Goal: Task Accomplishment & Management: Complete application form

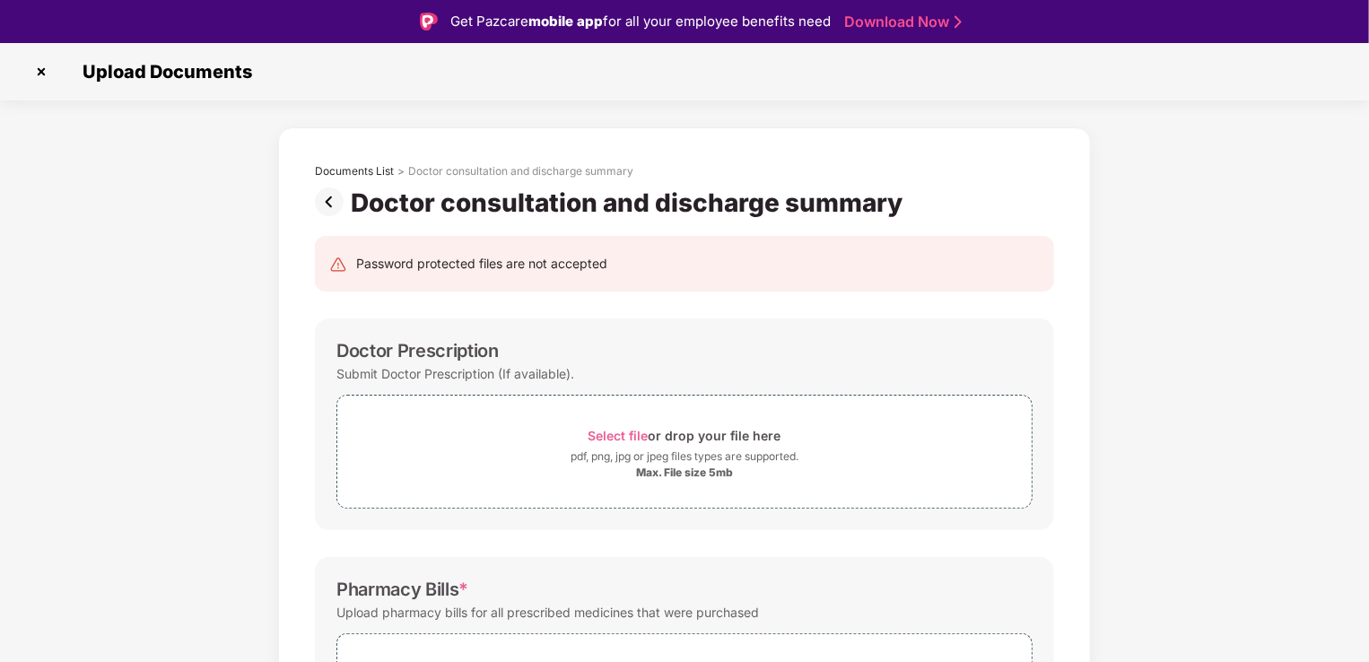
scroll to position [123, 0]
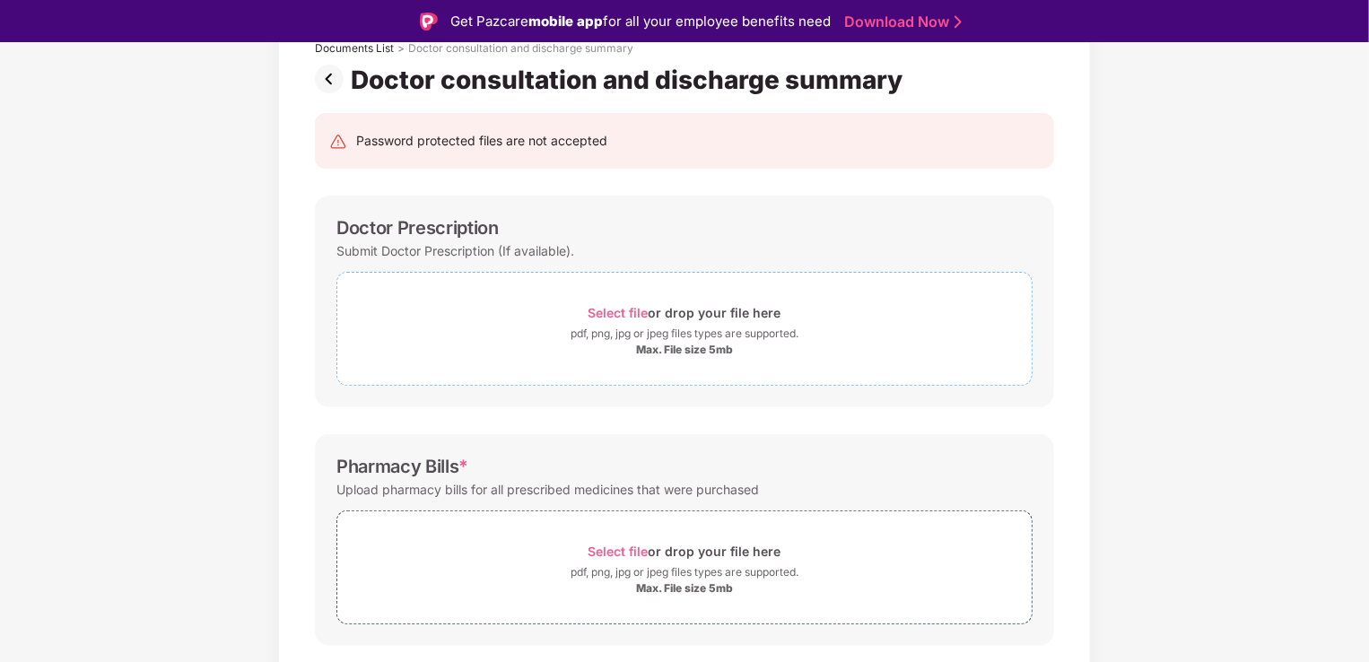
click at [595, 316] on span "Select file" at bounding box center [618, 312] width 60 height 15
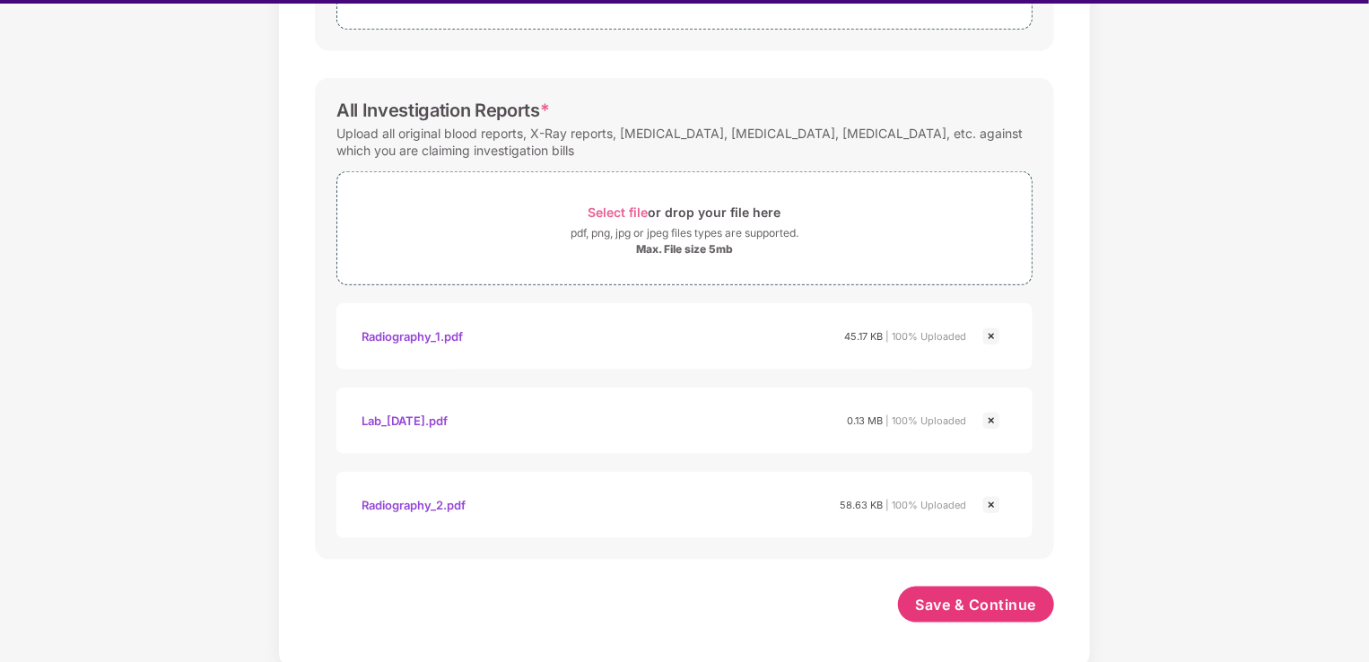
scroll to position [43, 0]
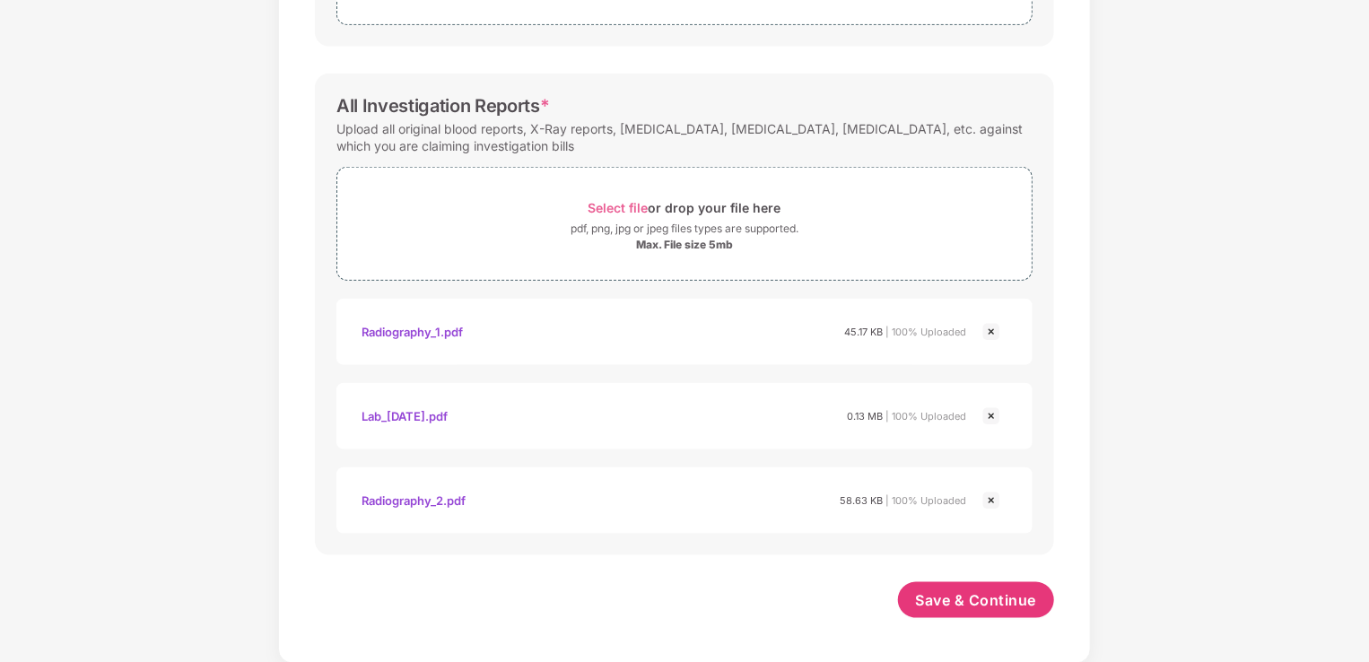
click at [988, 326] on img at bounding box center [991, 332] width 22 height 22
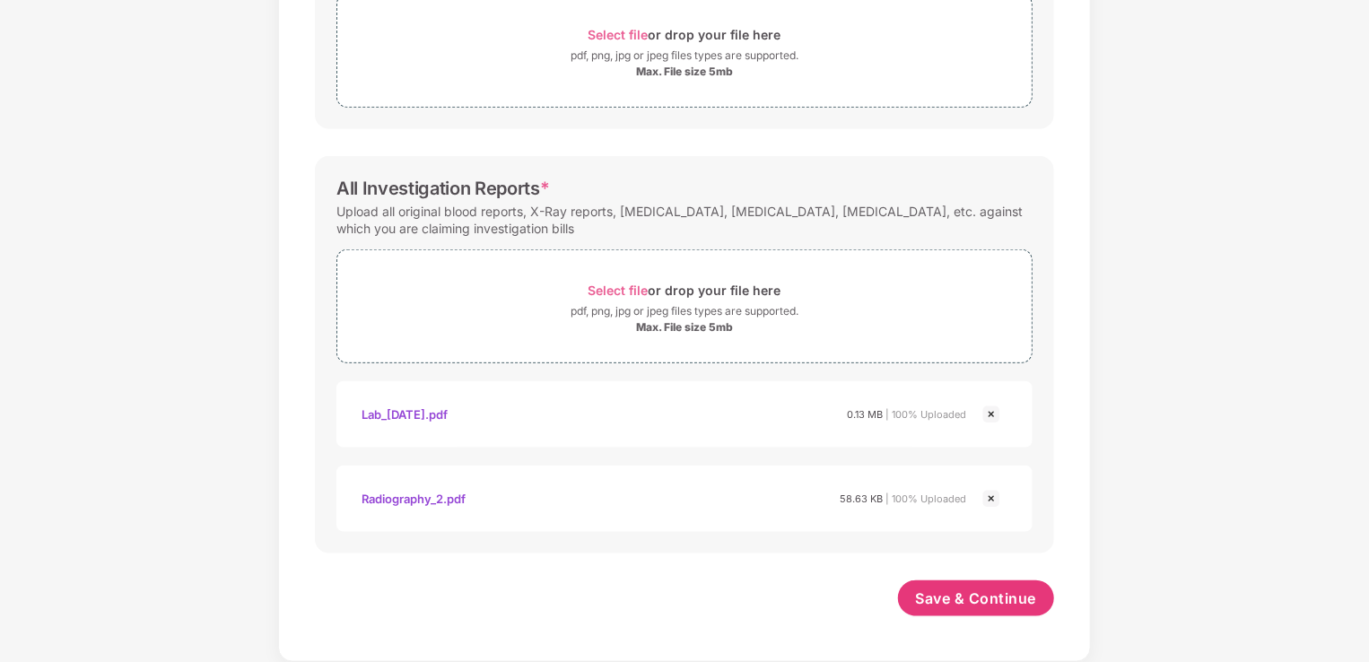
scroll to position [680, 0]
click at [996, 501] on img at bounding box center [991, 501] width 22 height 22
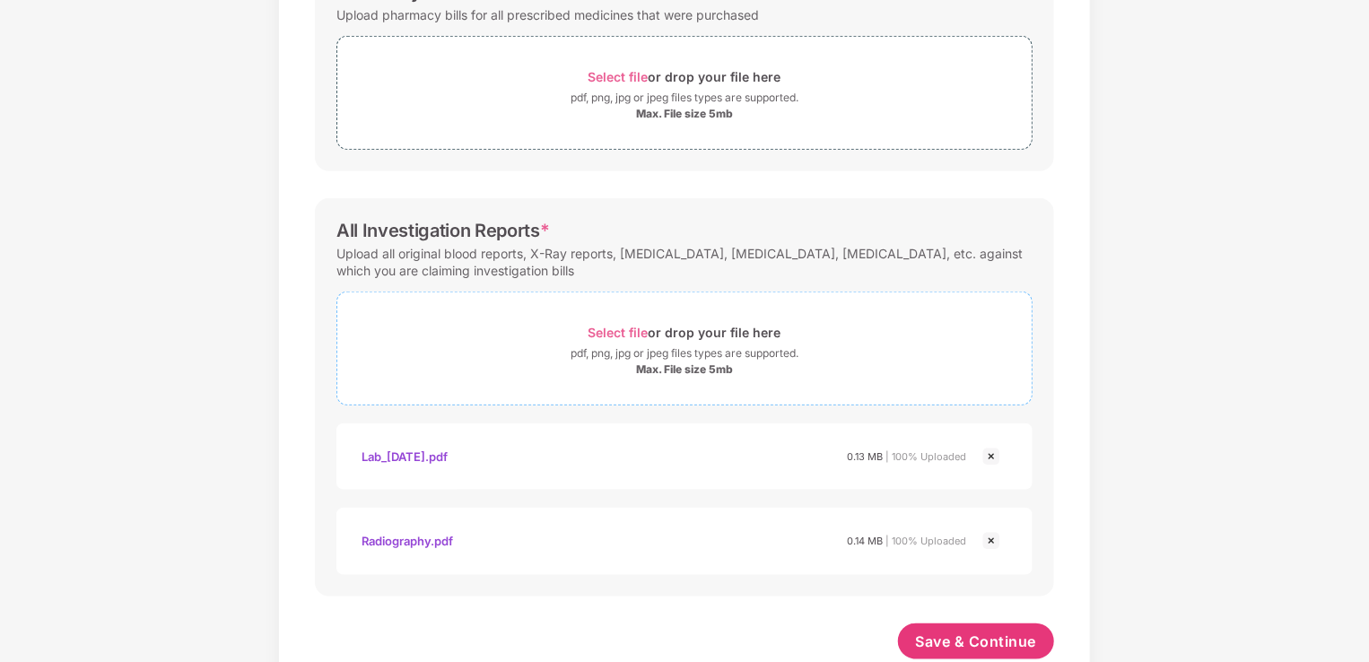
scroll to position [681, 0]
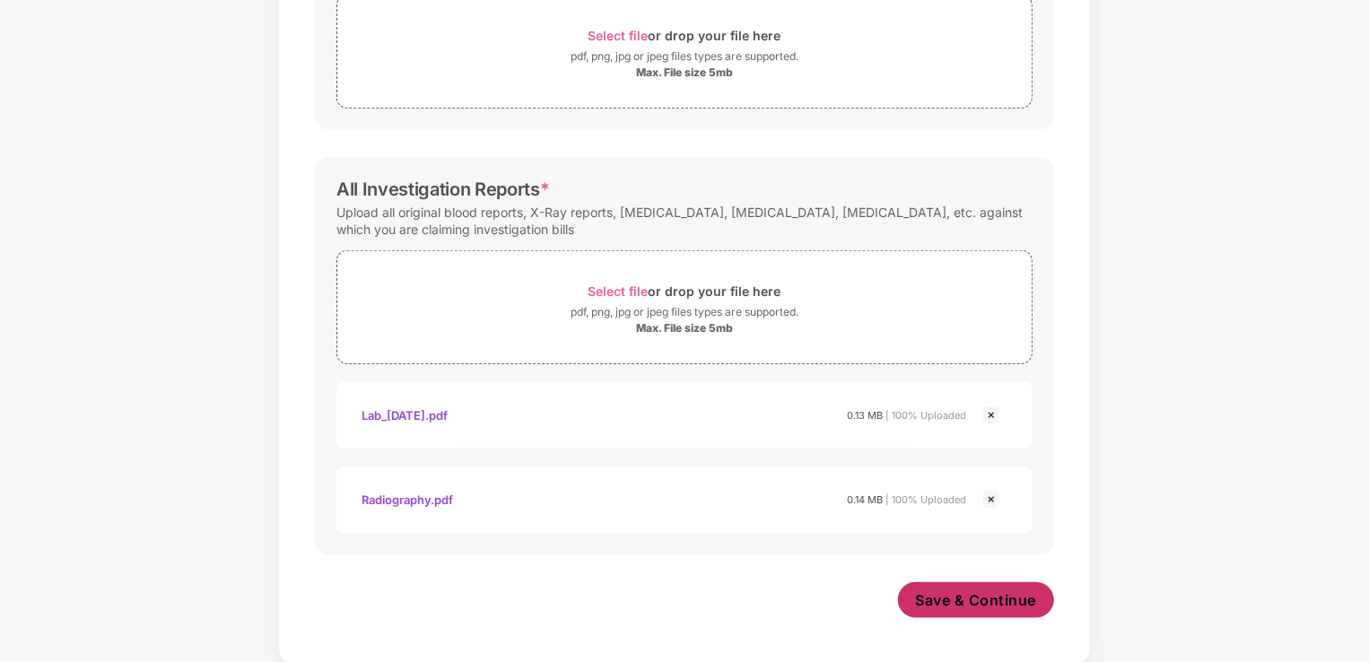
click at [1008, 604] on span "Save & Continue" at bounding box center [976, 600] width 121 height 20
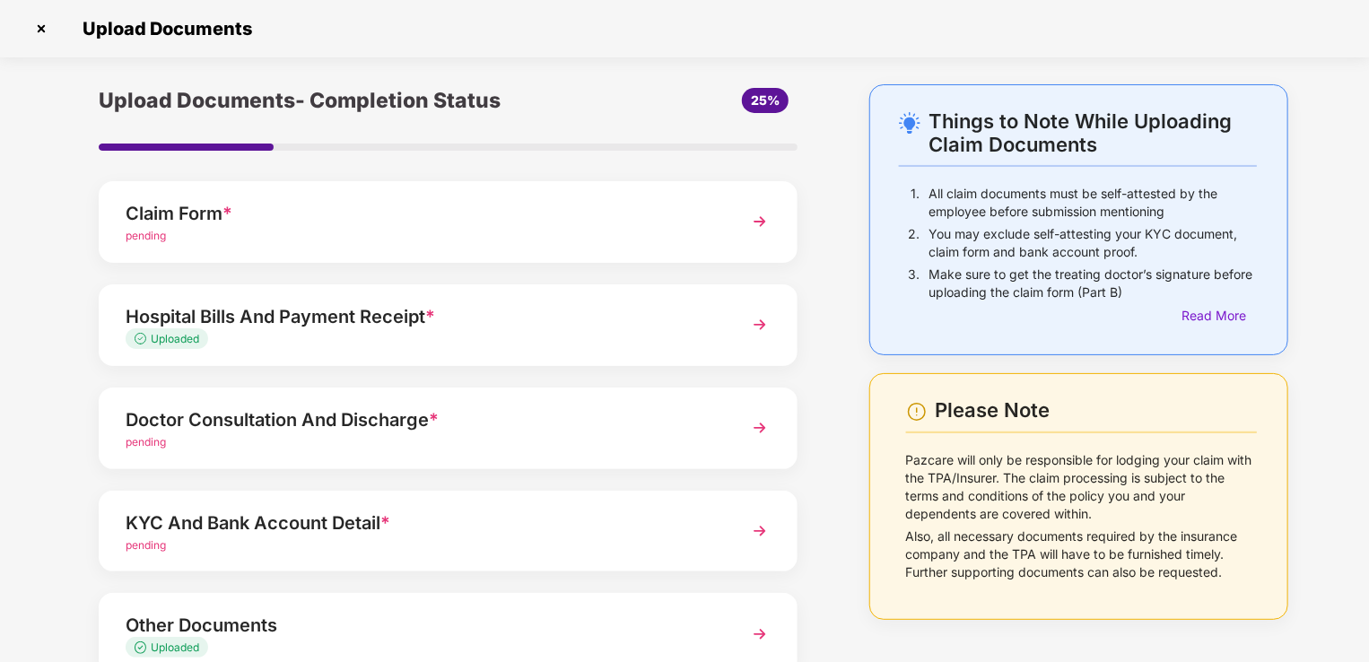
click at [421, 215] on div "Claim Form *" at bounding box center [421, 213] width 591 height 29
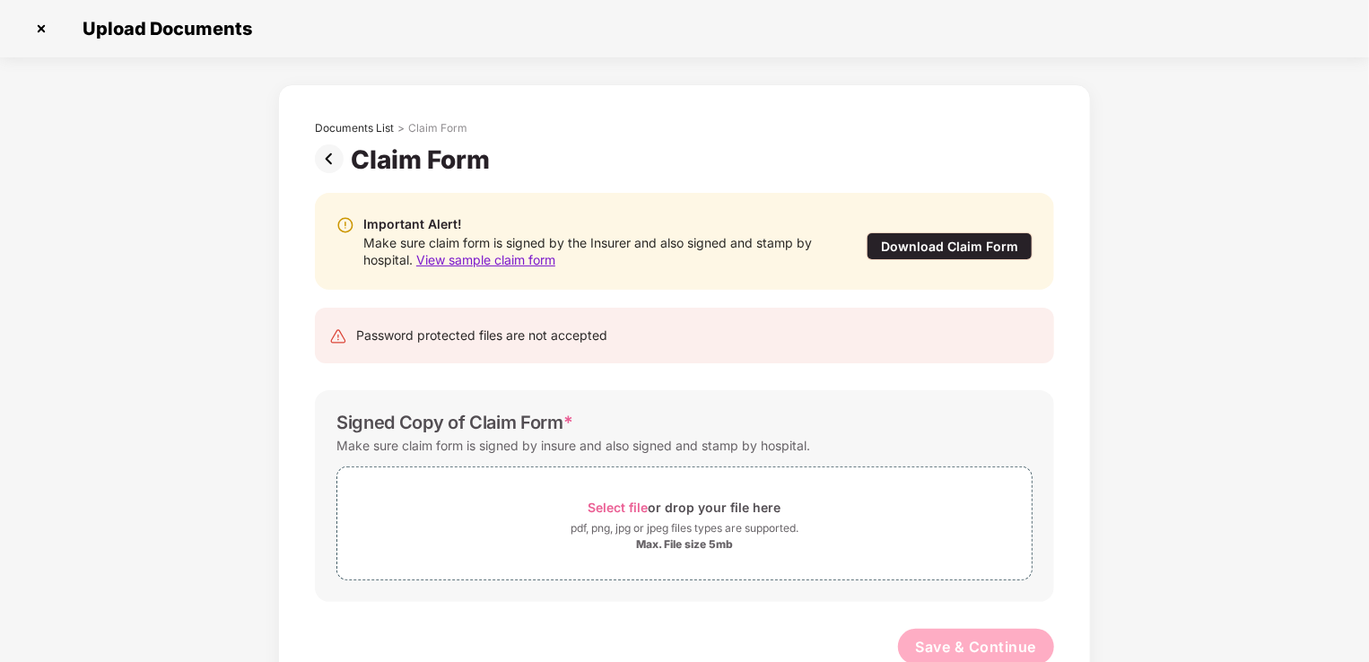
click at [42, 30] on img at bounding box center [41, 28] width 29 height 29
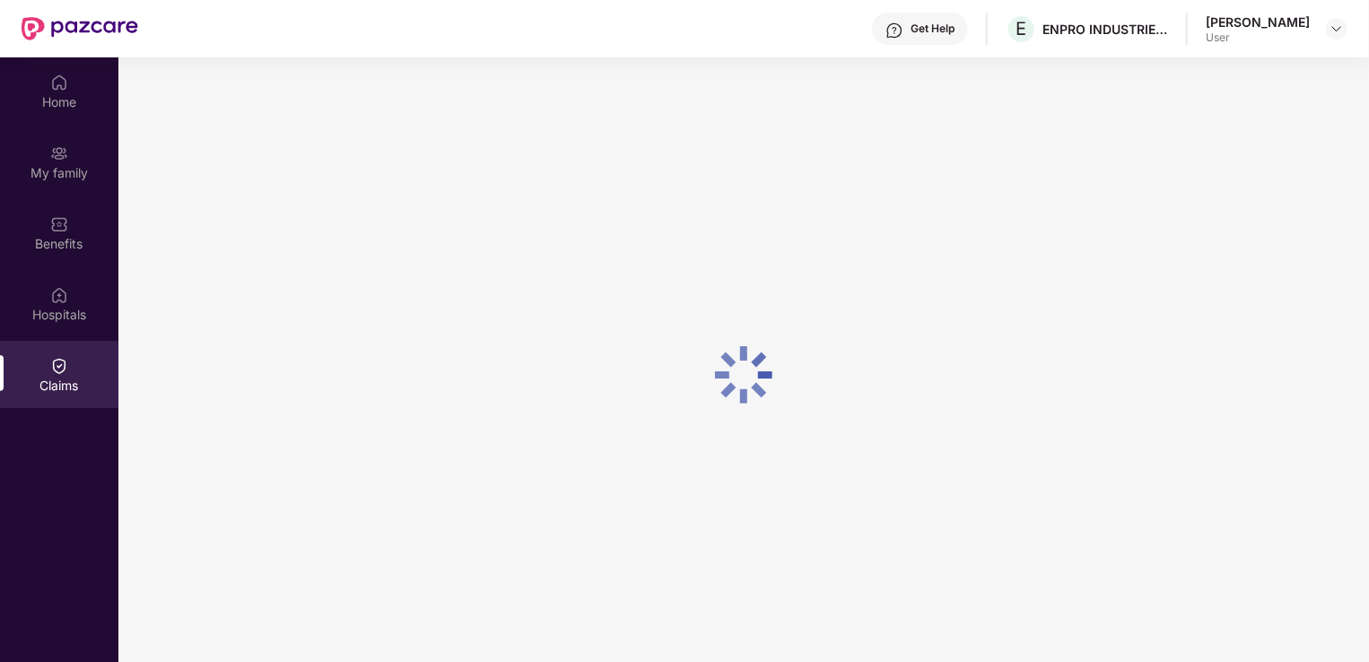
scroll to position [100, 0]
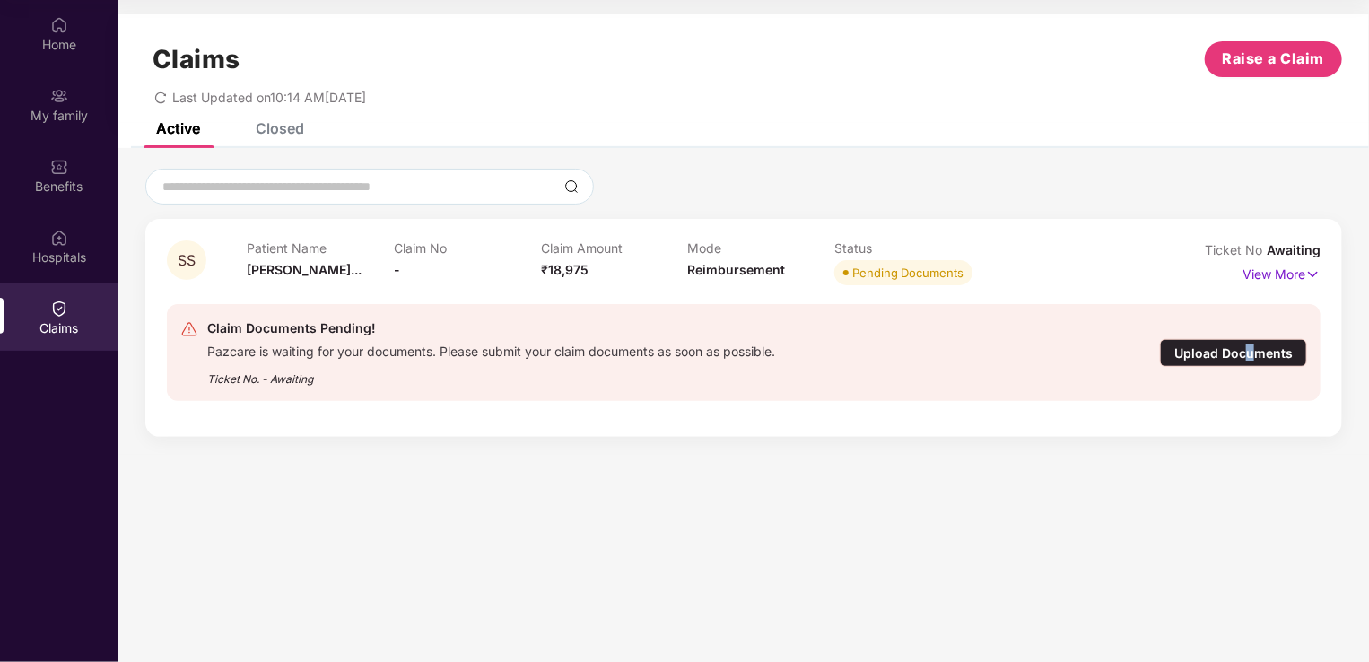
click at [1249, 344] on div "Upload Documents" at bounding box center [1233, 353] width 147 height 28
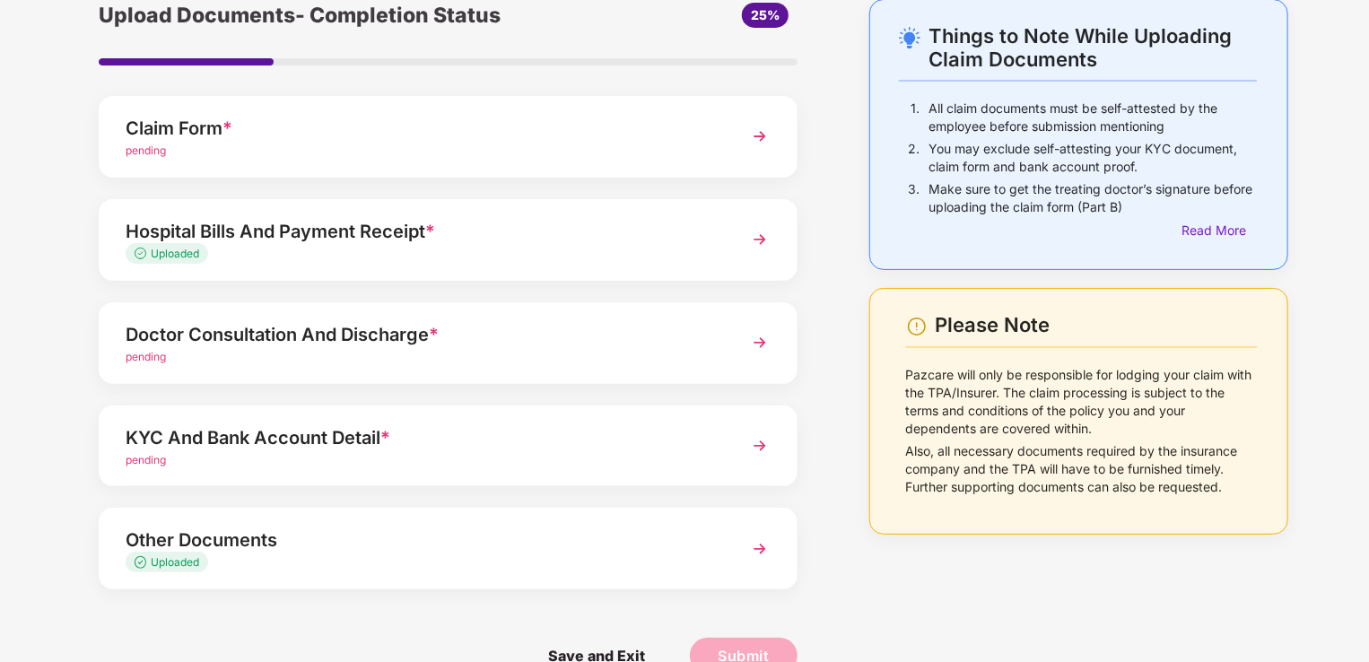
scroll to position [90, 0]
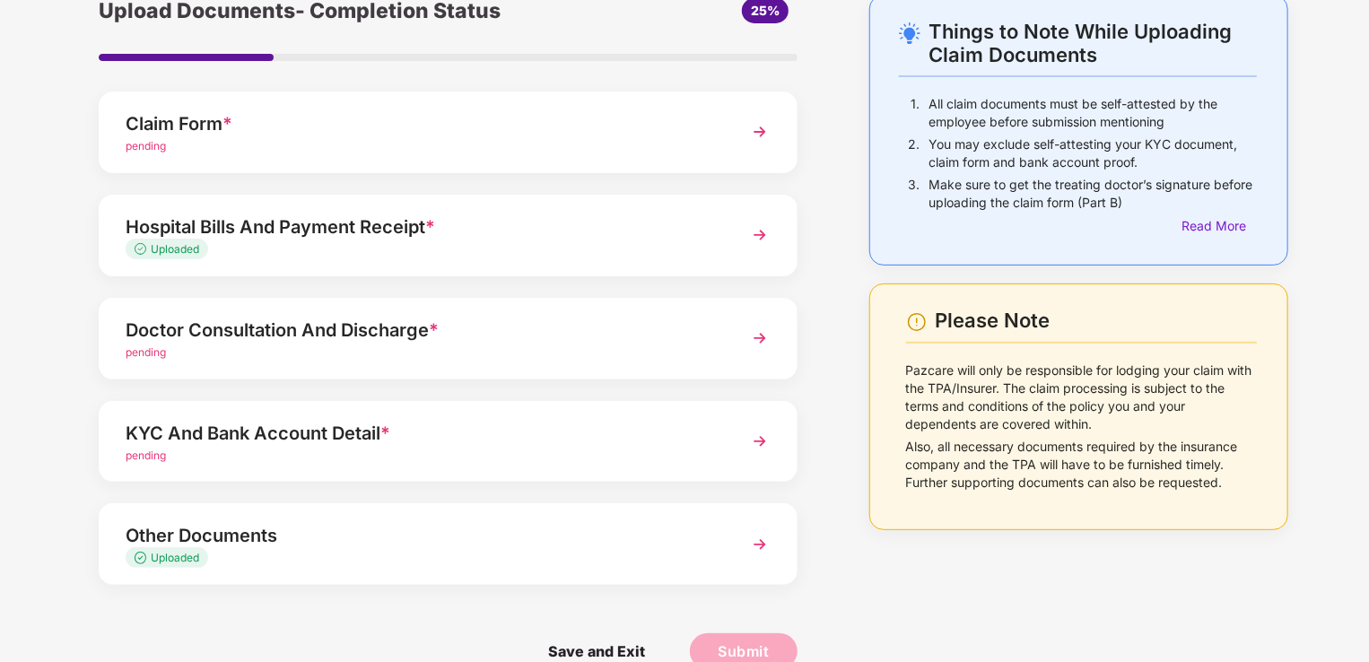
click at [378, 326] on div "Doctor Consultation And Discharge *" at bounding box center [421, 330] width 591 height 29
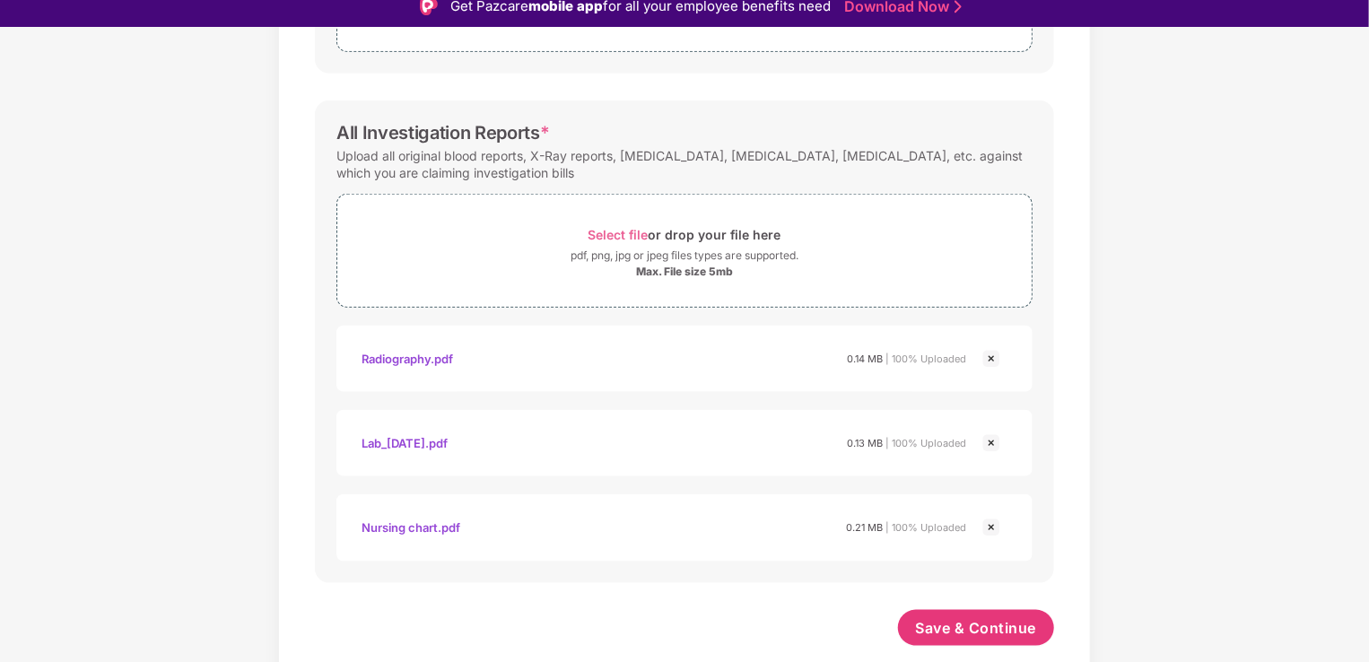
scroll to position [43, 0]
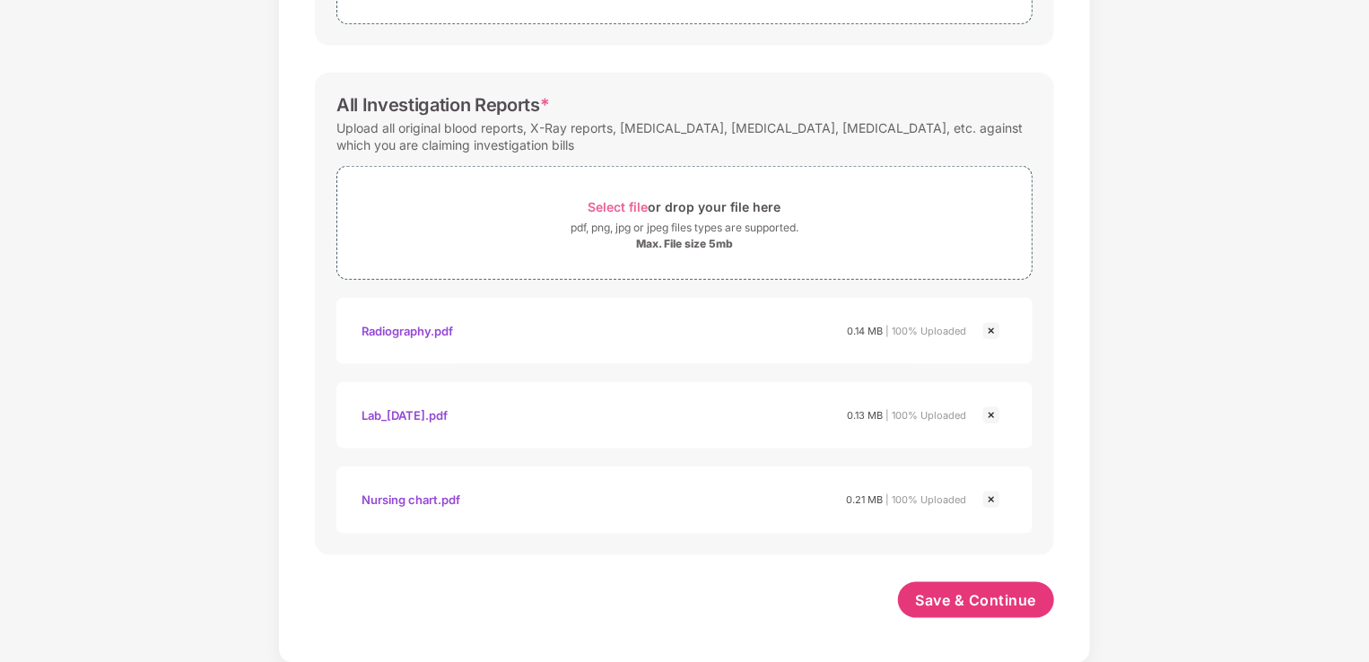
click at [995, 499] on img at bounding box center [991, 500] width 22 height 22
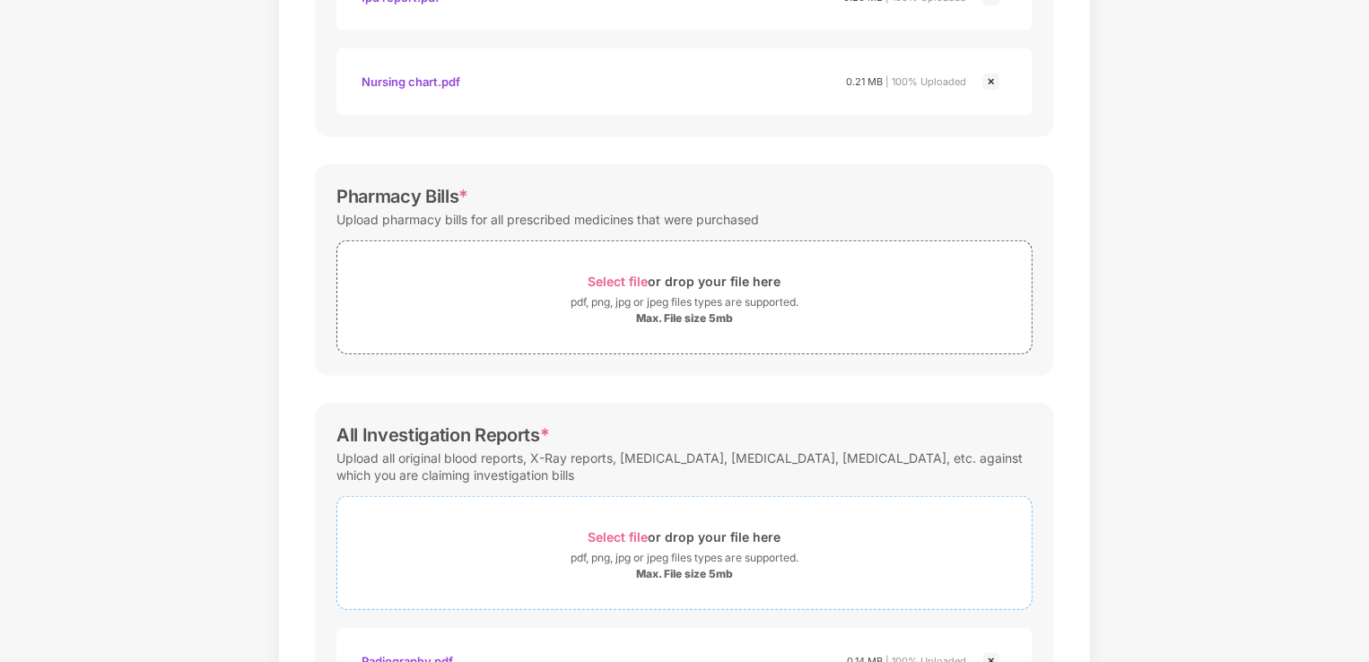
scroll to position [764, 0]
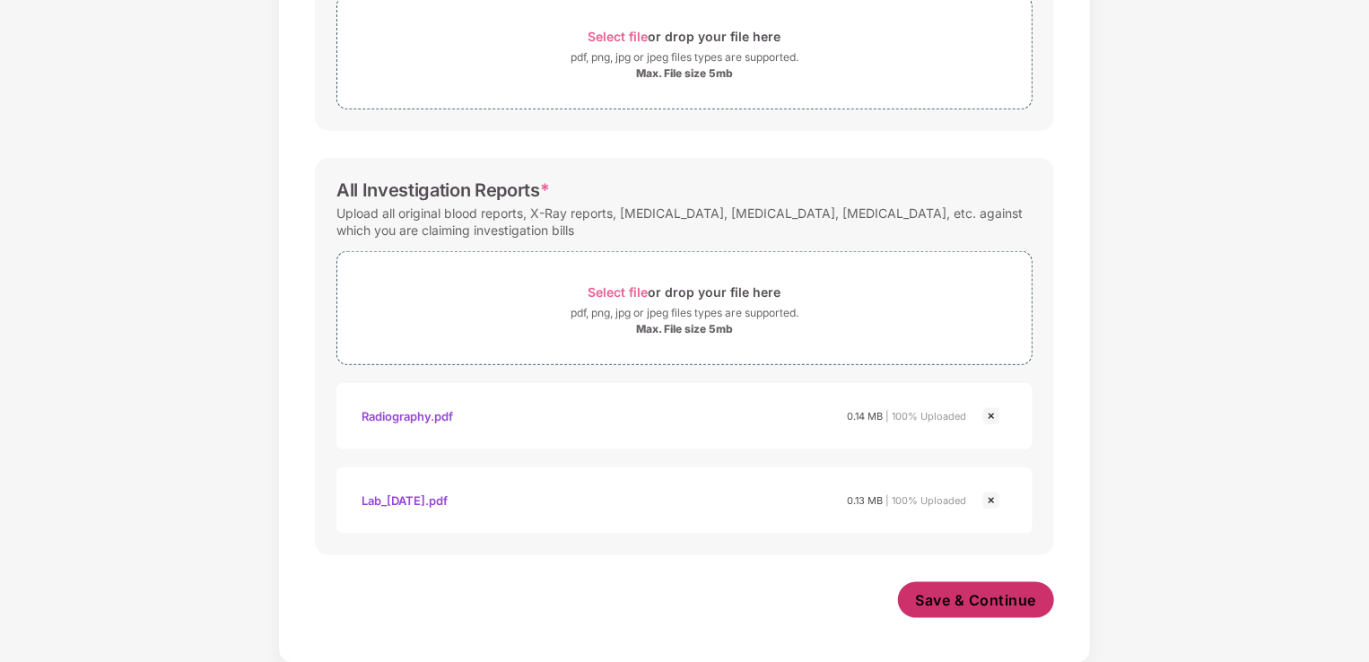
click at [983, 604] on span "Save & Continue" at bounding box center [976, 600] width 121 height 20
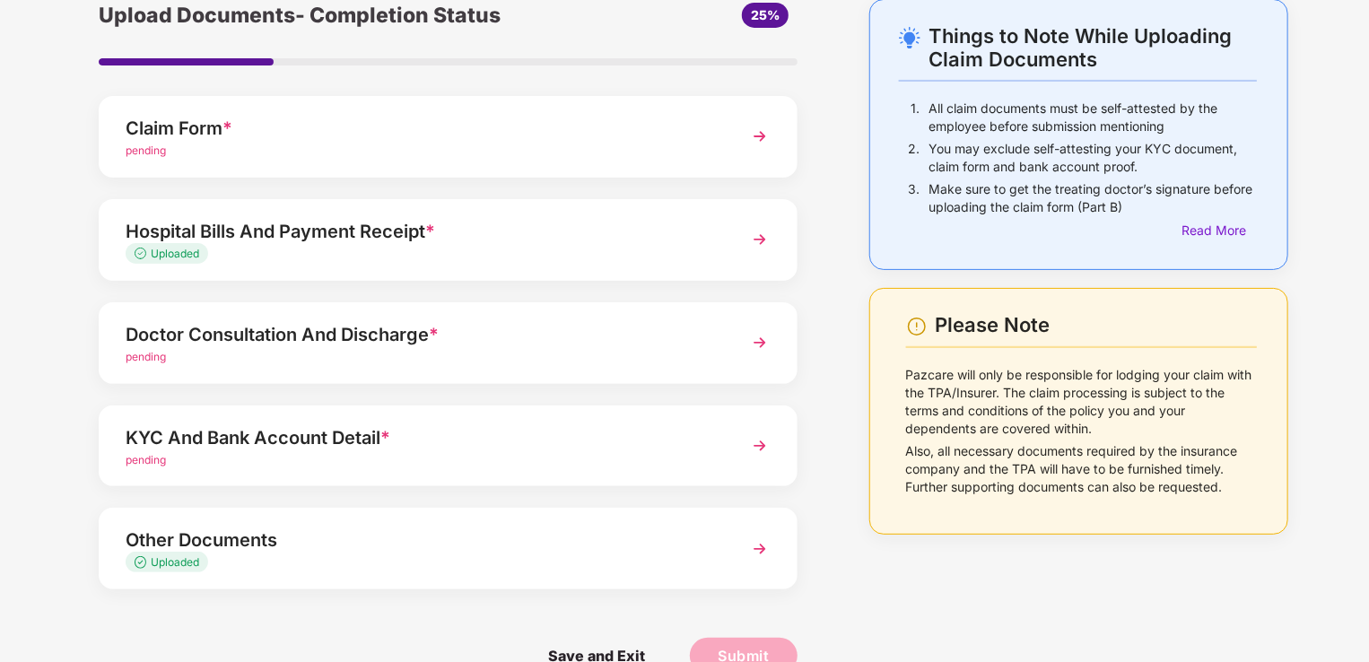
scroll to position [90, 0]
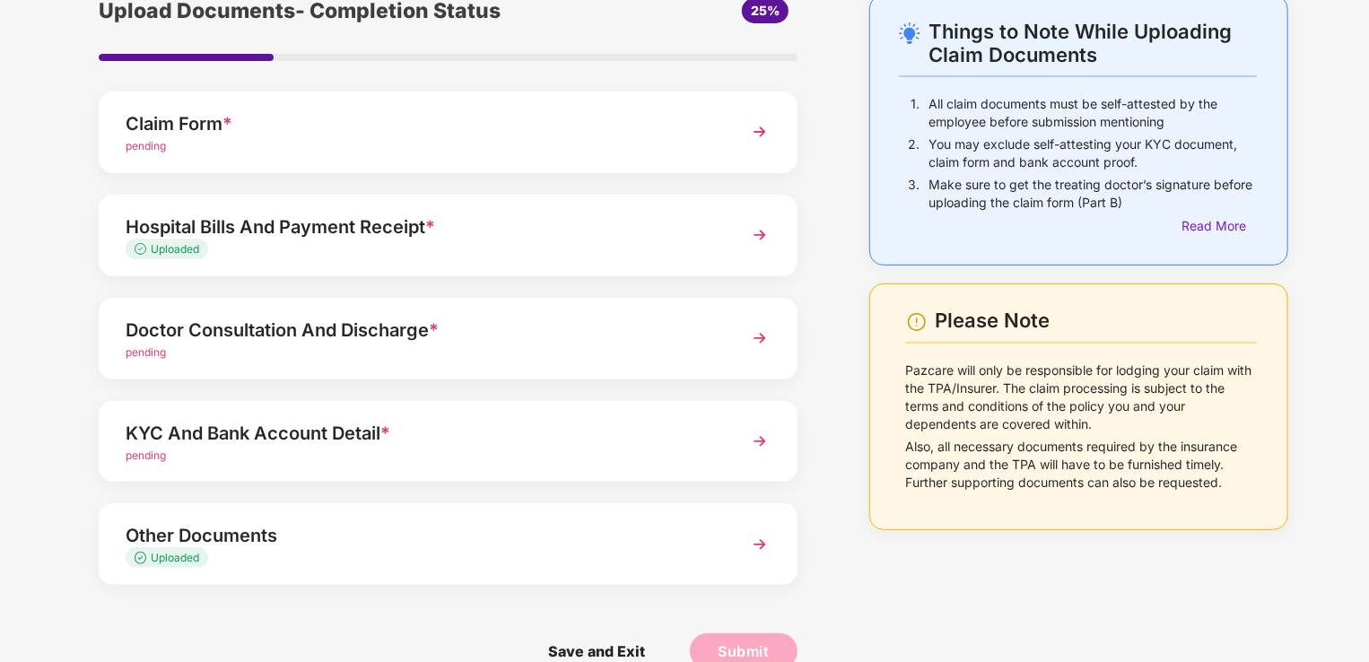
click at [526, 144] on div "pending" at bounding box center [421, 146] width 591 height 17
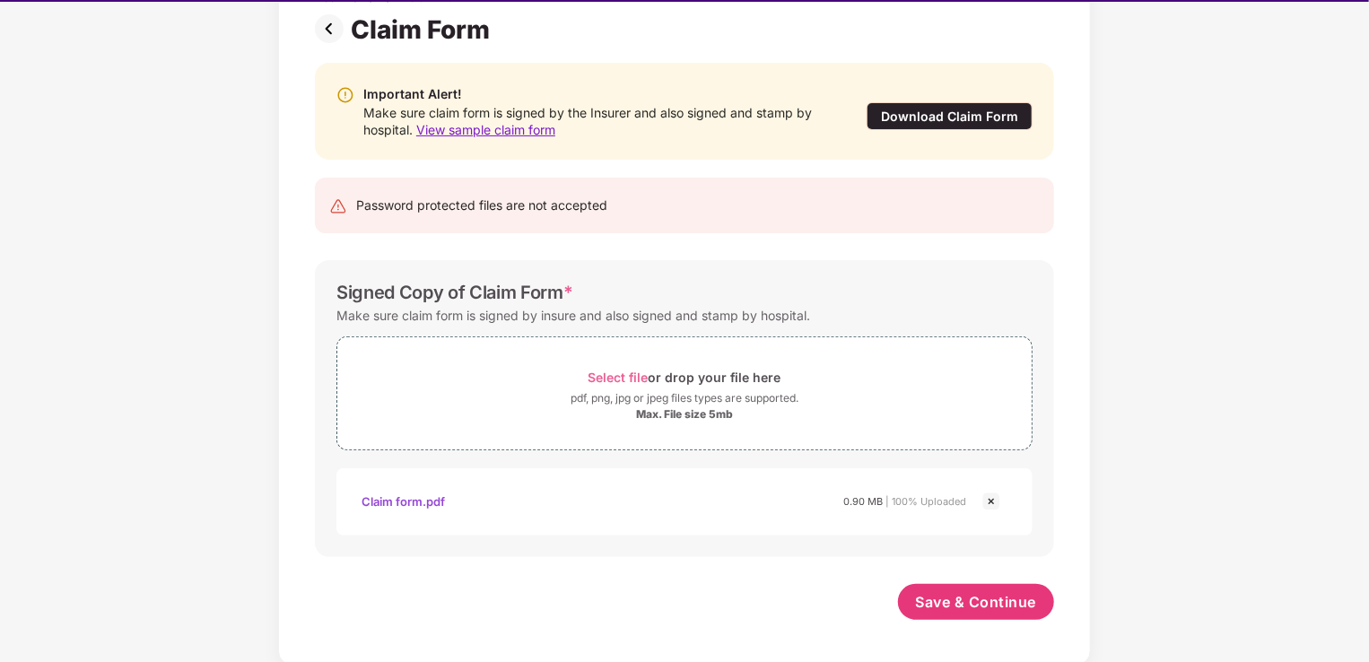
scroll to position [43, 0]
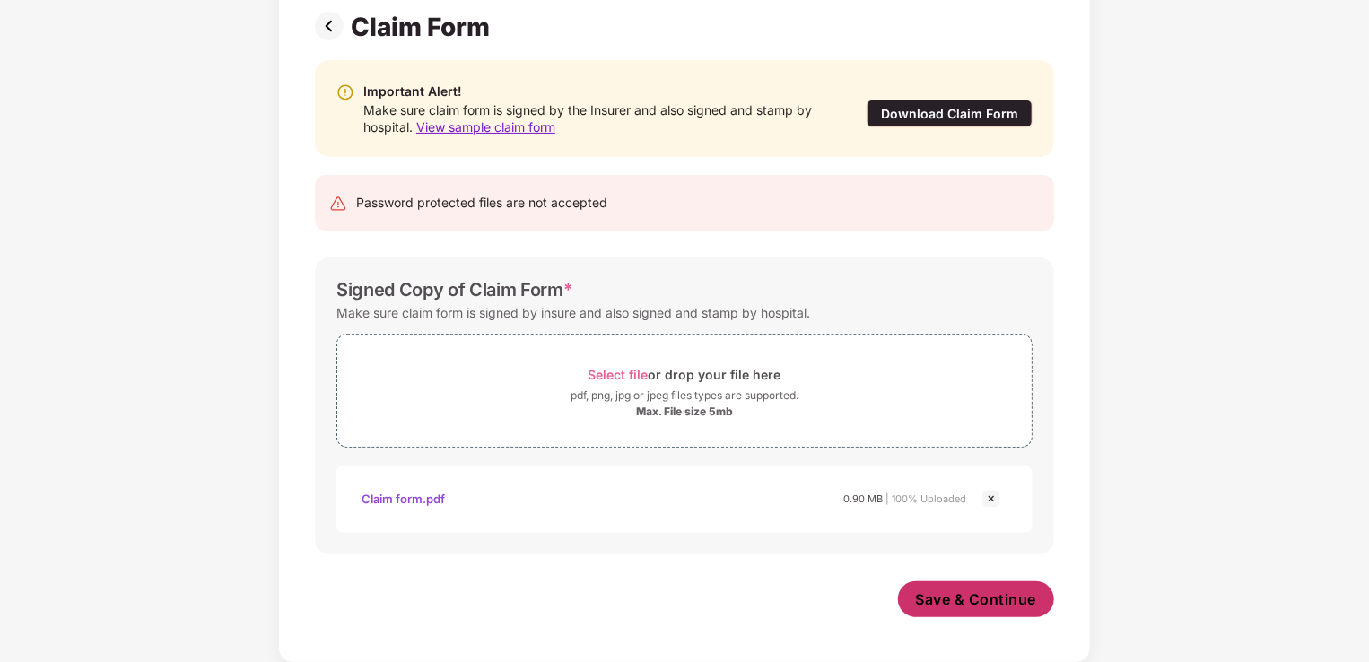
click at [923, 590] on span "Save & Continue" at bounding box center [976, 599] width 121 height 20
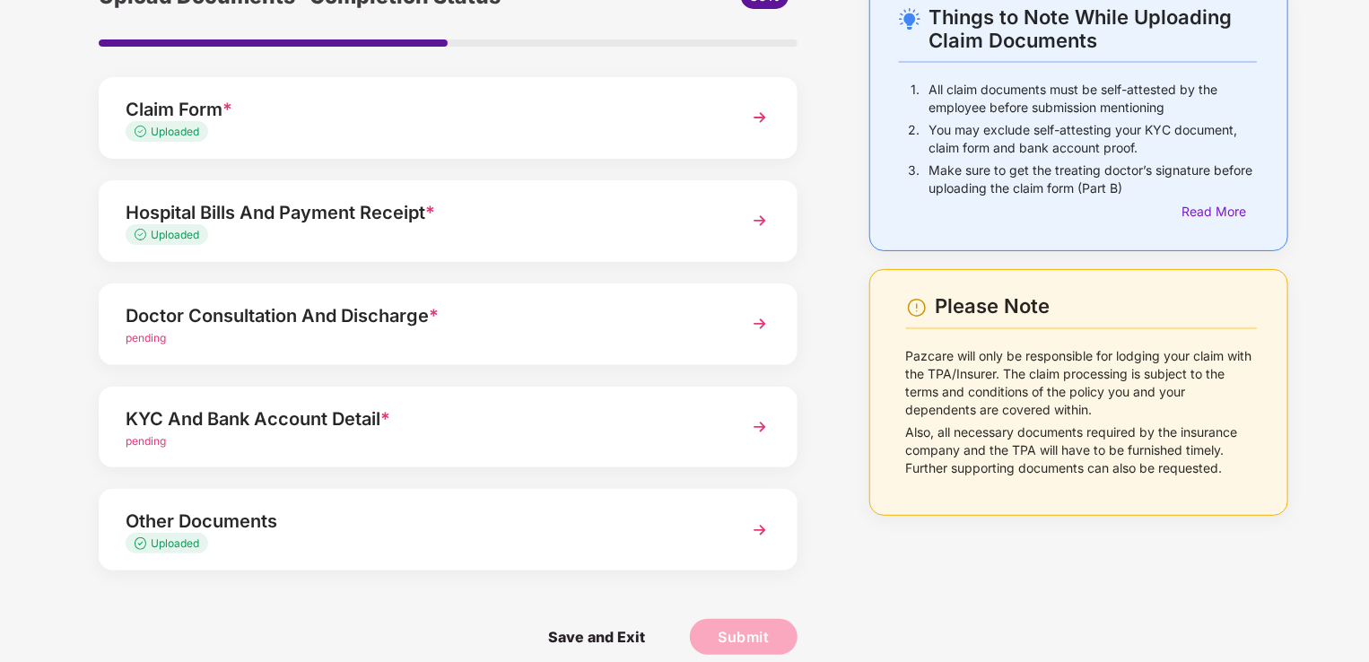
scroll to position [123, 0]
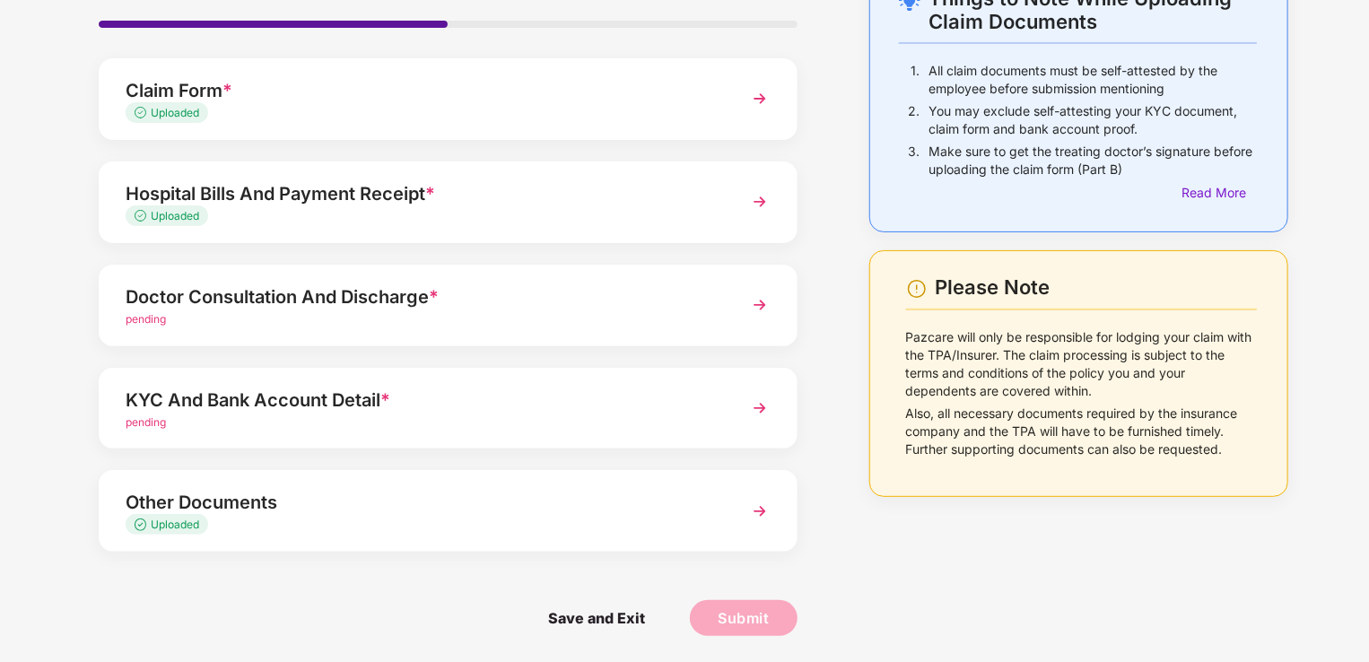
click at [433, 305] on span "*" at bounding box center [434, 297] width 10 height 22
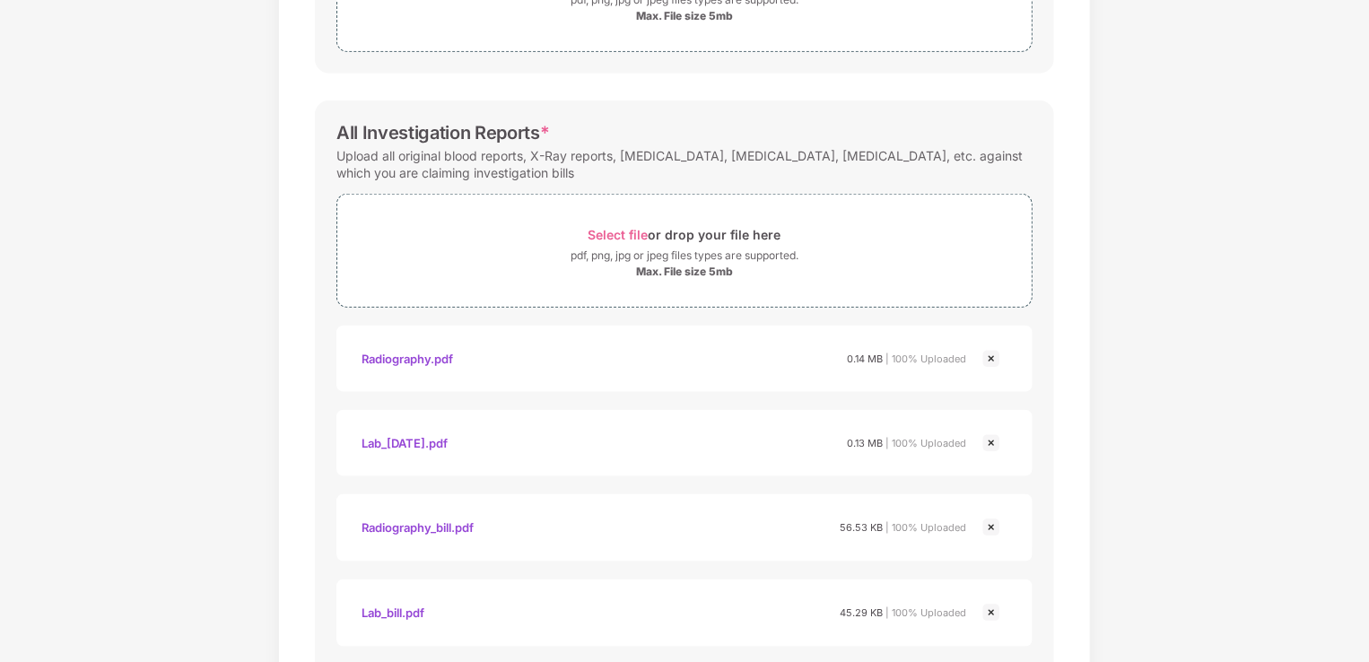
scroll to position [943, 0]
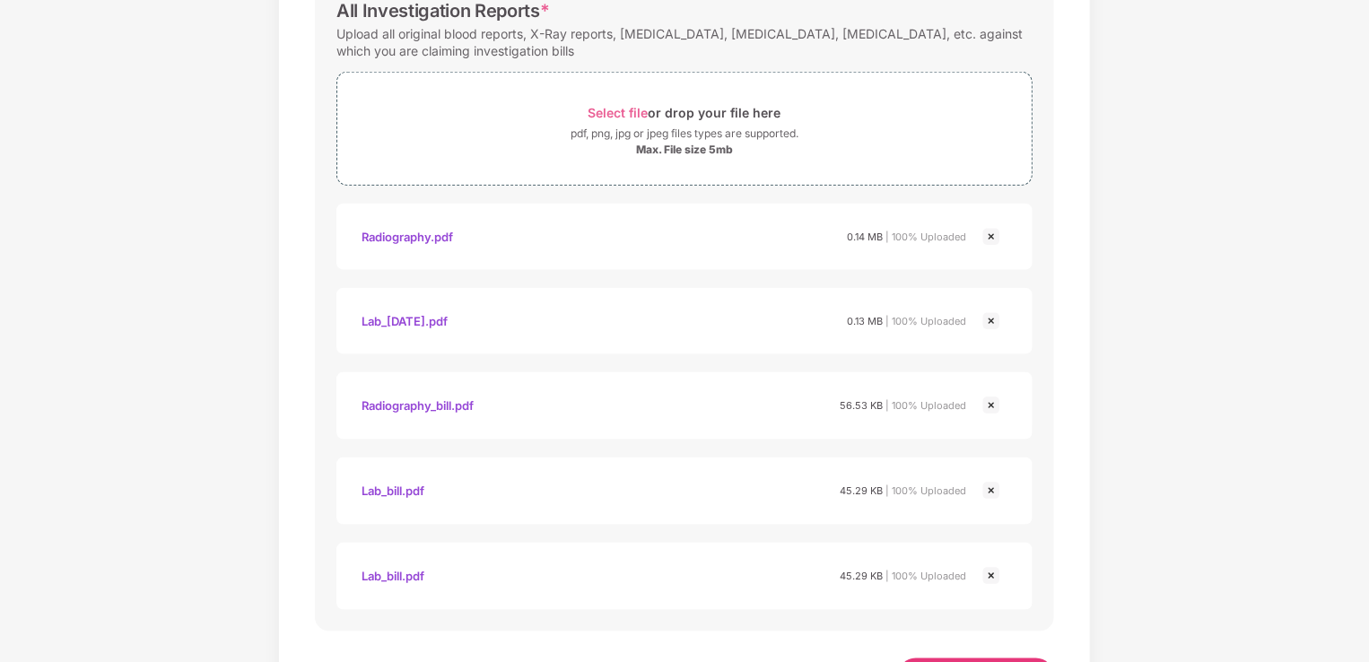
click at [989, 572] on img at bounding box center [991, 576] width 22 height 22
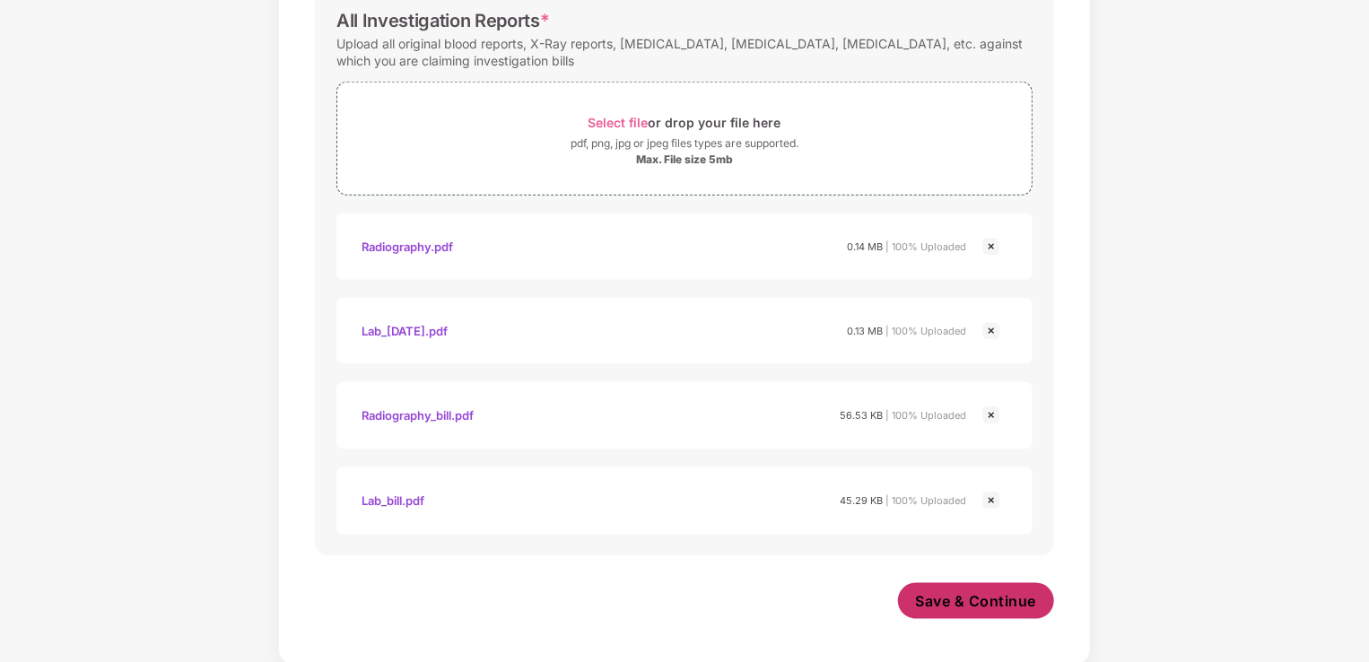
click at [990, 604] on span "Save & Continue" at bounding box center [976, 601] width 121 height 20
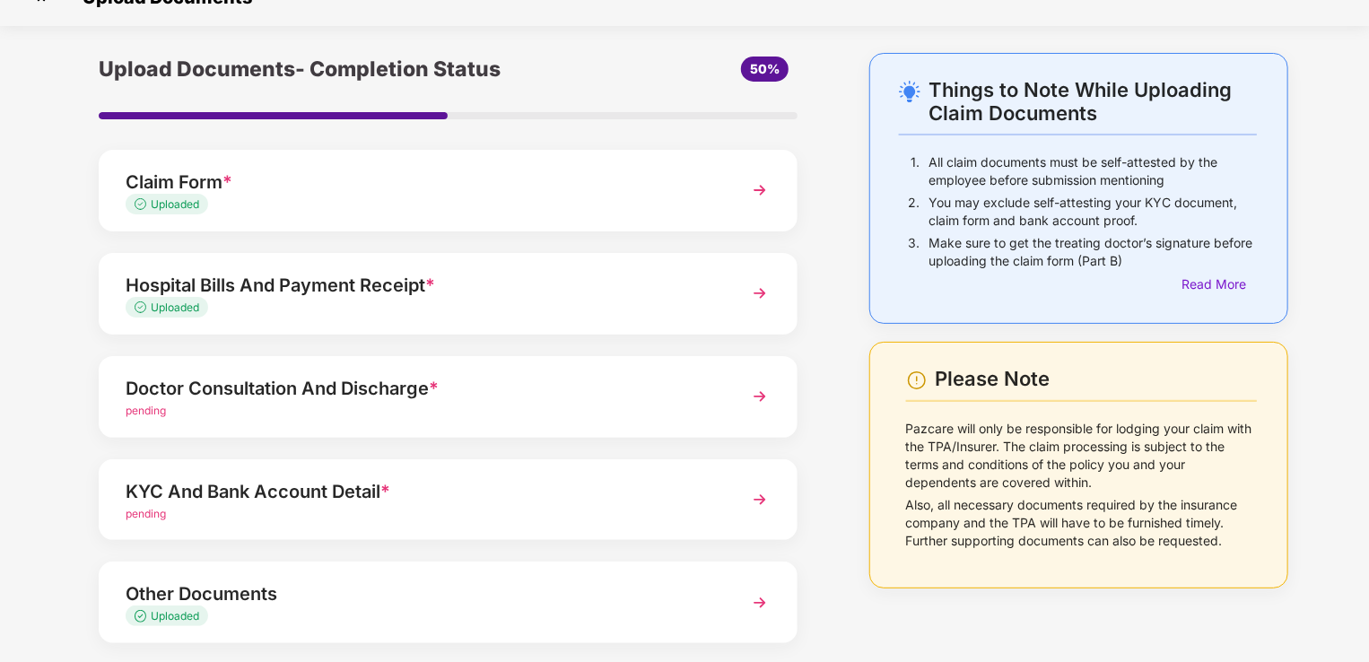
scroll to position [123, 0]
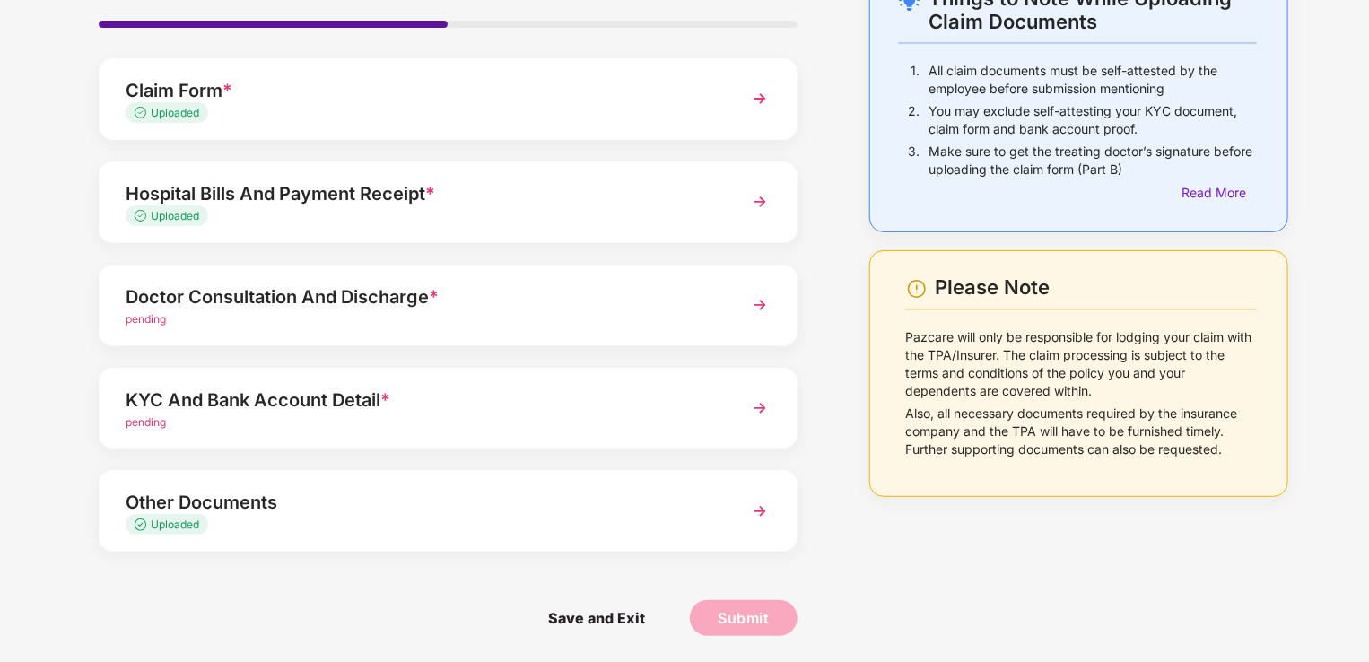
click at [330, 397] on div "KYC And Bank Account Detail *" at bounding box center [421, 400] width 591 height 29
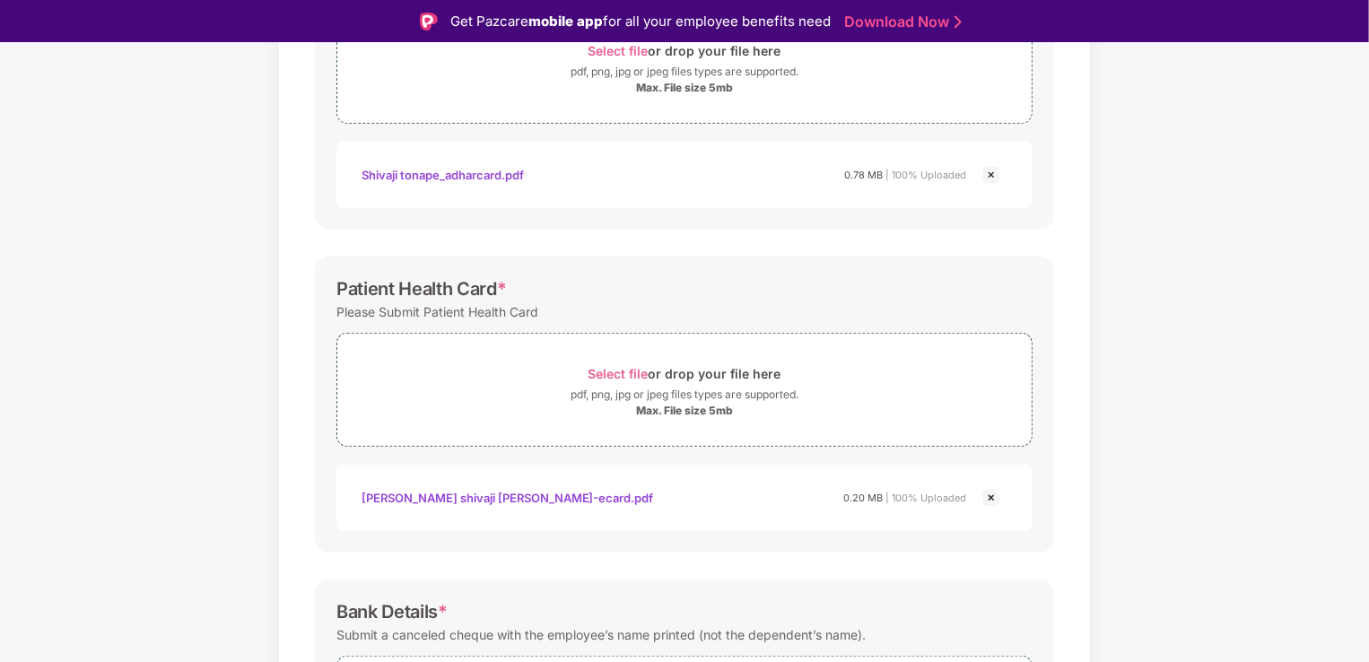
scroll to position [392, 0]
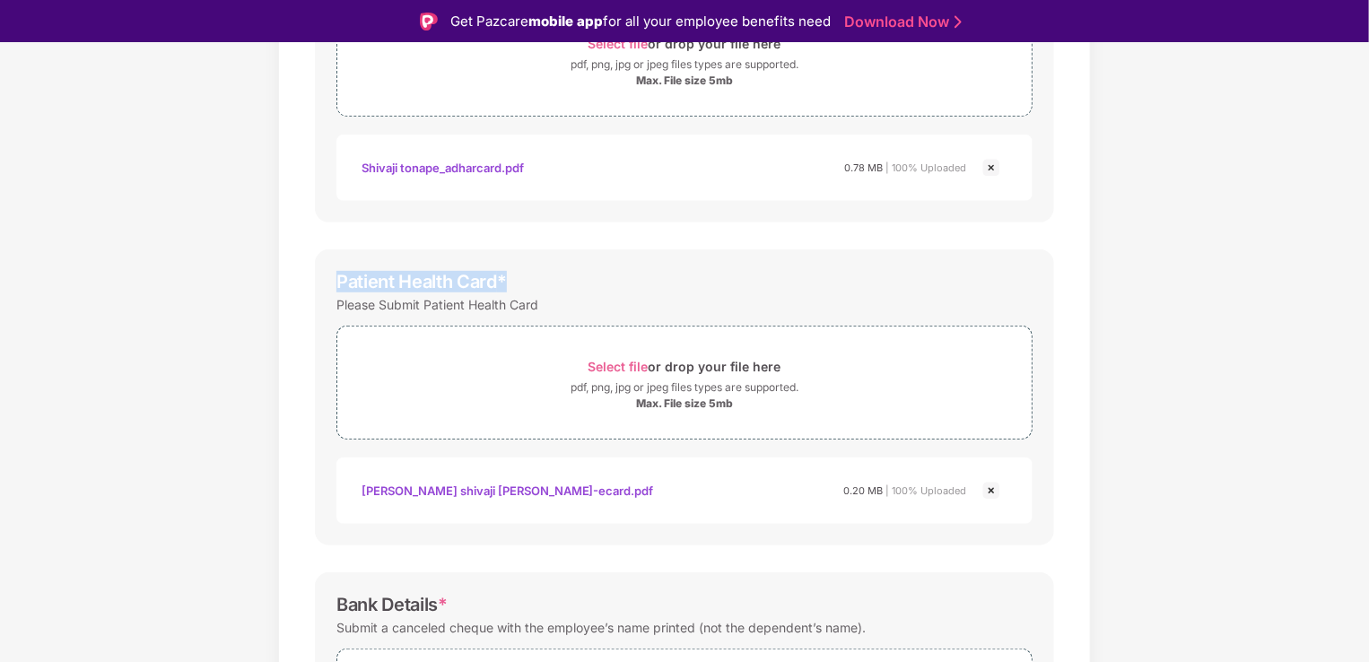
drag, startPoint x: 334, startPoint y: 278, endPoint x: 531, endPoint y: 278, distance: 197.3
click at [531, 278] on div "Patient Health Card * Please Submit Patient Health Card Select file or drop you…" at bounding box center [684, 397] width 739 height 296
copy div "Patient Health Card *"
click at [1164, 270] on div "Documents List > KYC and Bank Account Detail KYC and Bank Account Detail Passwo…" at bounding box center [684, 313] width 1369 height 1157
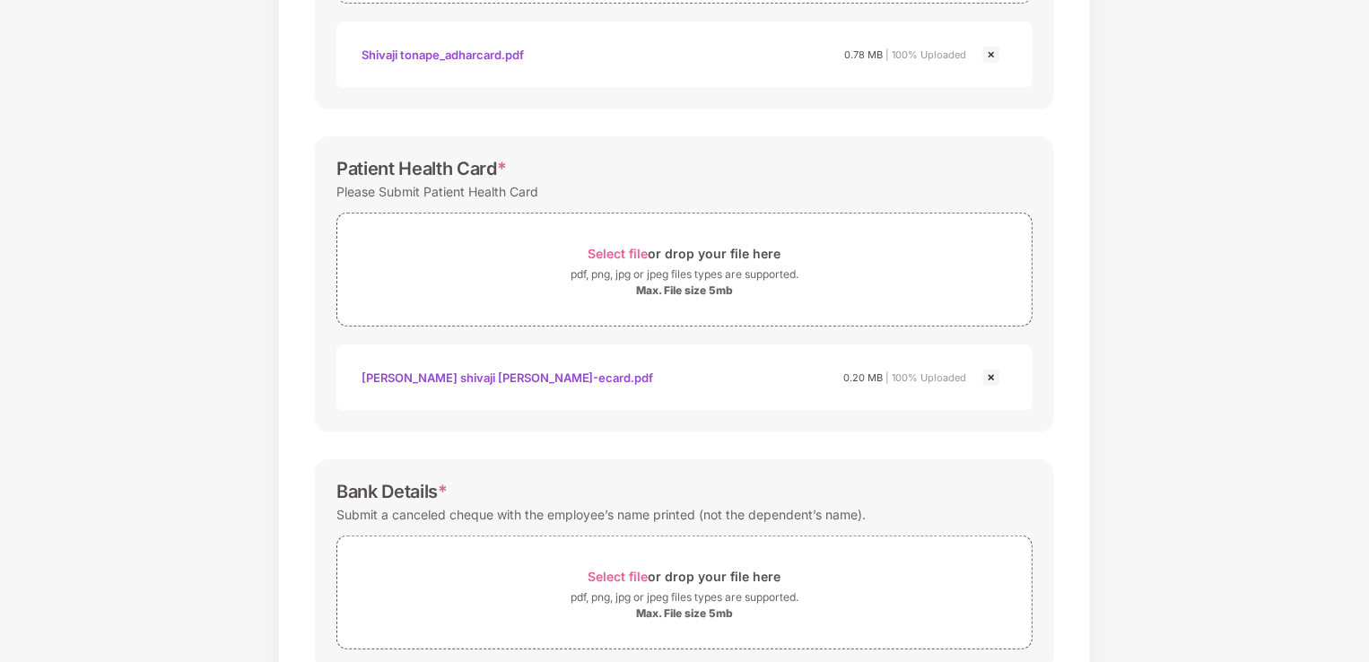
scroll to position [219, 0]
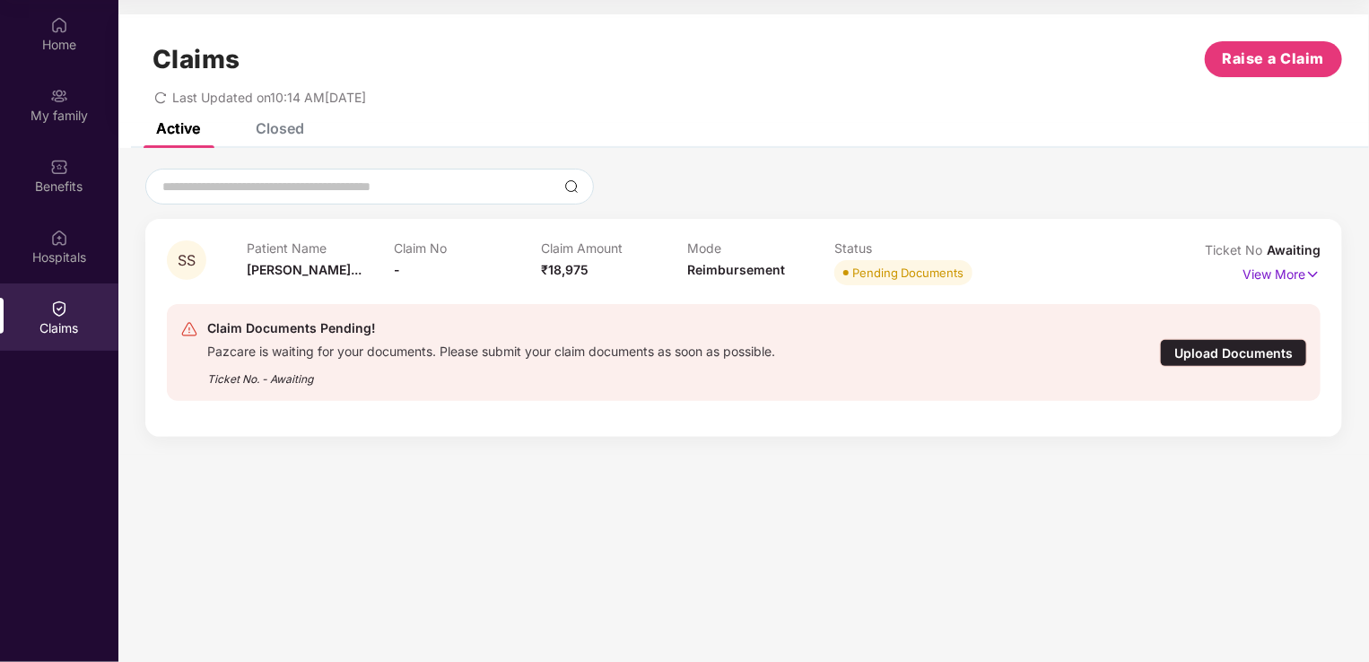
click at [1207, 355] on div "Upload Documents" at bounding box center [1233, 353] width 147 height 28
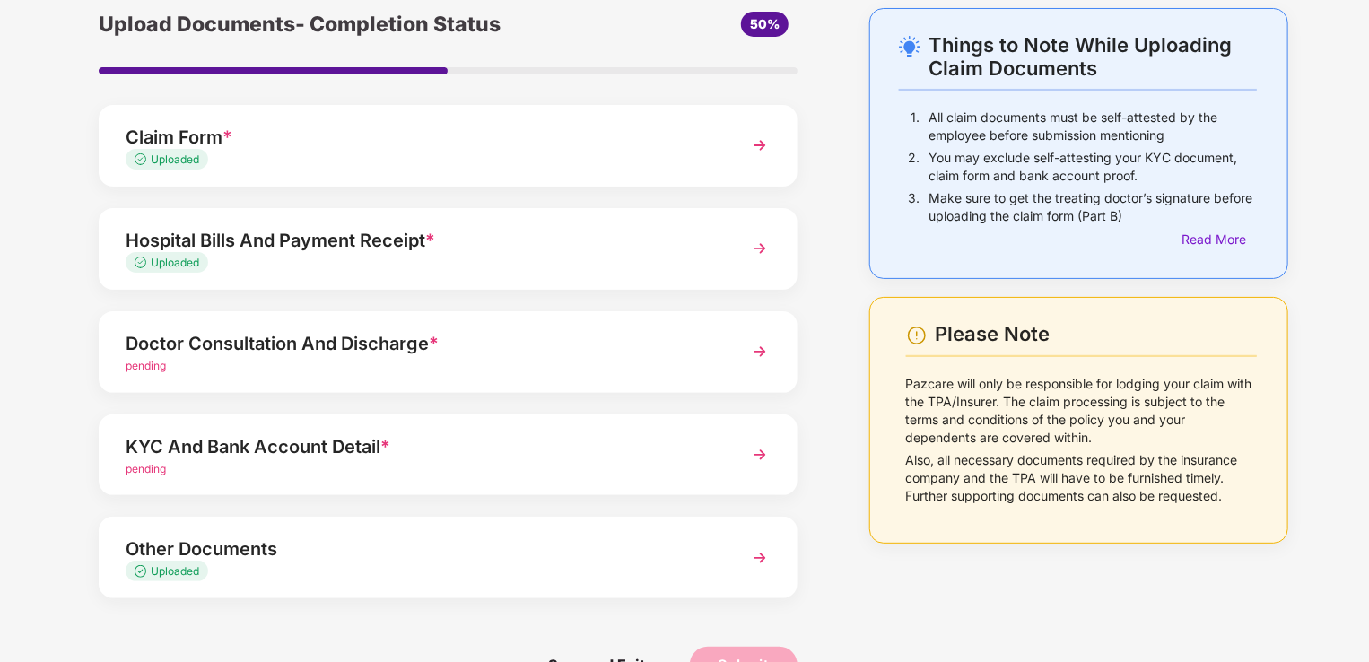
scroll to position [90, 0]
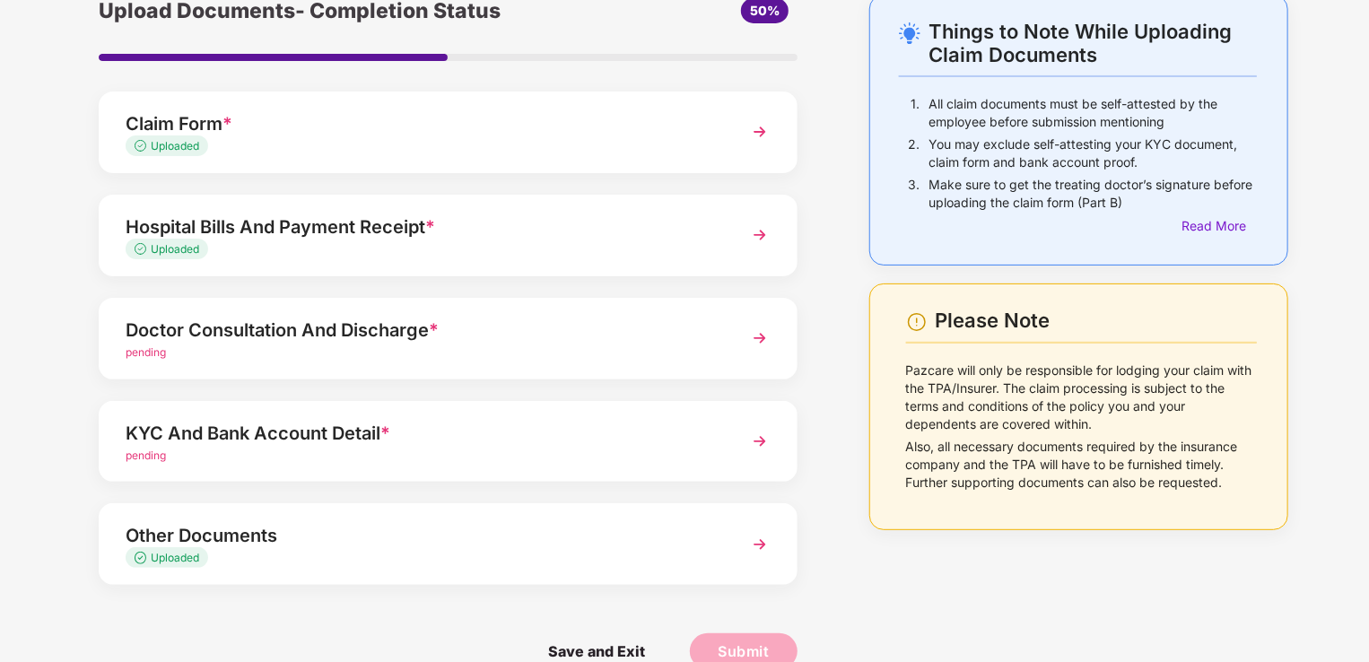
click at [323, 534] on div "Other Documents" at bounding box center [421, 535] width 591 height 29
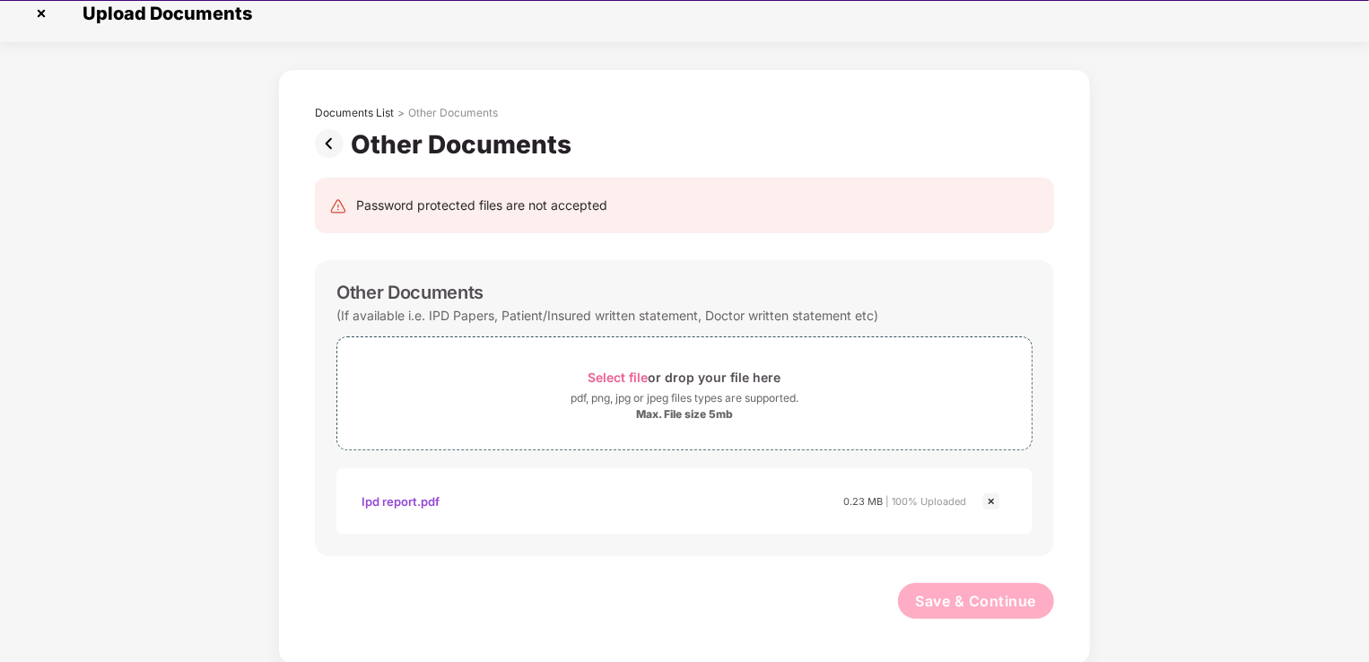
scroll to position [43, 0]
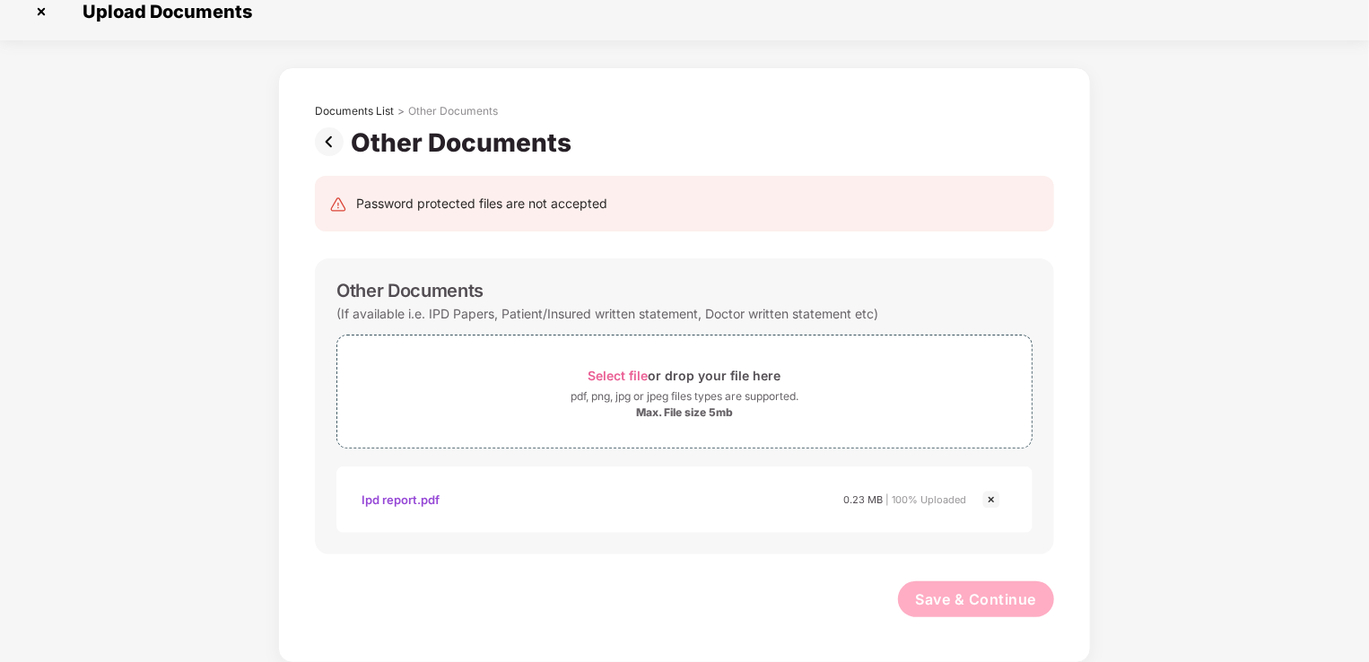
click at [987, 499] on img at bounding box center [991, 500] width 22 height 22
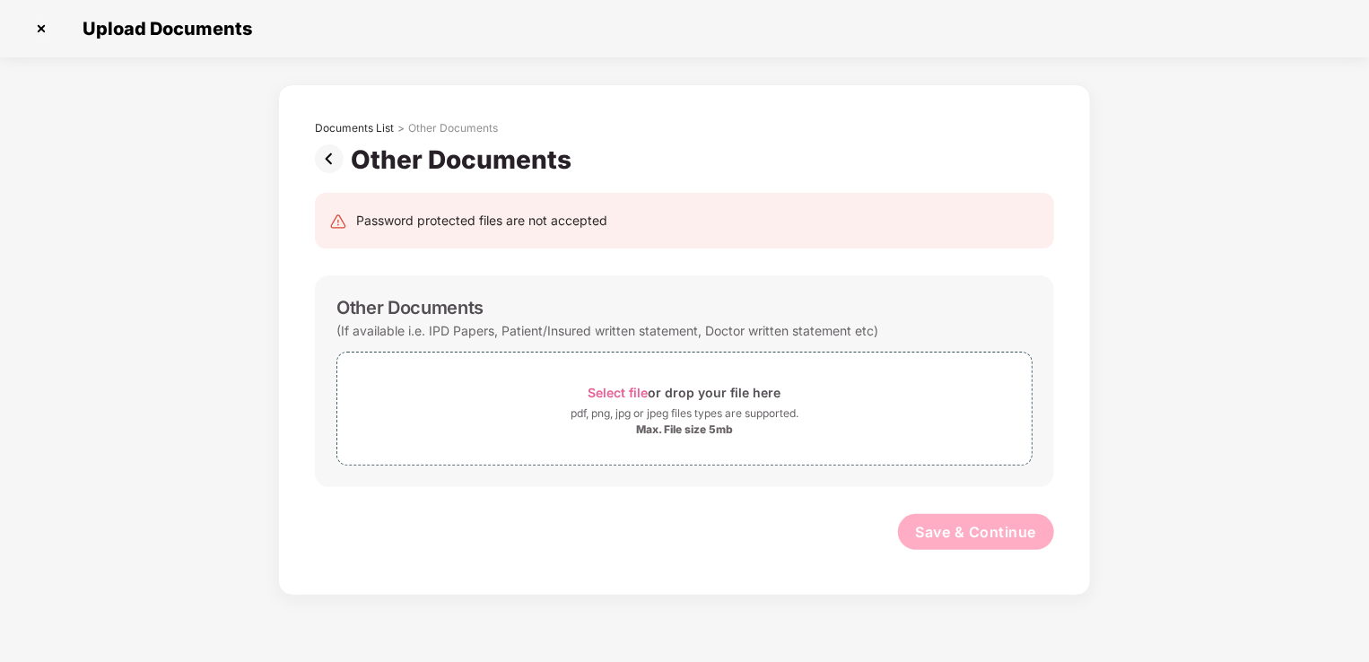
click at [42, 28] on img at bounding box center [41, 28] width 29 height 29
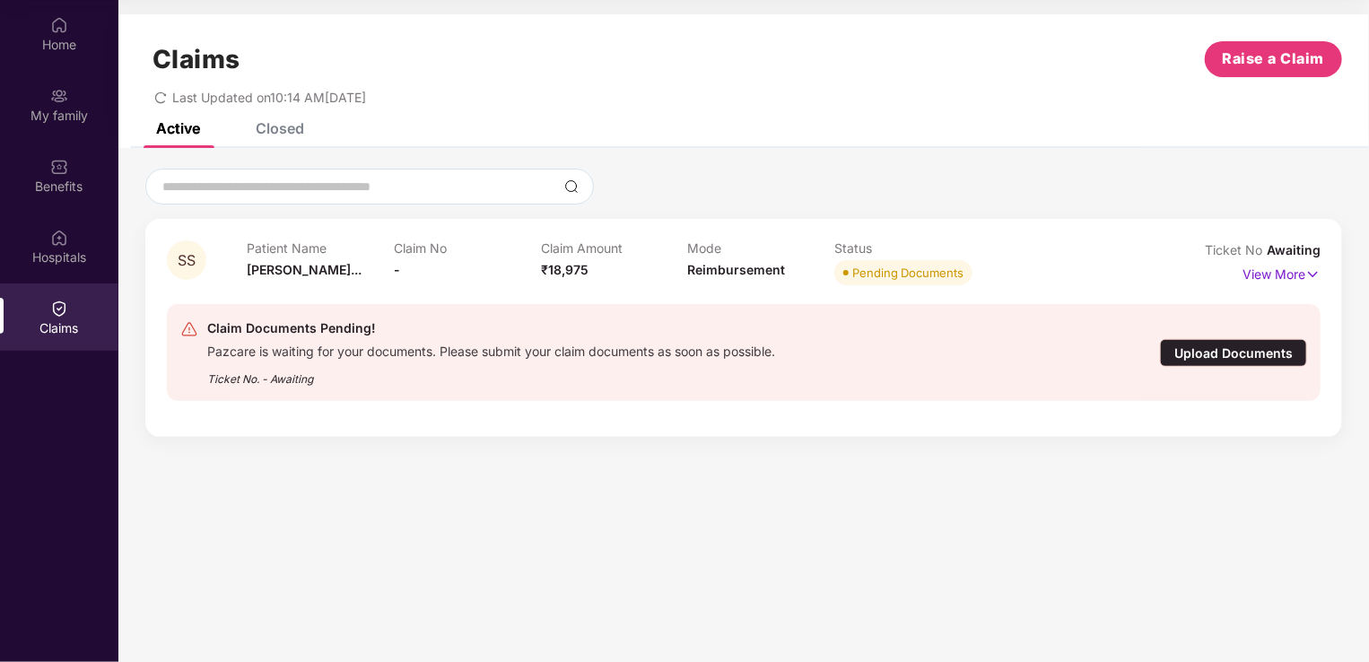
click at [1217, 351] on div "Upload Documents" at bounding box center [1233, 353] width 147 height 28
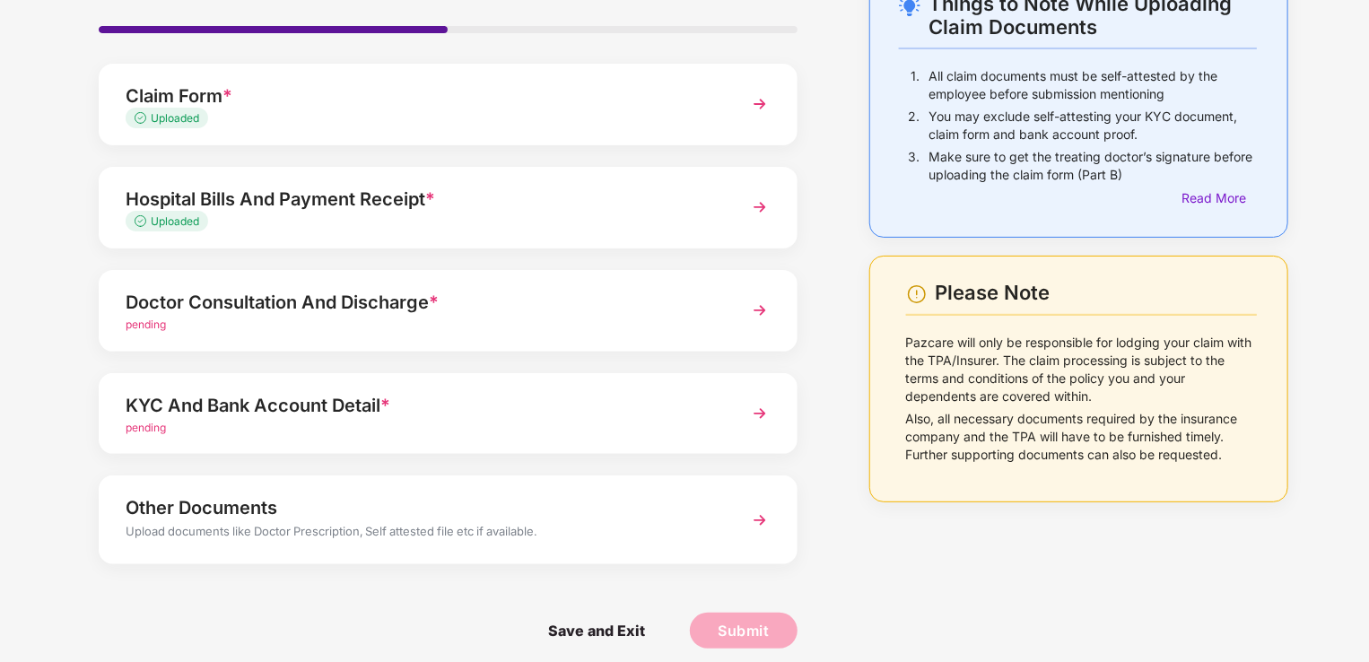
scroll to position [130, 0]
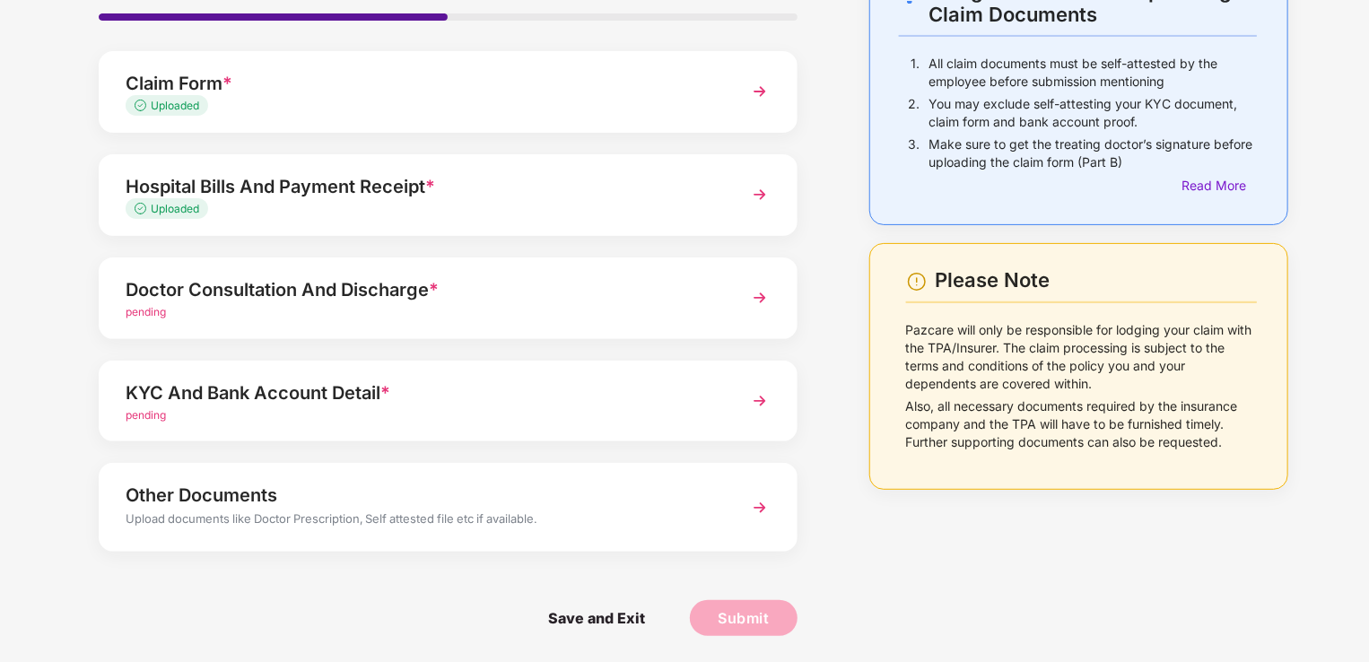
click at [301, 296] on div "Doctor Consultation And Discharge *" at bounding box center [421, 289] width 591 height 29
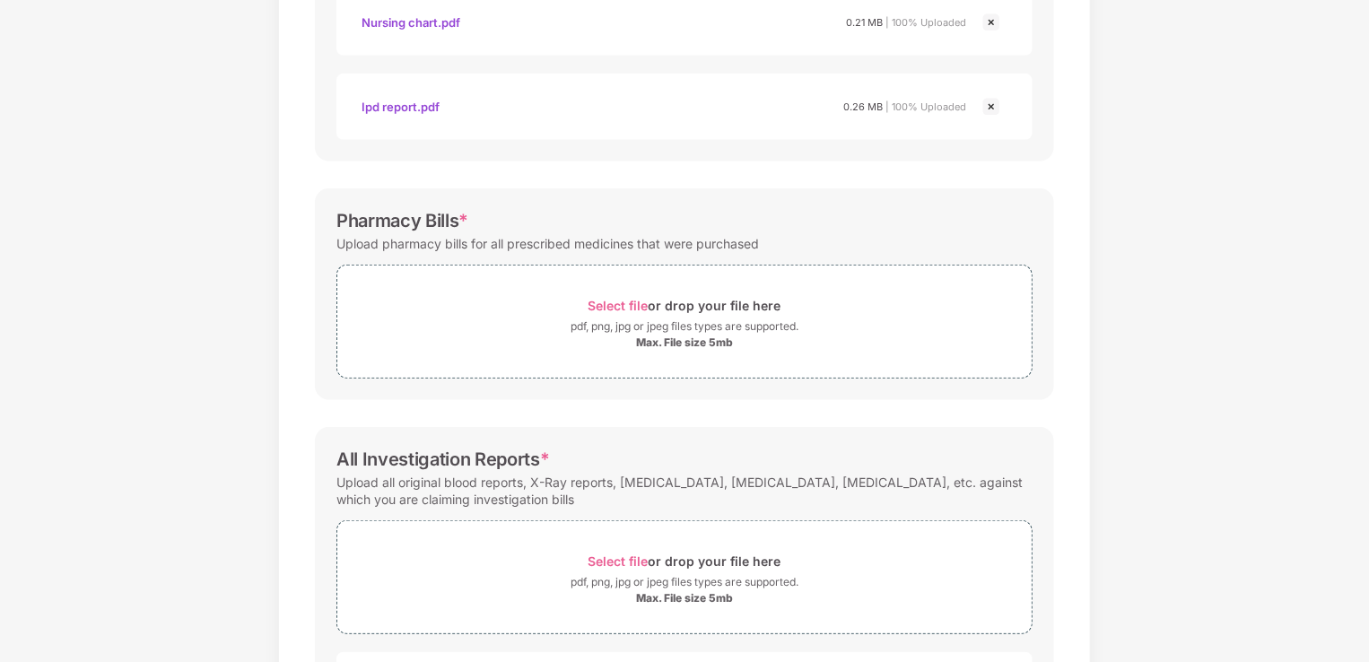
scroll to position [483, 0]
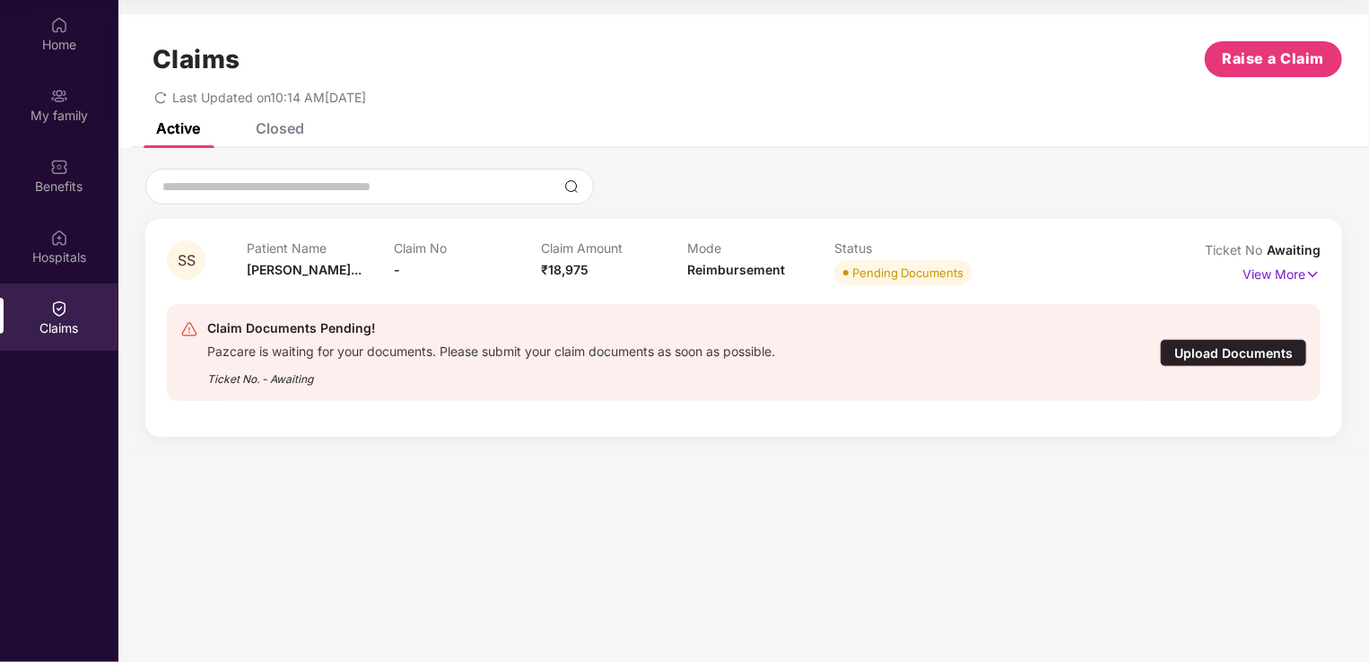
click at [1211, 352] on div "Upload Documents" at bounding box center [1233, 353] width 147 height 28
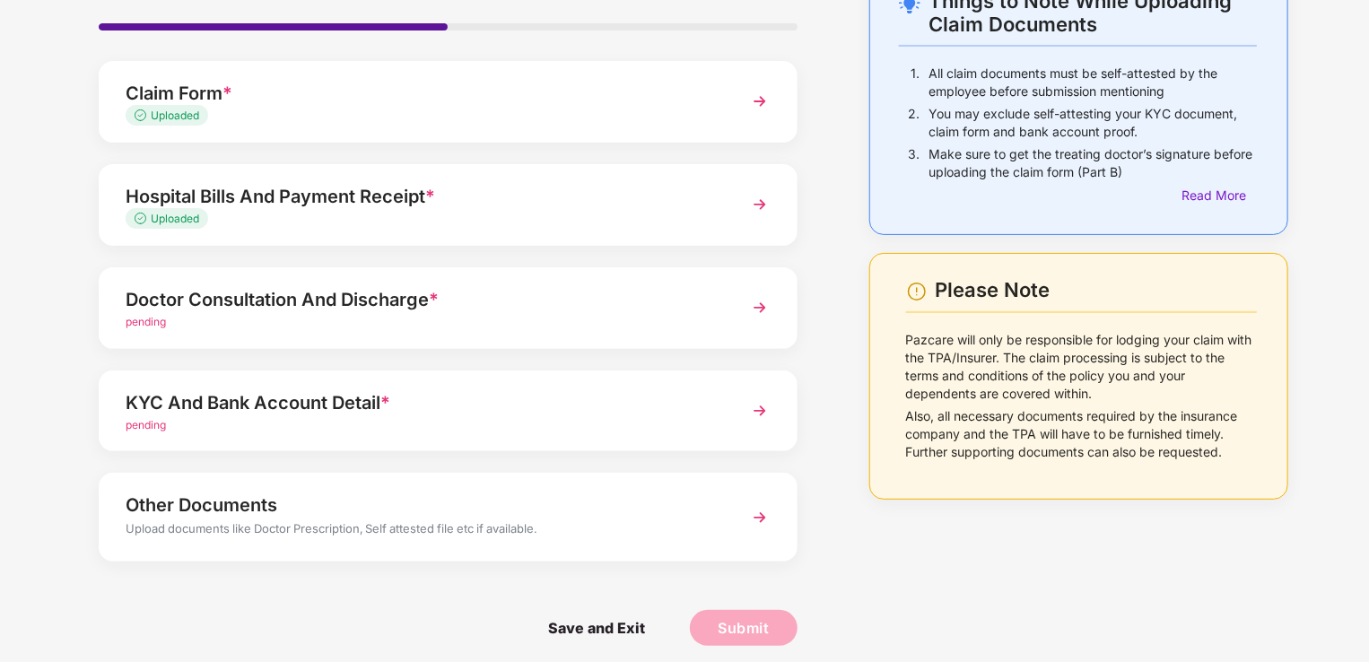
scroll to position [130, 0]
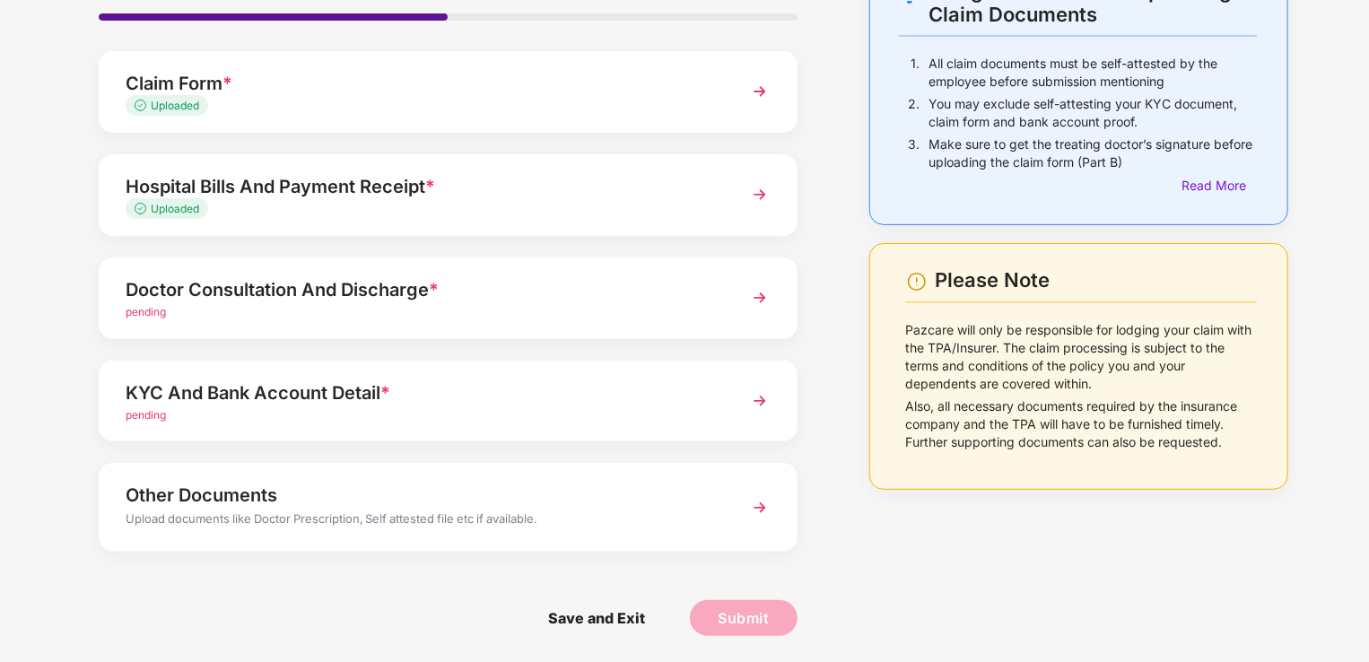
click at [549, 508] on div "Other Documents" at bounding box center [421, 495] width 591 height 29
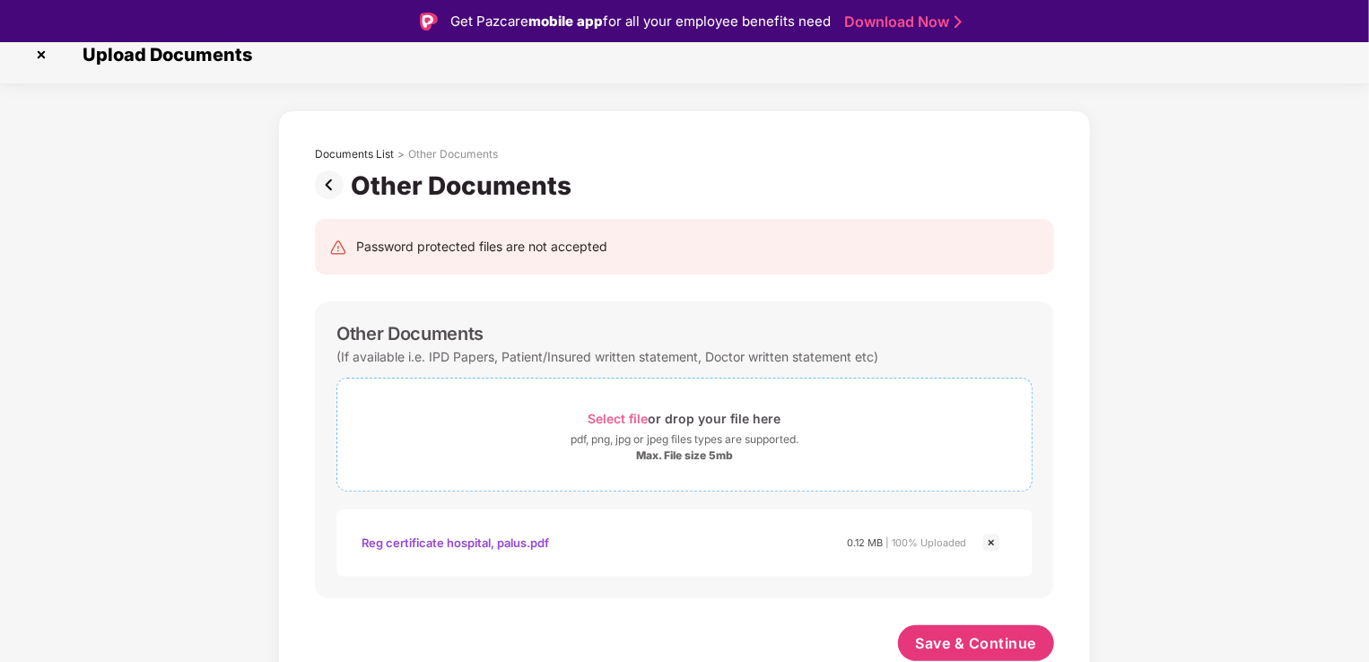
scroll to position [18, 0]
click at [949, 637] on span "Save & Continue" at bounding box center [976, 642] width 121 height 20
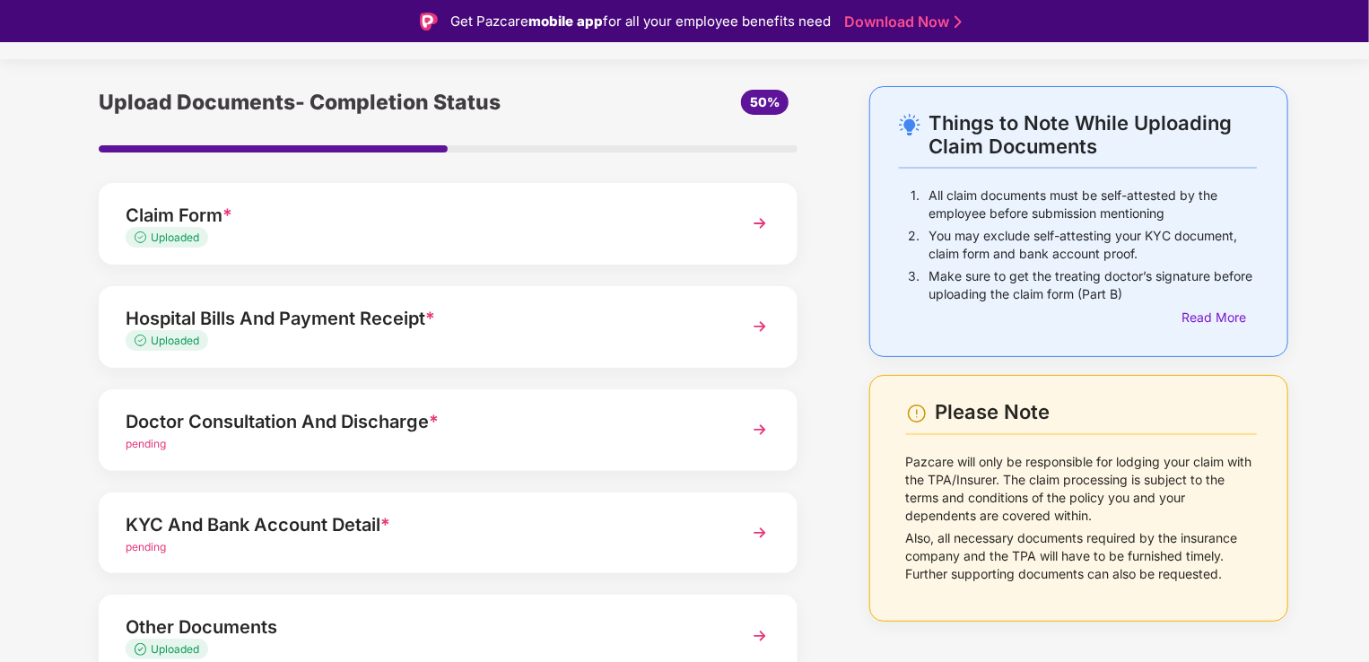
scroll to position [123, 0]
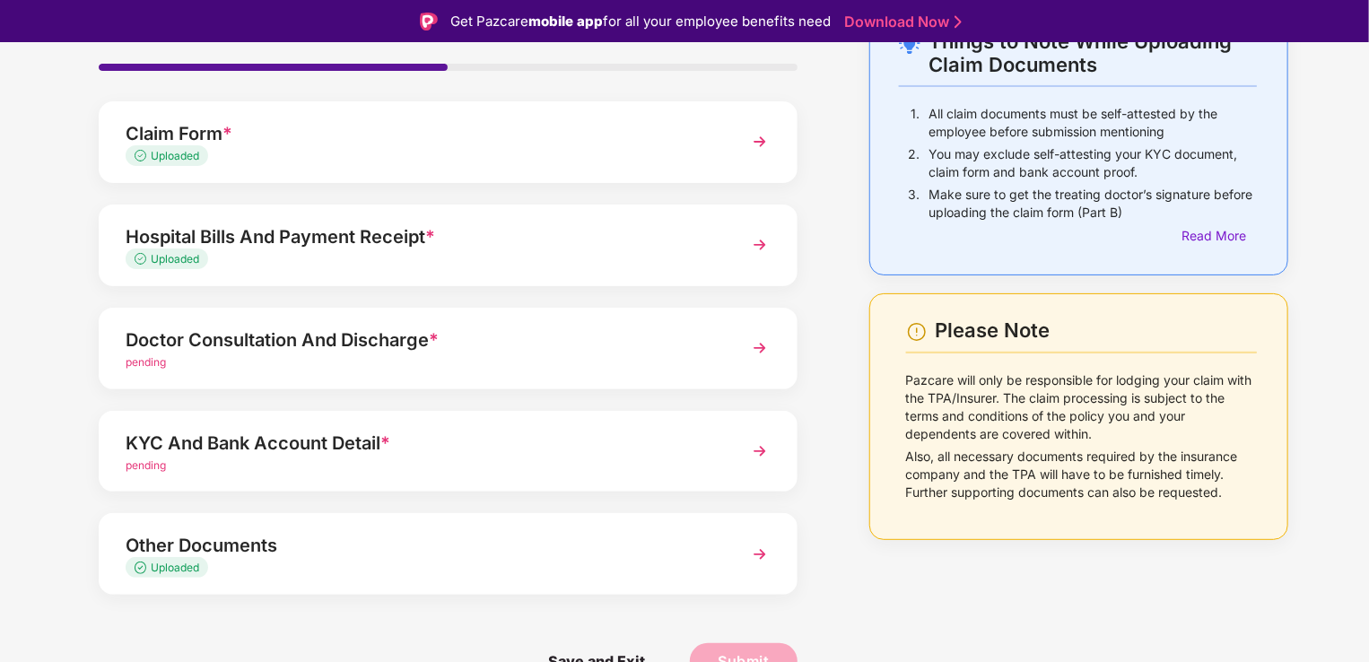
click at [256, 451] on div "KYC And Bank Account Detail *" at bounding box center [421, 443] width 591 height 29
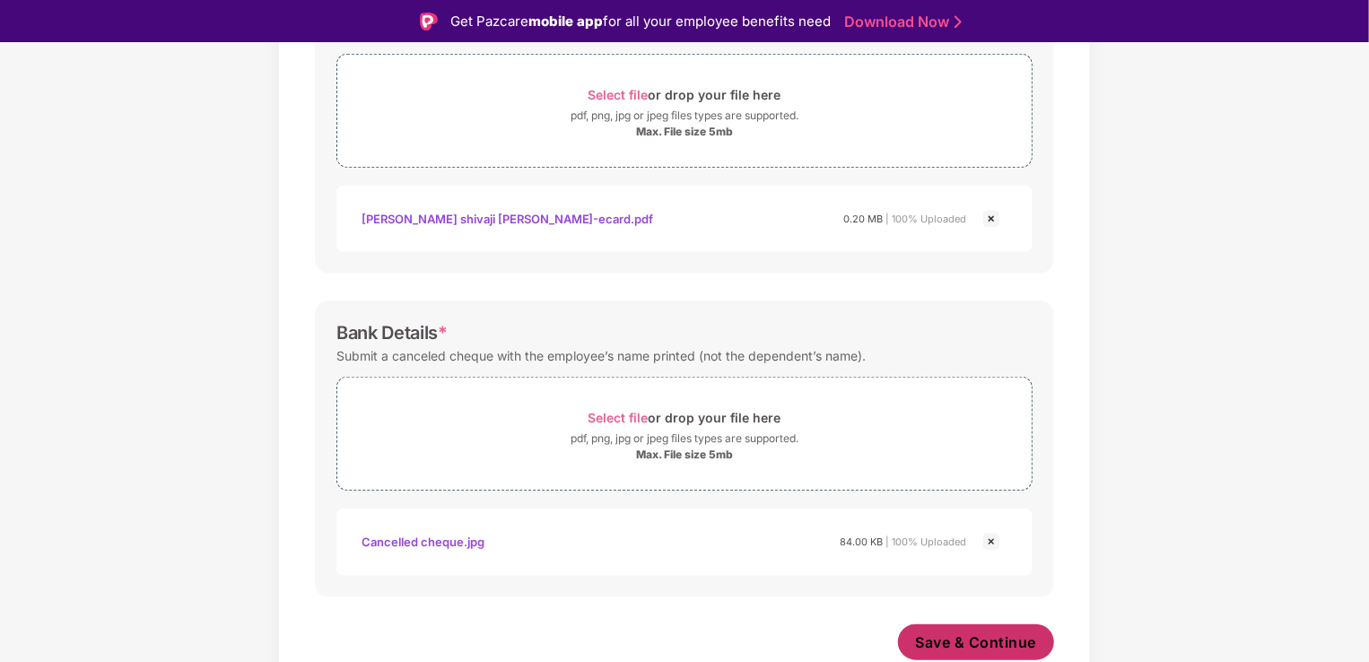
scroll to position [663, 0]
click at [988, 633] on span "Save & Continue" at bounding box center [976, 643] width 121 height 20
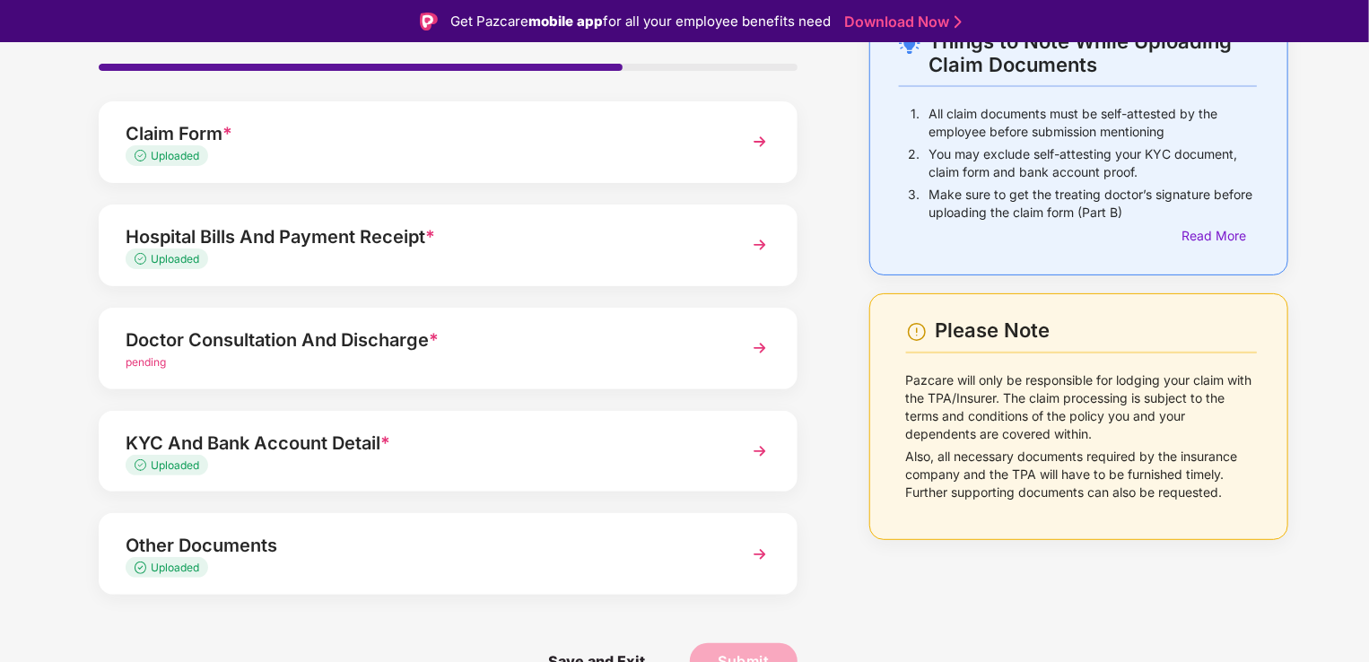
click at [334, 351] on div "Doctor Consultation And Discharge *" at bounding box center [421, 340] width 591 height 29
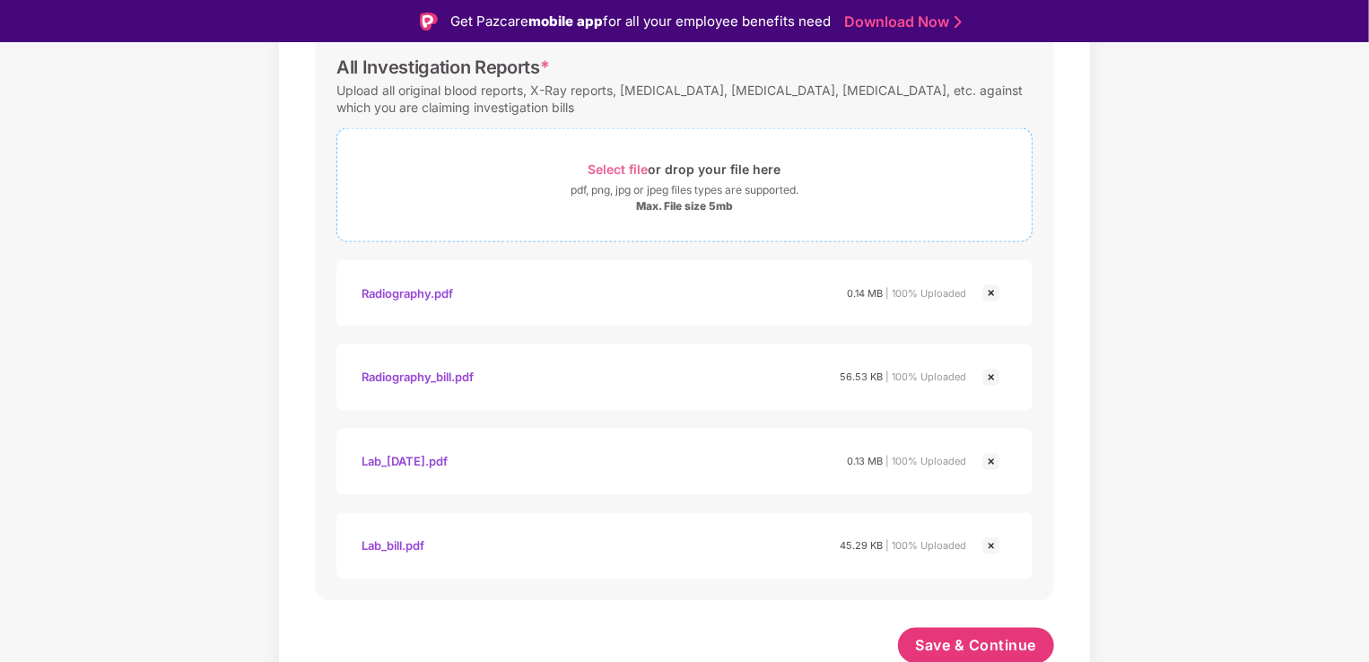
scroll to position [1442, 0]
click at [945, 638] on span "Save & Continue" at bounding box center [976, 644] width 121 height 20
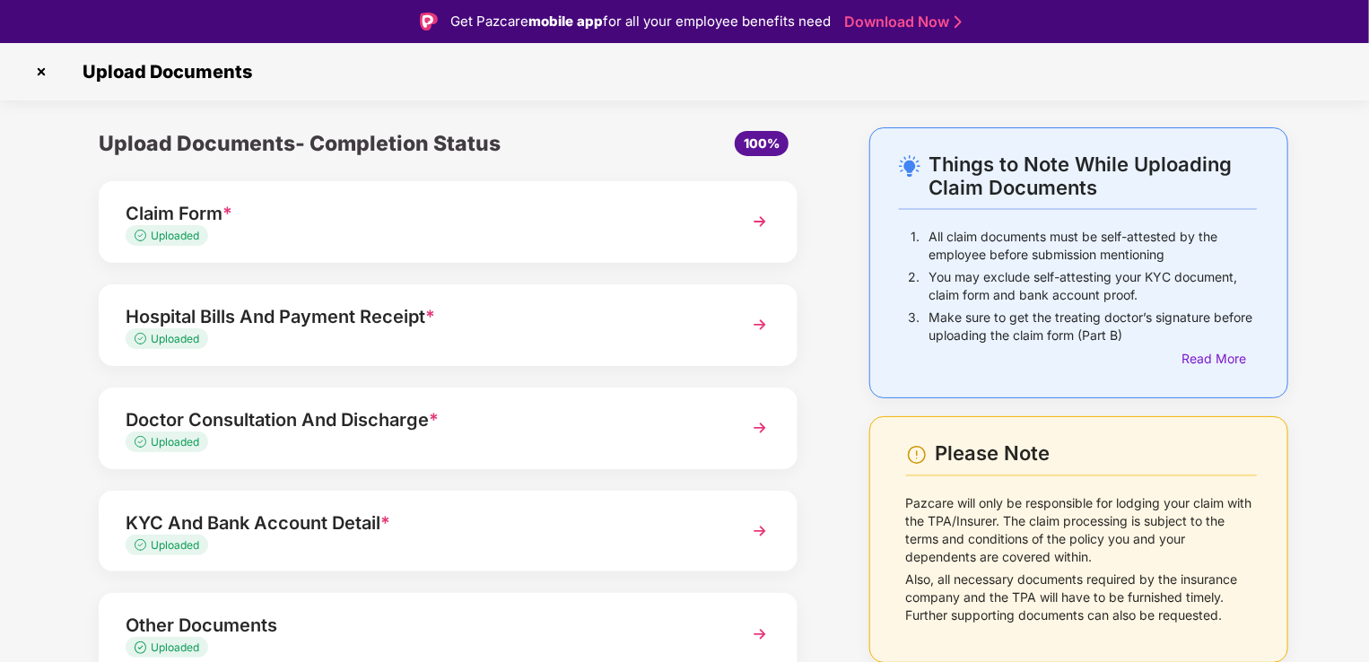
click at [371, 321] on div "Hospital Bills And Payment Receipt *" at bounding box center [421, 316] width 591 height 29
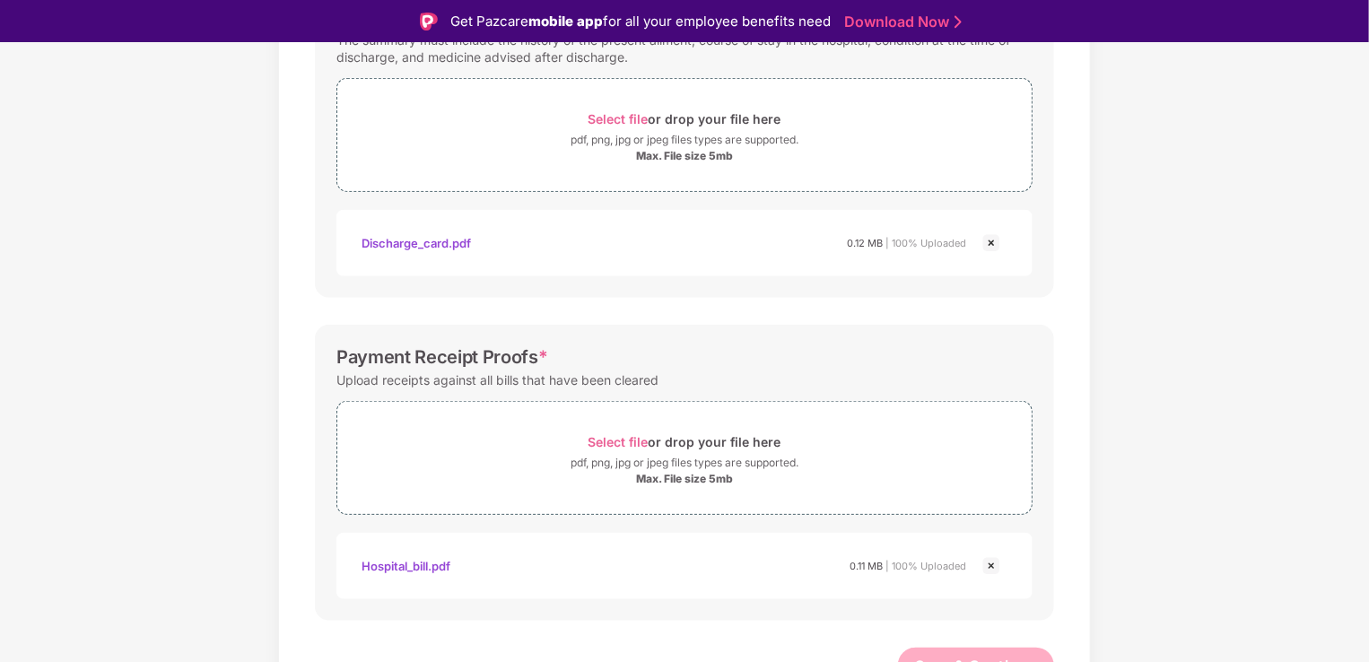
scroll to position [678, 0]
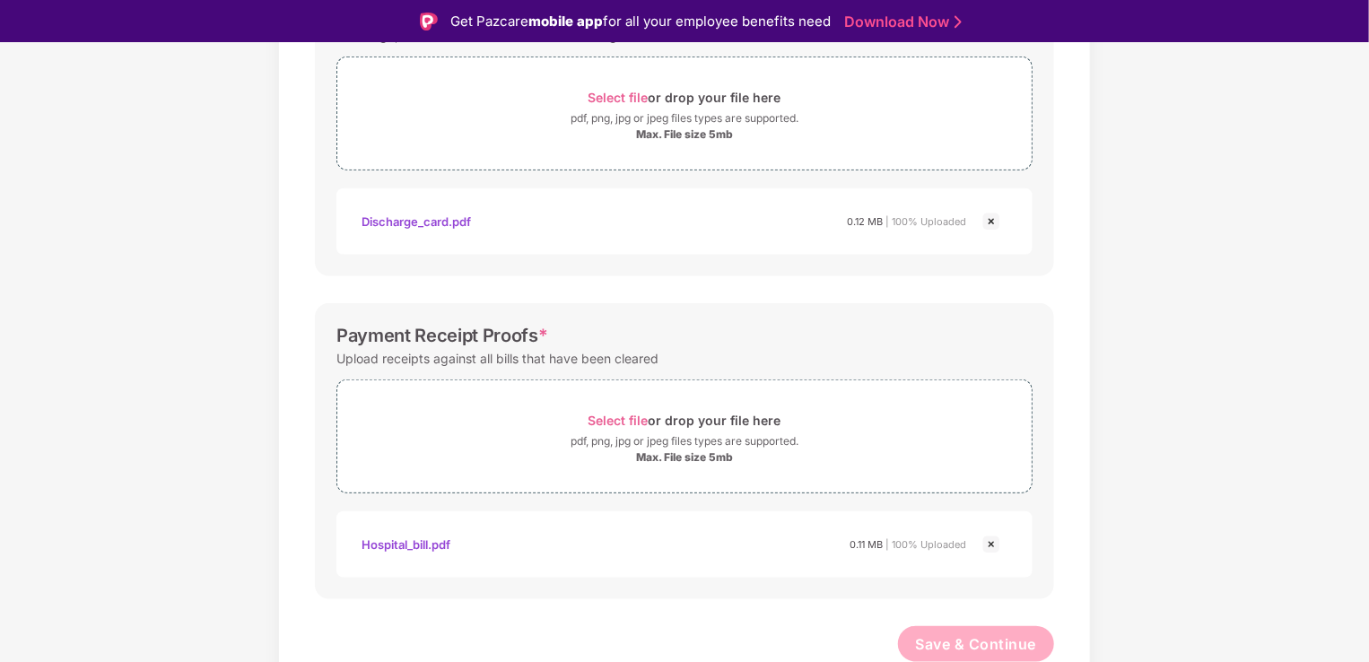
click at [993, 543] on img at bounding box center [991, 545] width 22 height 22
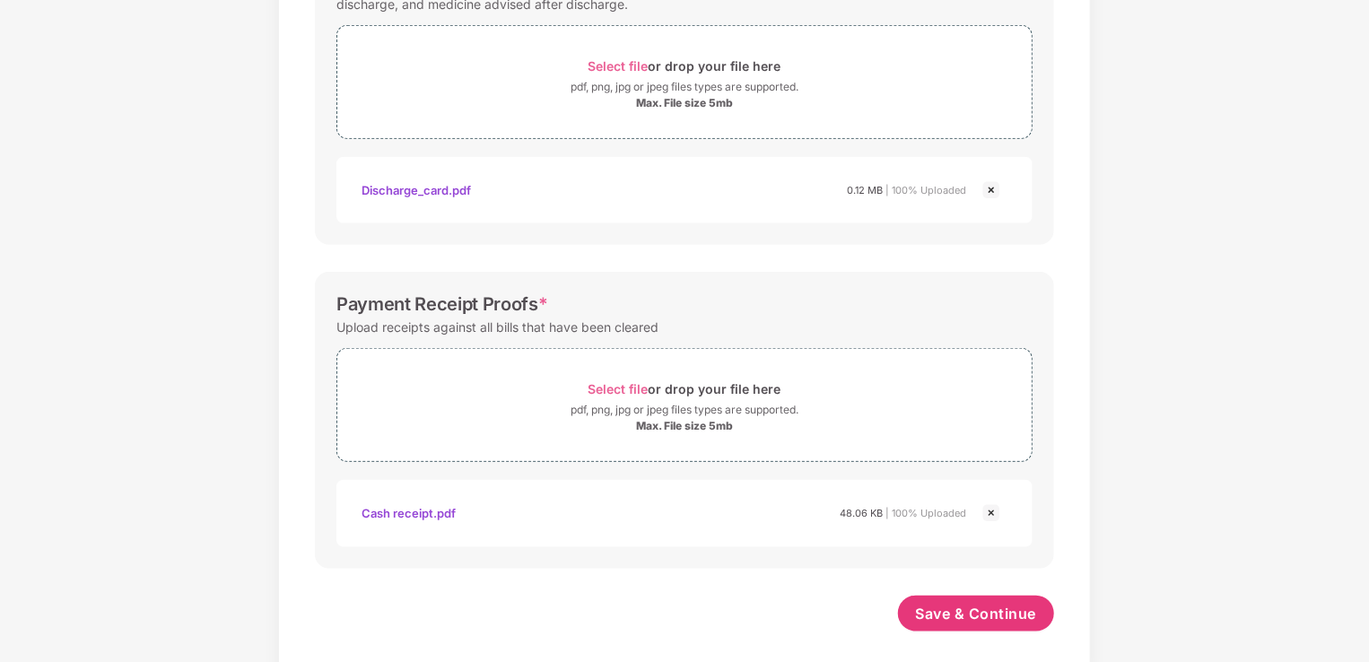
scroll to position [680, 0]
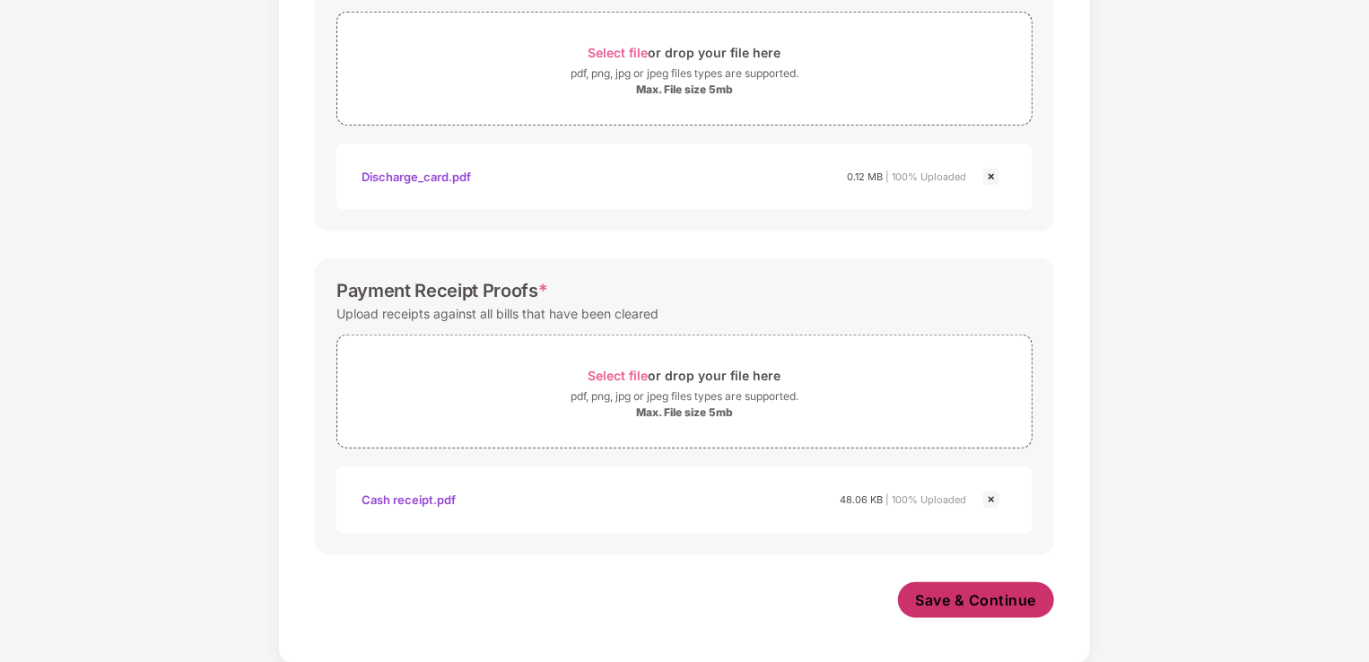
click at [954, 591] on span "Save & Continue" at bounding box center [976, 600] width 121 height 20
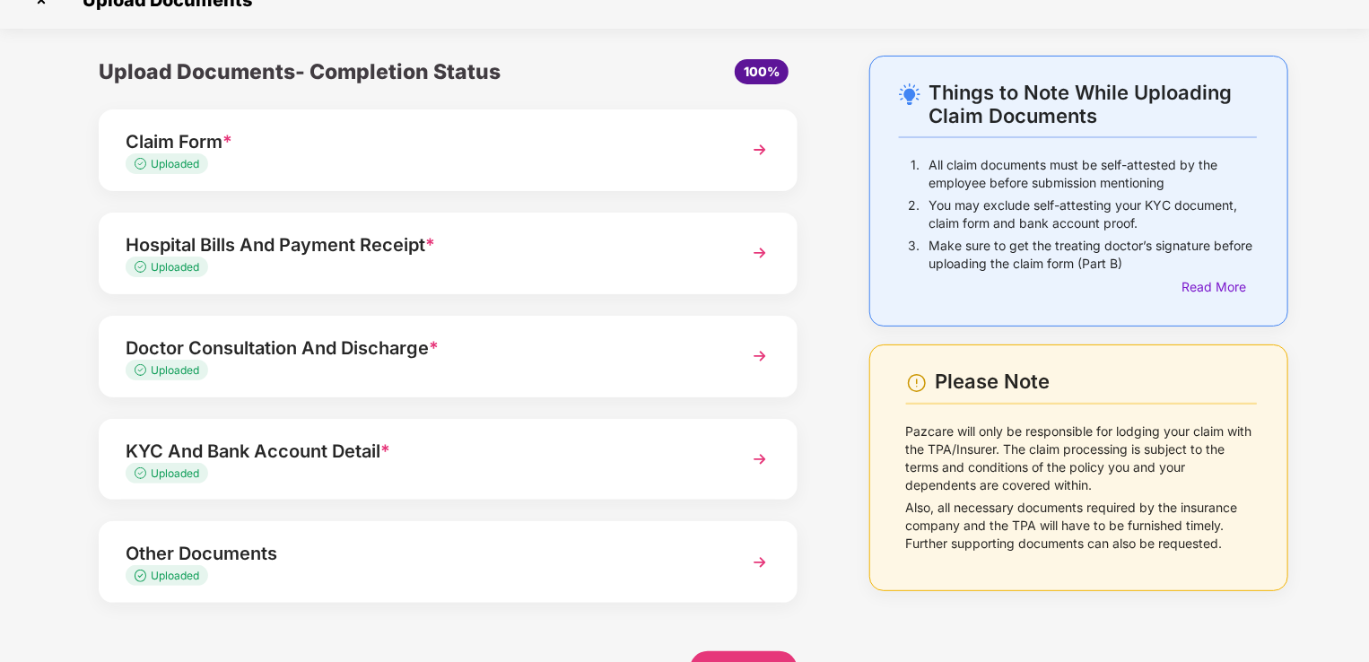
scroll to position [80, 0]
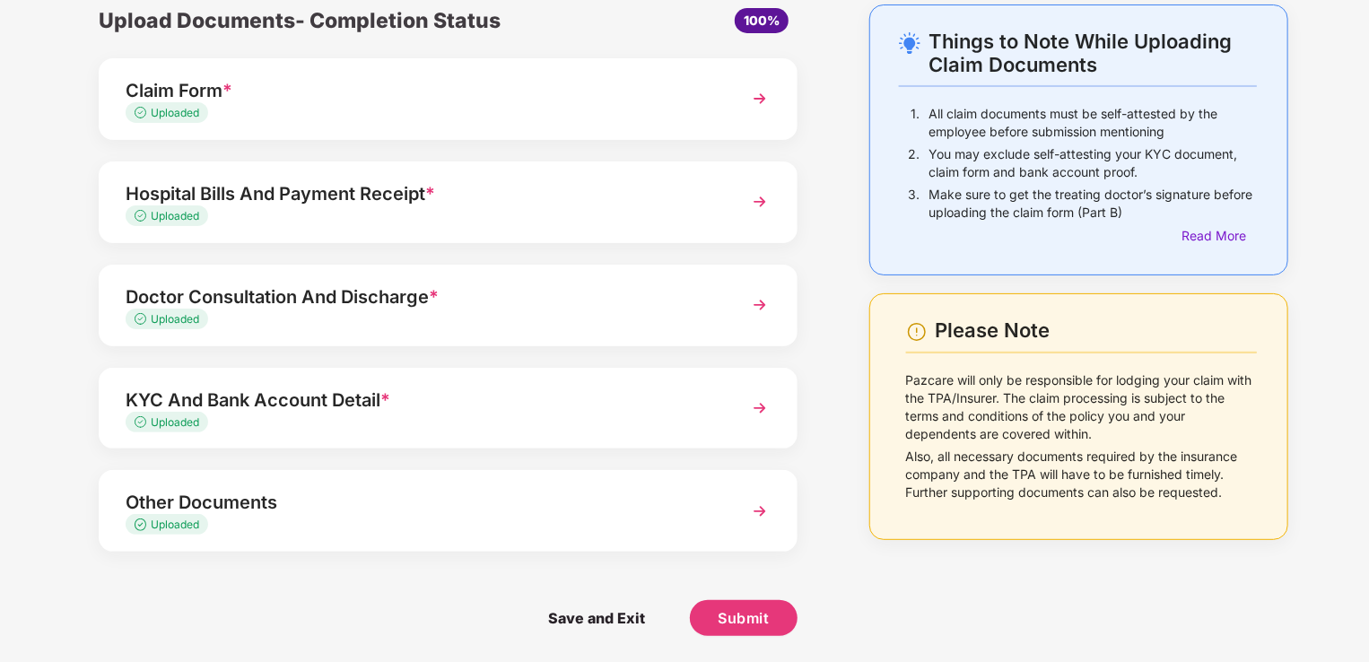
click at [549, 83] on div "Claim Form *" at bounding box center [421, 90] width 591 height 29
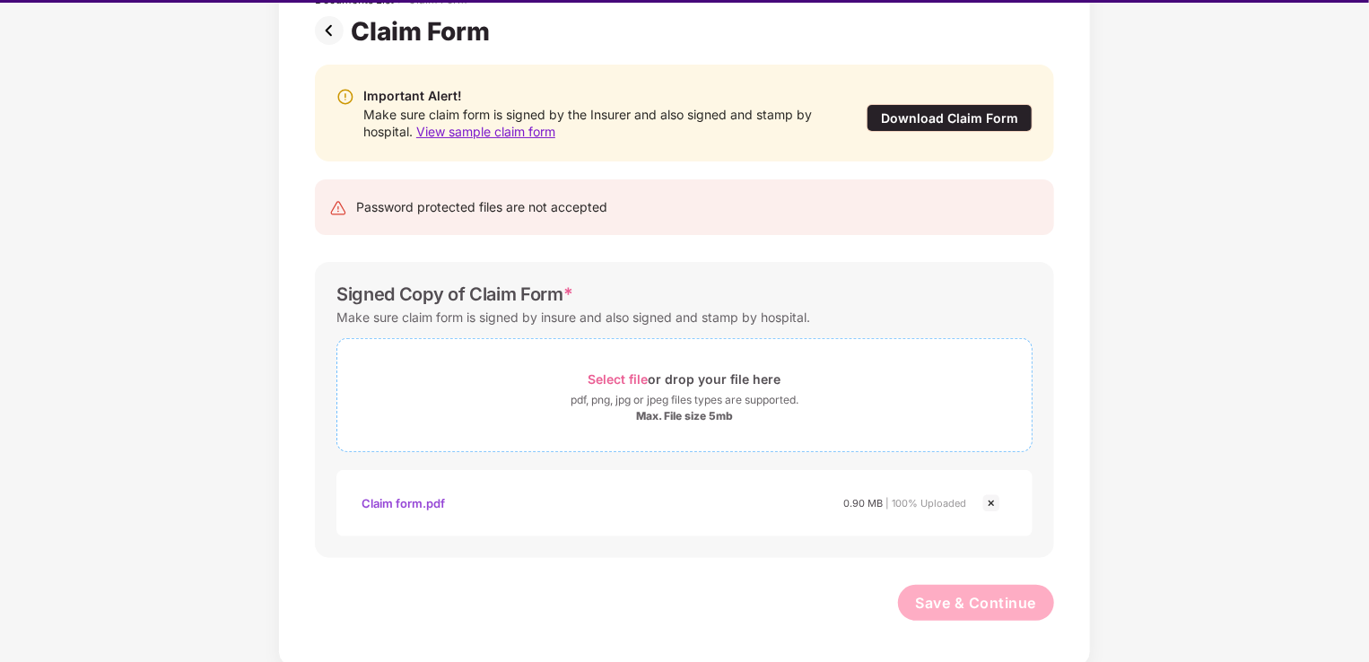
scroll to position [43, 0]
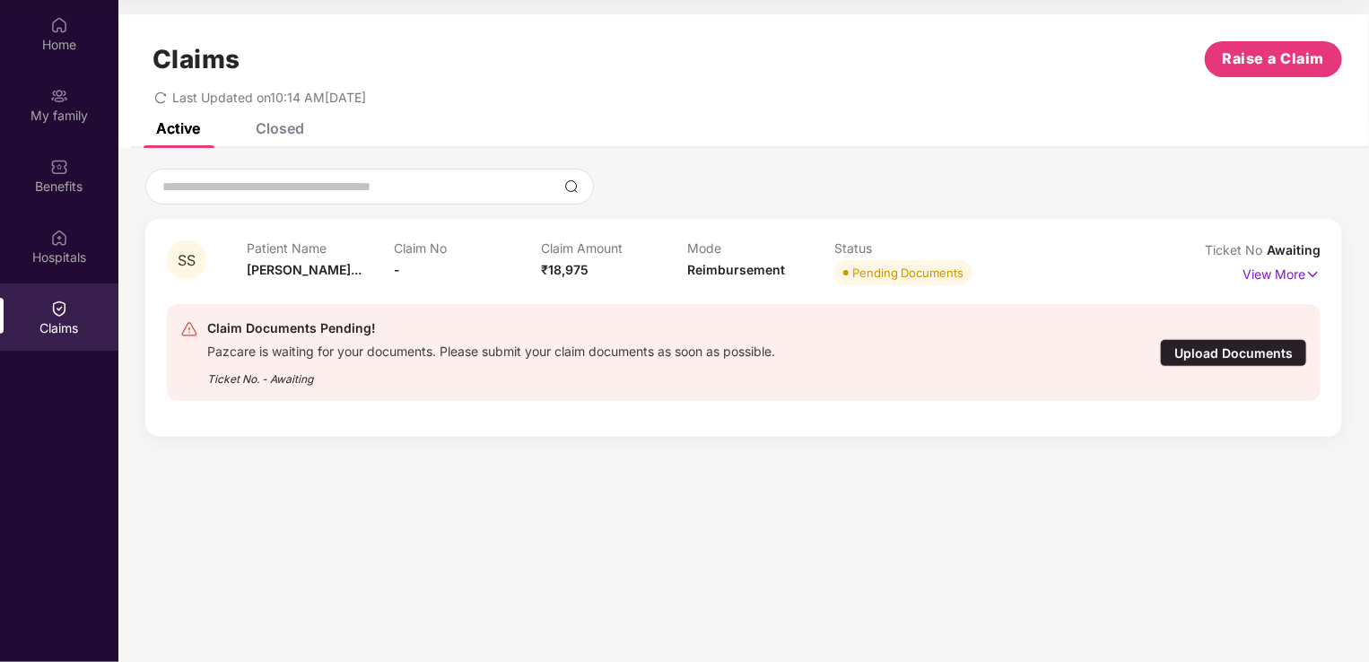
click at [1188, 350] on div "Upload Documents" at bounding box center [1233, 353] width 147 height 28
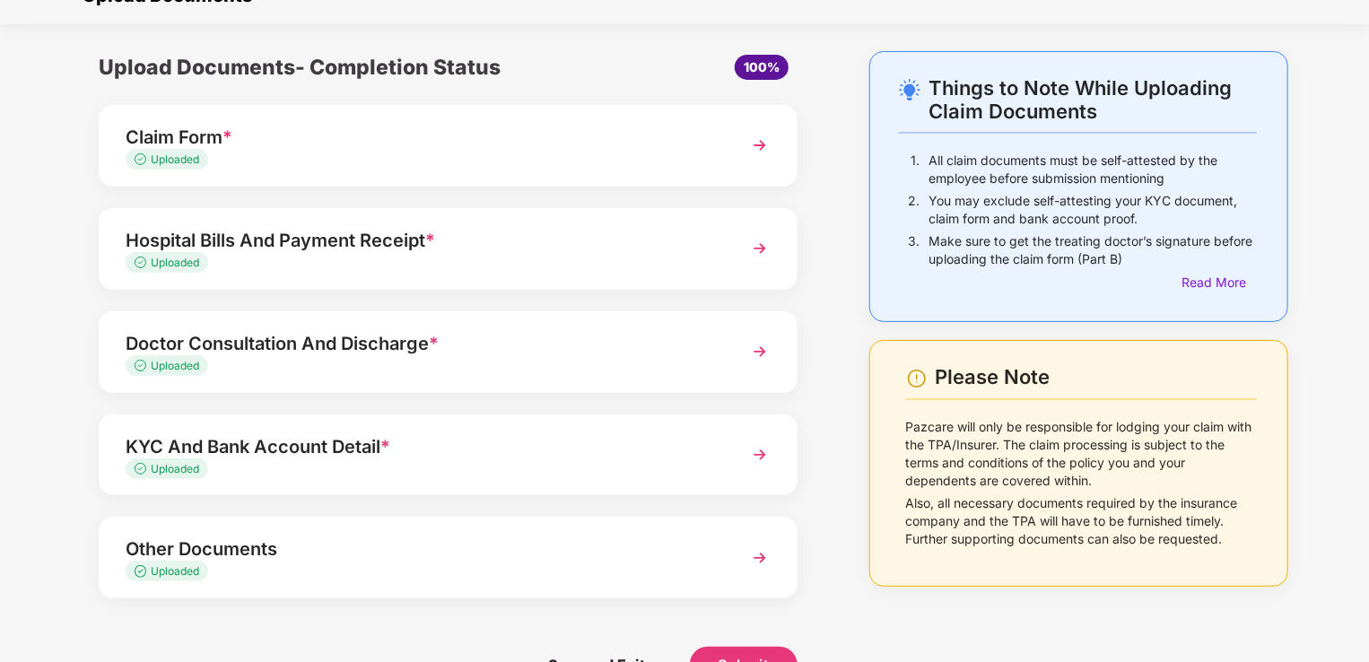
scroll to position [80, 0]
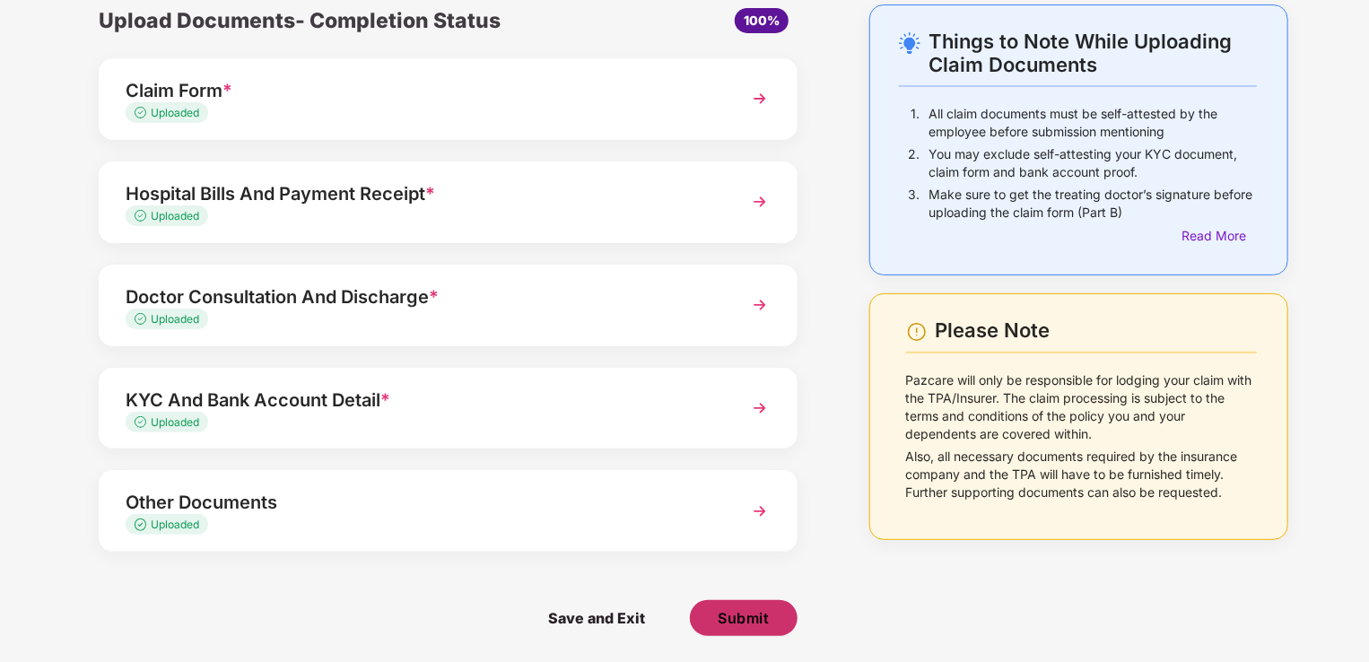
click at [752, 616] on span "Submit" at bounding box center [742, 618] width 51 height 20
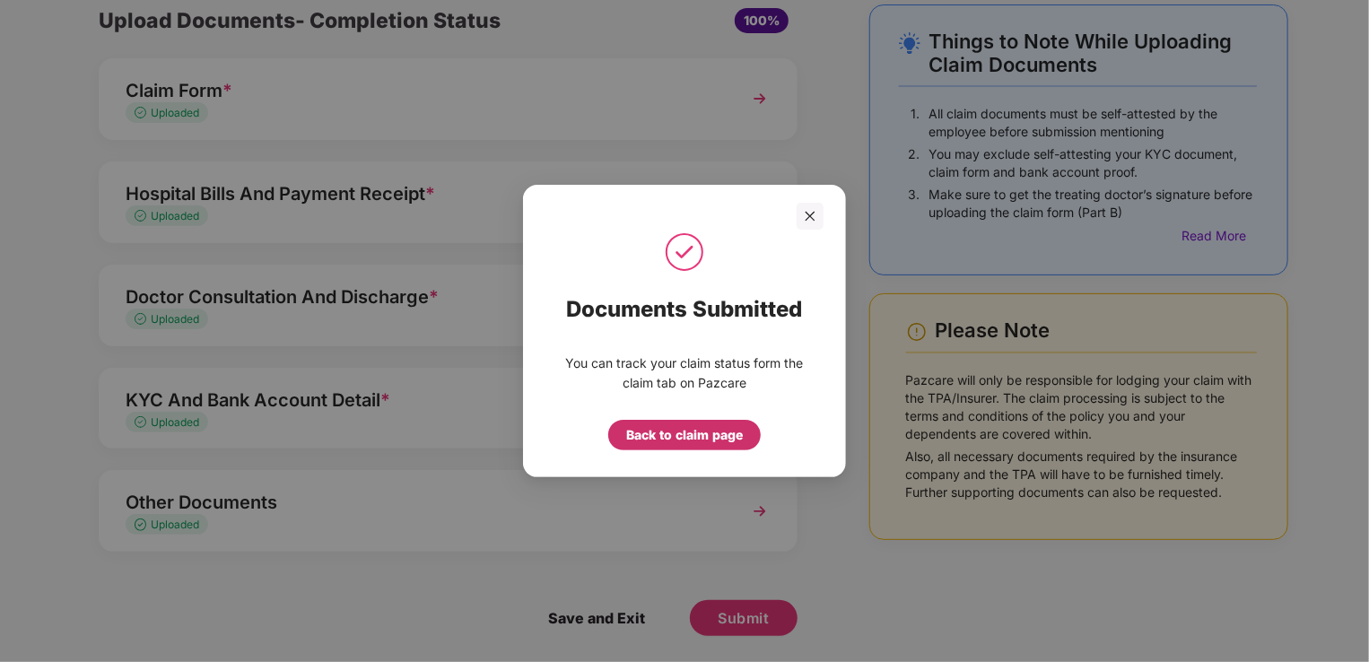
click at [696, 437] on div "Back to claim page" at bounding box center [684, 435] width 117 height 20
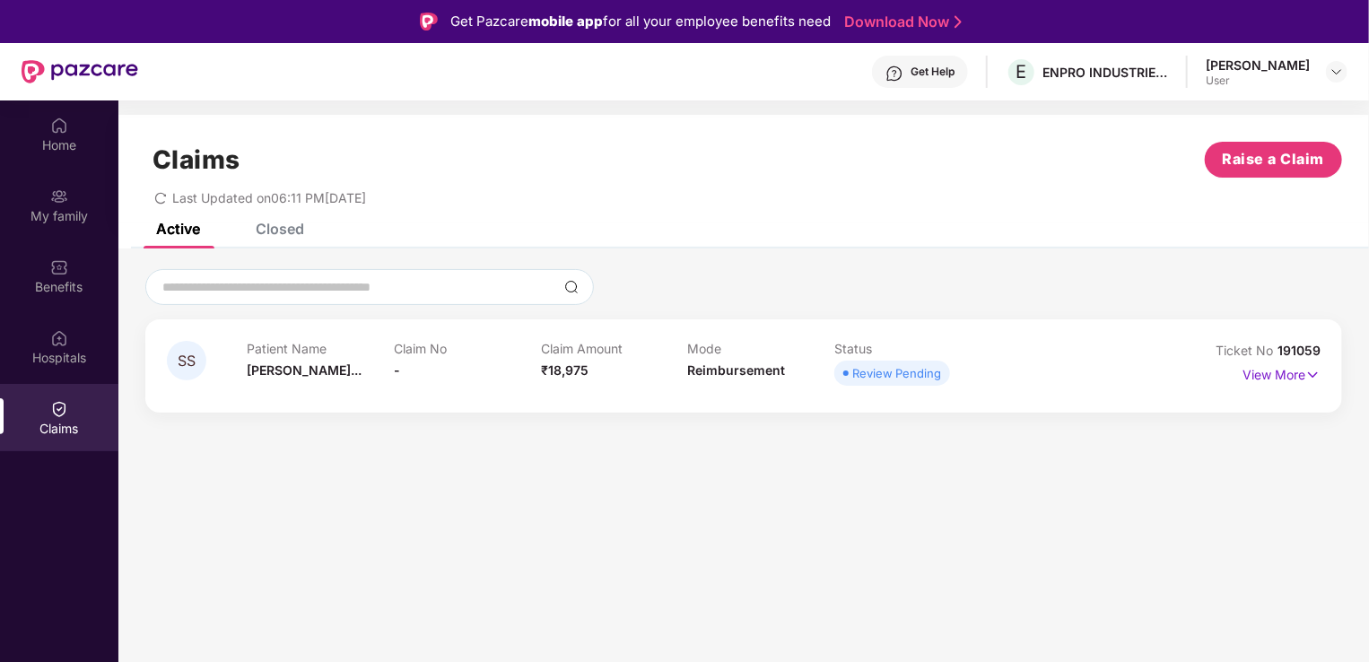
drag, startPoint x: 296, startPoint y: 218, endPoint x: 264, endPoint y: 236, distance: 36.9
click at [296, 219] on div "Claims Raise a Claim Last Updated on 06:11 PM[DATE]" at bounding box center [743, 169] width 1250 height 109
click at [282, 228] on div "Closed" at bounding box center [280, 229] width 48 height 18
click at [194, 224] on div "Active" at bounding box center [178, 229] width 44 height 18
click at [283, 226] on div "Closed" at bounding box center [280, 229] width 48 height 18
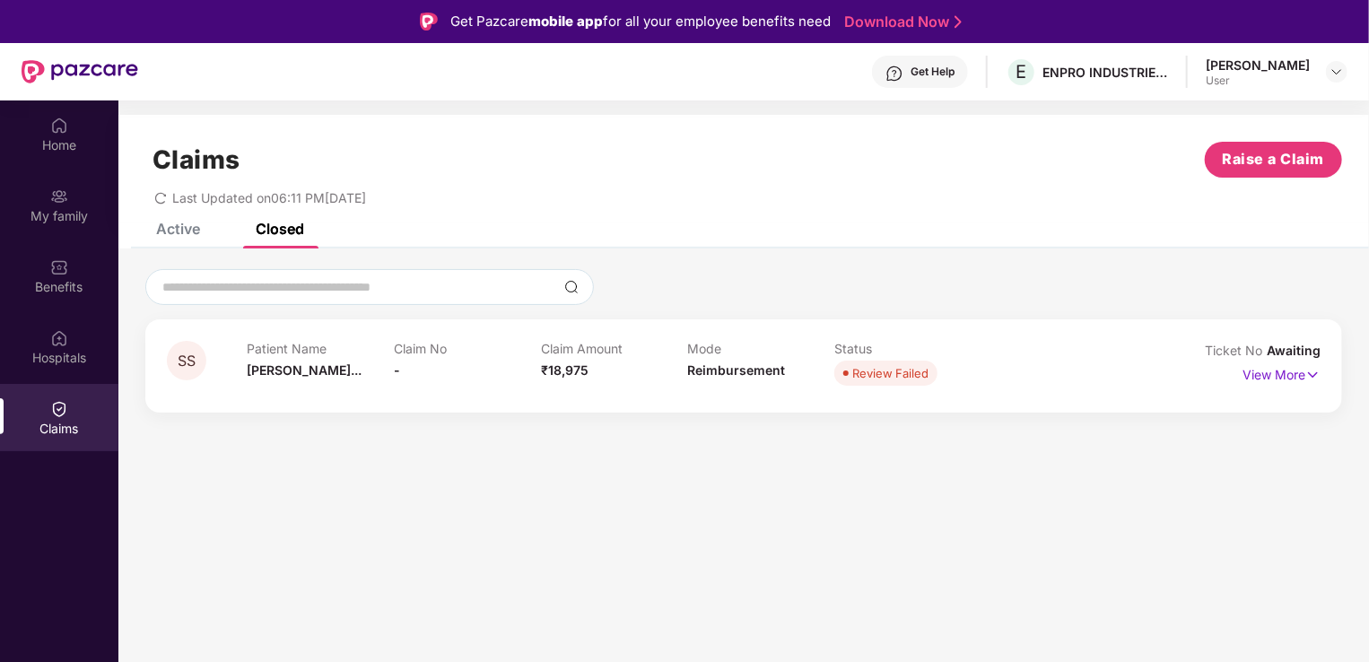
click at [188, 230] on div "Active" at bounding box center [178, 229] width 44 height 18
click at [1278, 375] on p "View More" at bounding box center [1281, 373] width 78 height 24
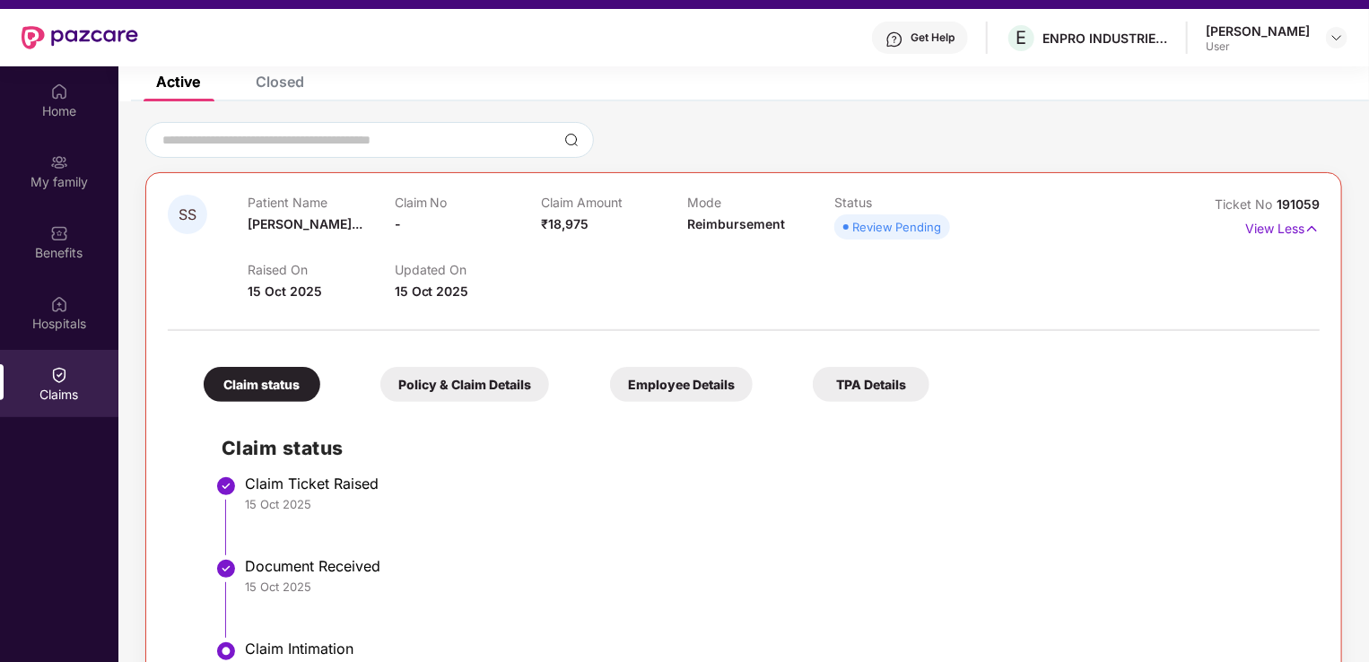
scroll to position [100, 0]
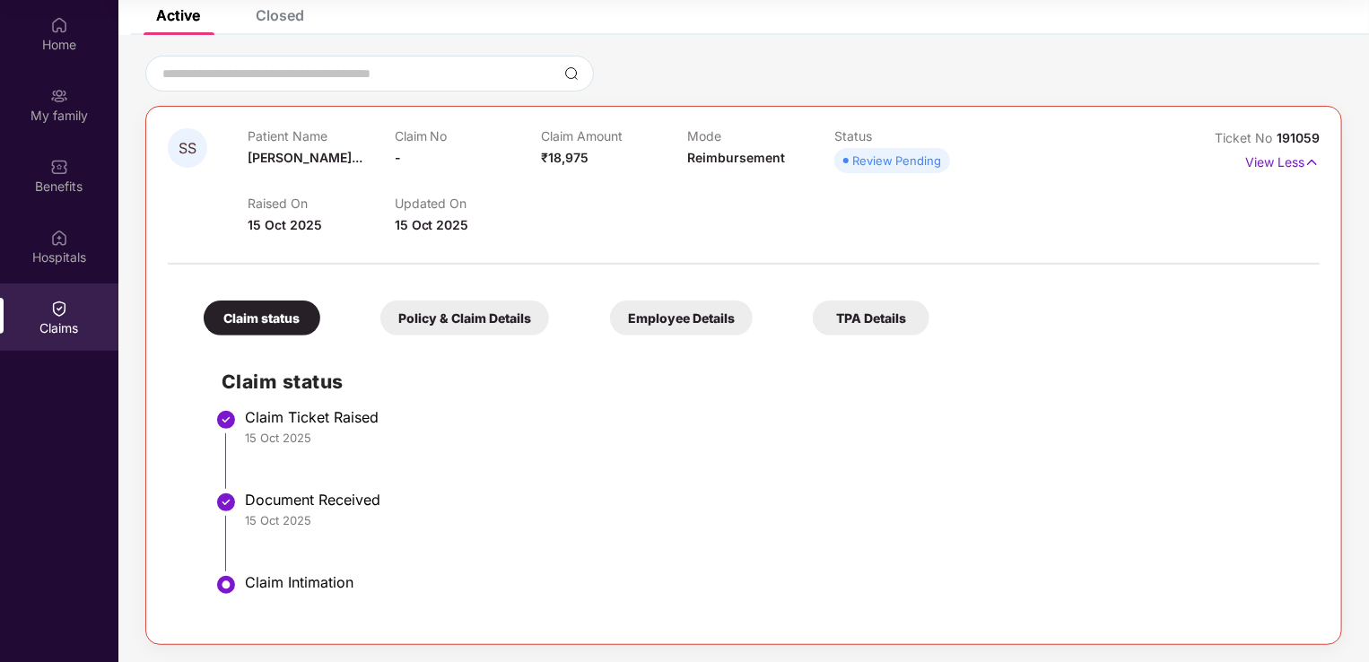
click at [488, 322] on div "Policy & Claim Details" at bounding box center [464, 317] width 169 height 35
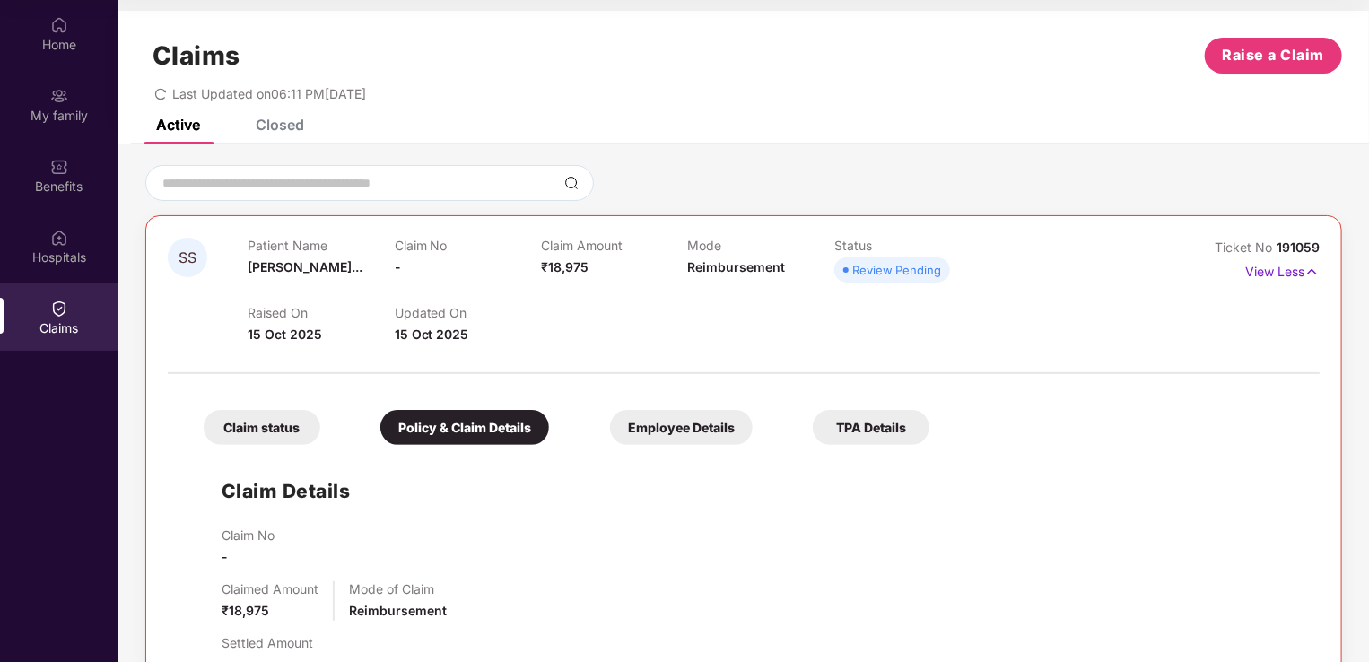
scroll to position [0, 0]
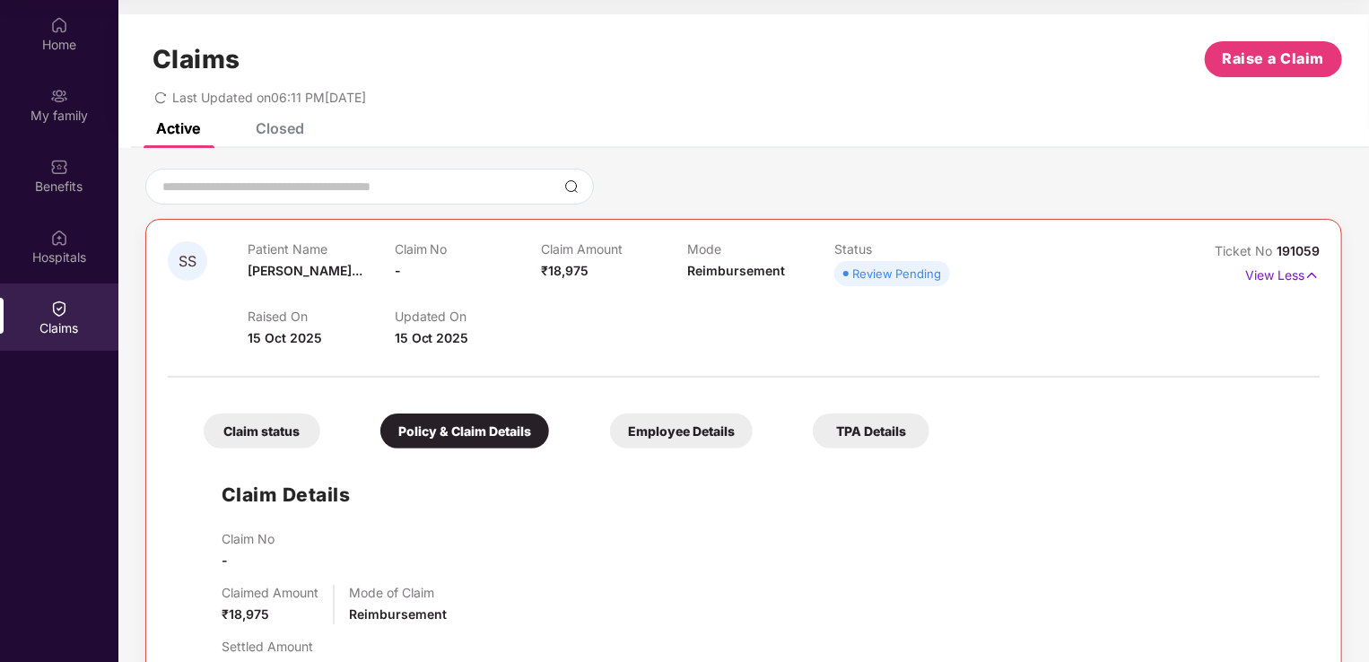
click at [653, 437] on div "Employee Details" at bounding box center [681, 430] width 143 height 35
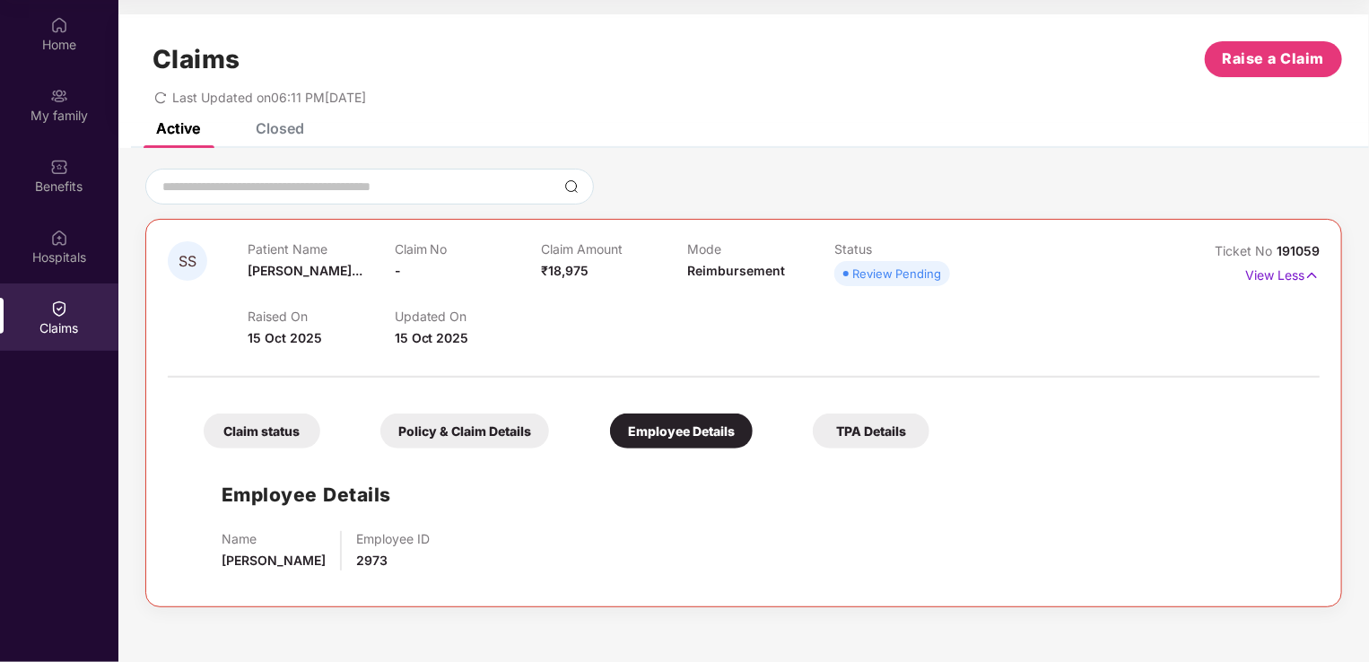
click at [881, 438] on div "TPA Details" at bounding box center [870, 430] width 117 height 35
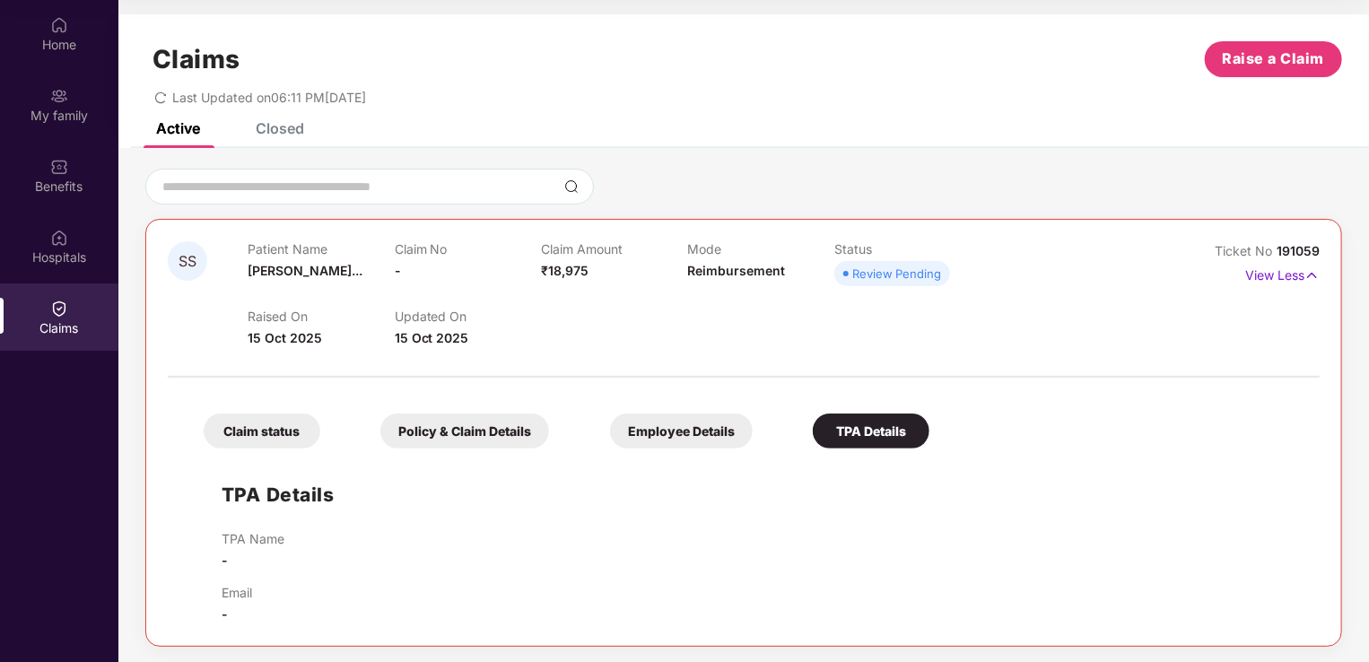
drag, startPoint x: 447, startPoint y: 435, endPoint x: 456, endPoint y: 435, distance: 9.9
click at [456, 435] on div "Policy & Claim Details" at bounding box center [464, 430] width 169 height 35
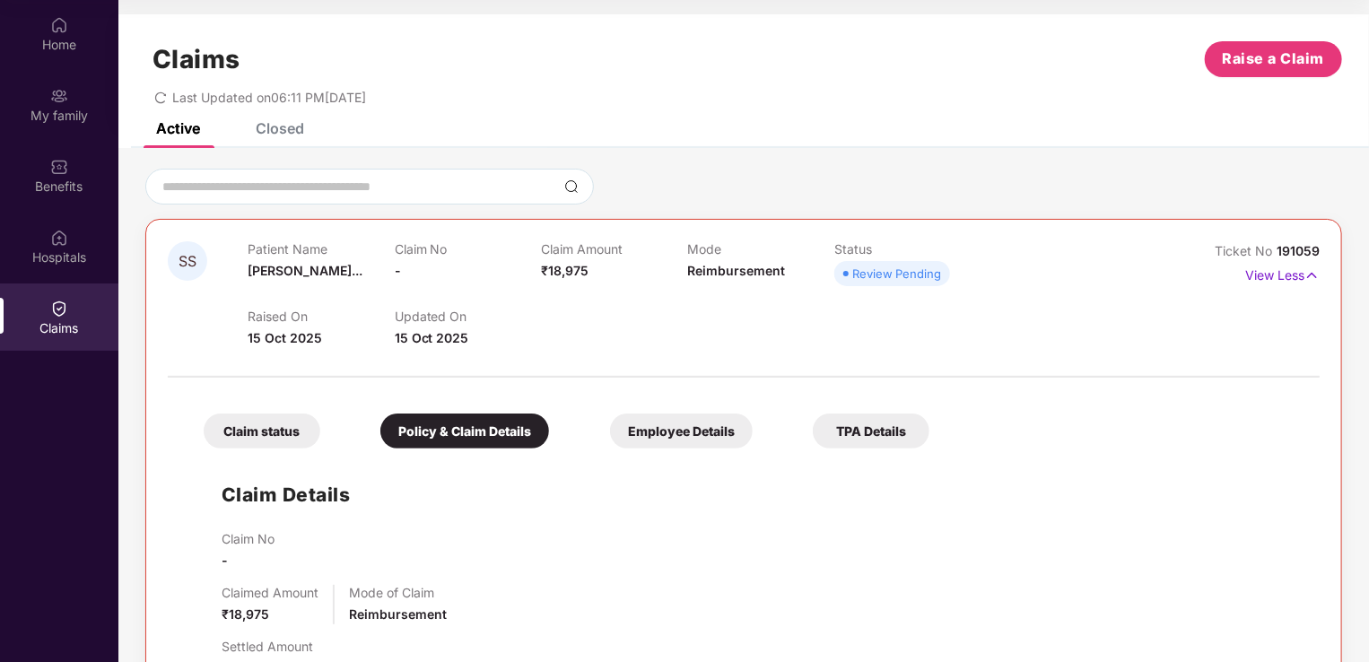
click at [717, 420] on div "Employee Details" at bounding box center [681, 430] width 143 height 35
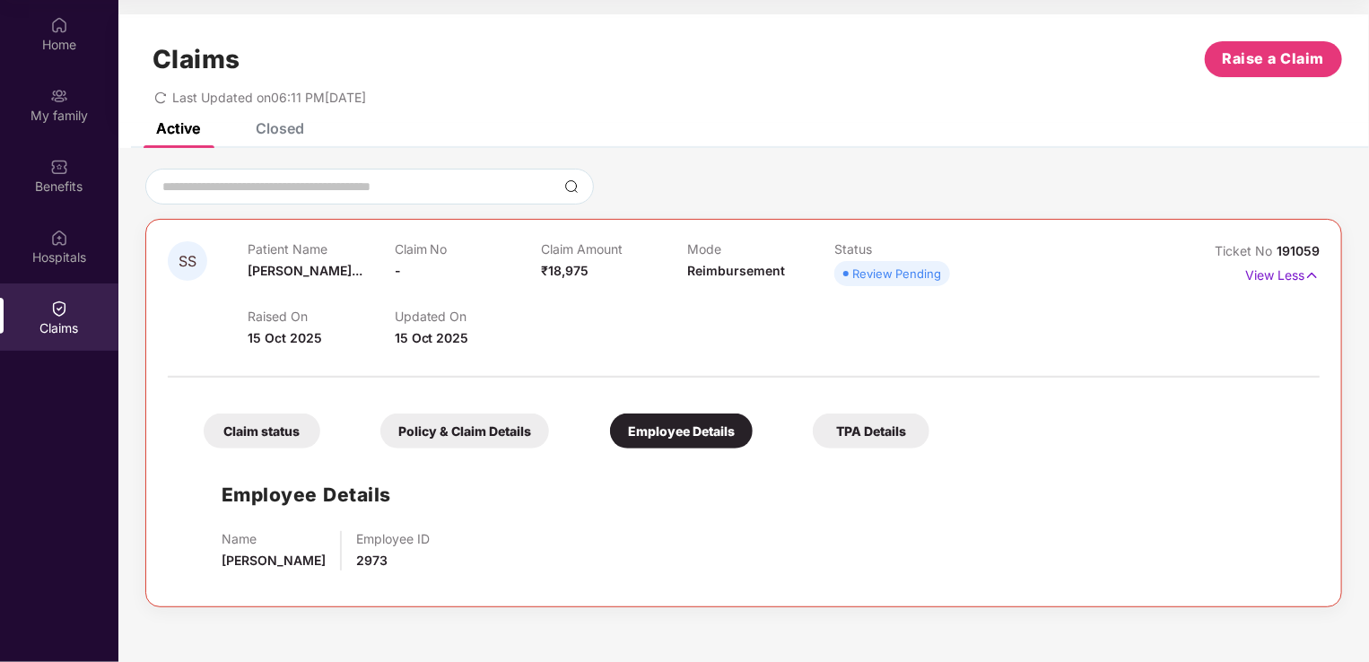
click at [258, 429] on div "Claim status" at bounding box center [262, 430] width 117 height 35
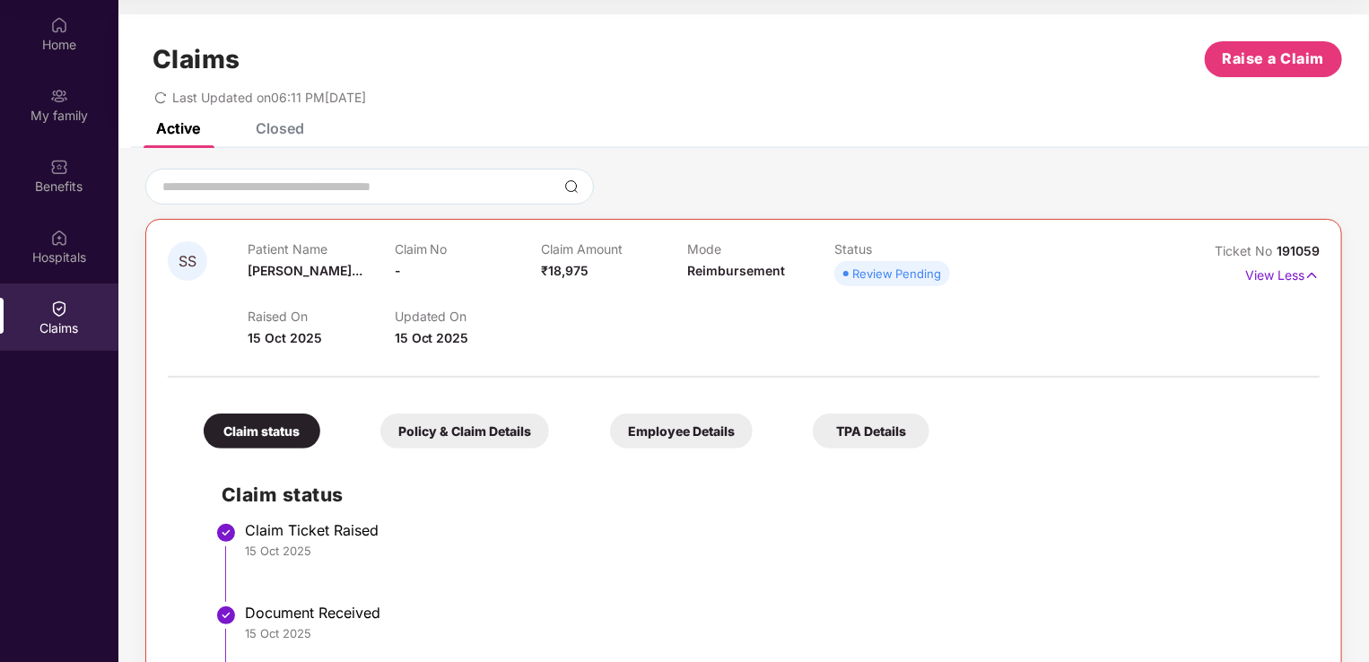
click at [488, 429] on div "Policy & Claim Details" at bounding box center [464, 430] width 169 height 35
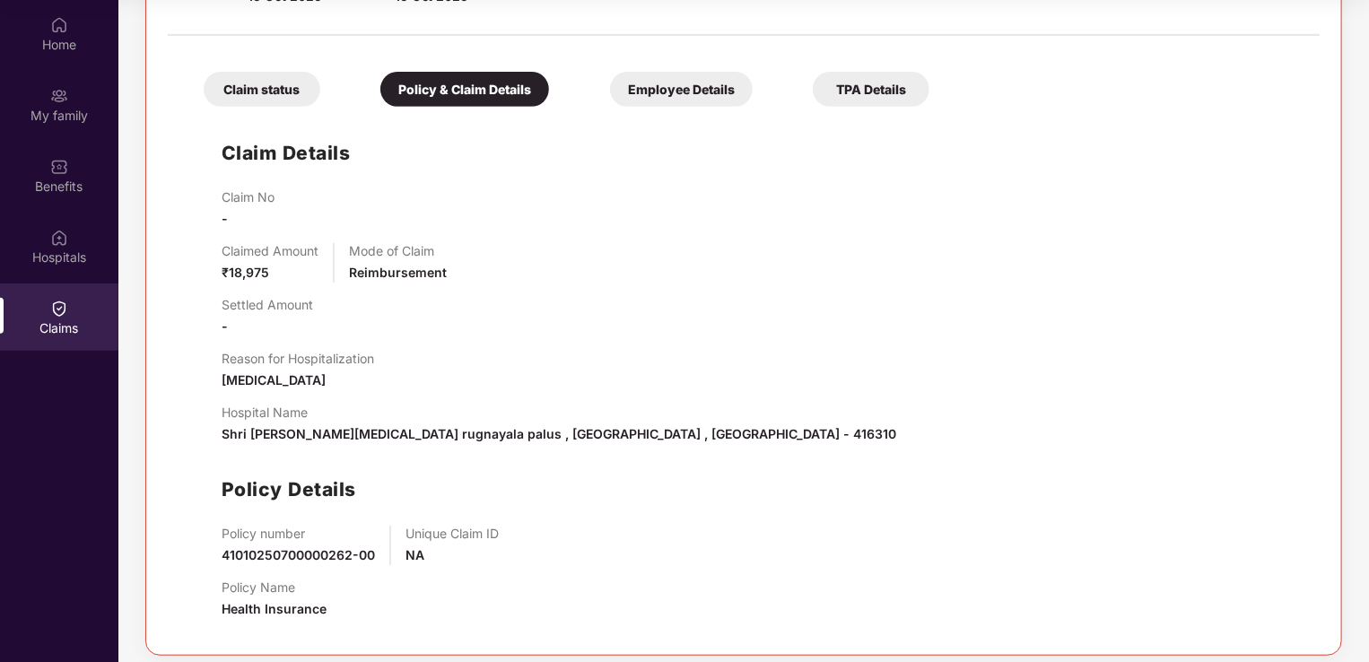
scroll to position [352, 0]
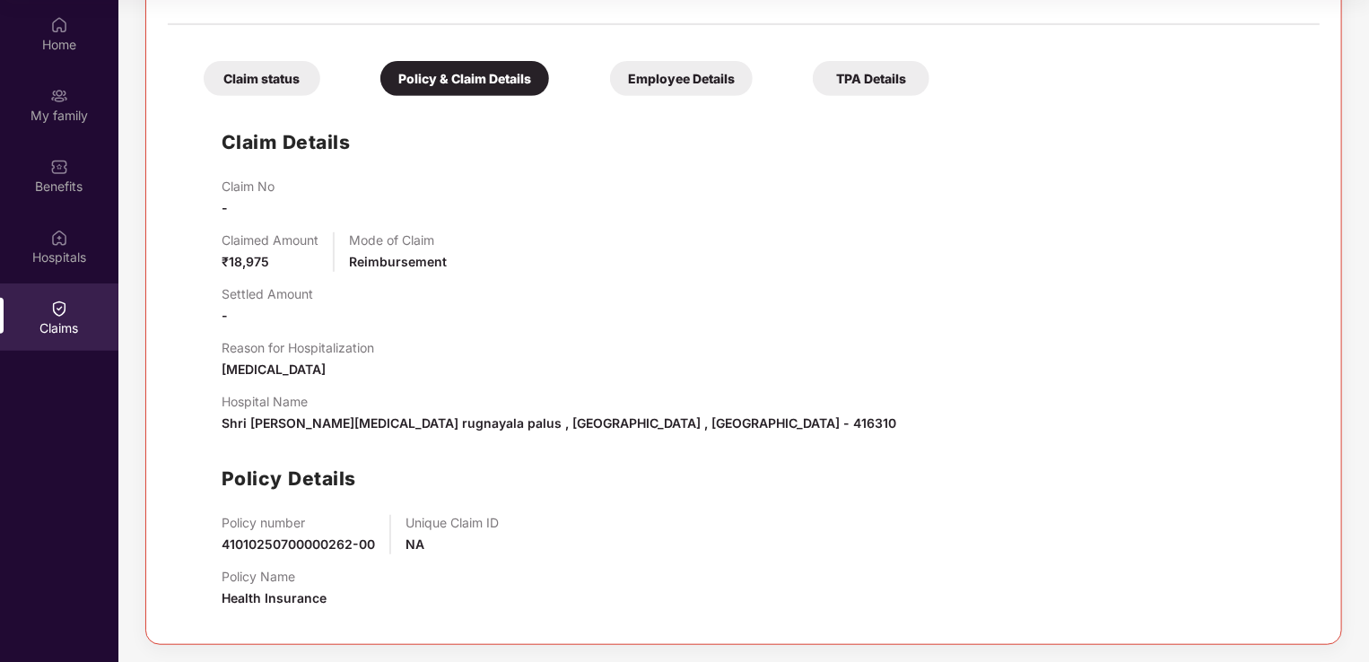
click at [257, 84] on div "Claim status" at bounding box center [262, 78] width 117 height 35
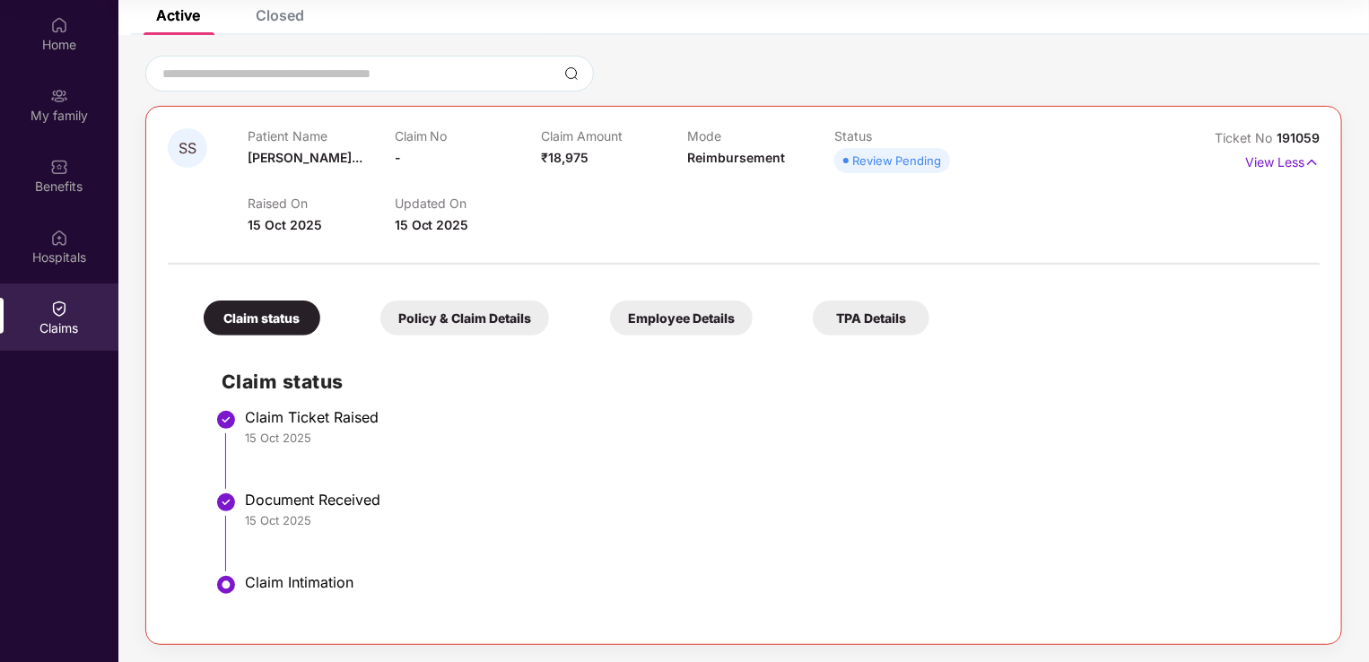
click at [646, 318] on div "Employee Details" at bounding box center [681, 317] width 143 height 35
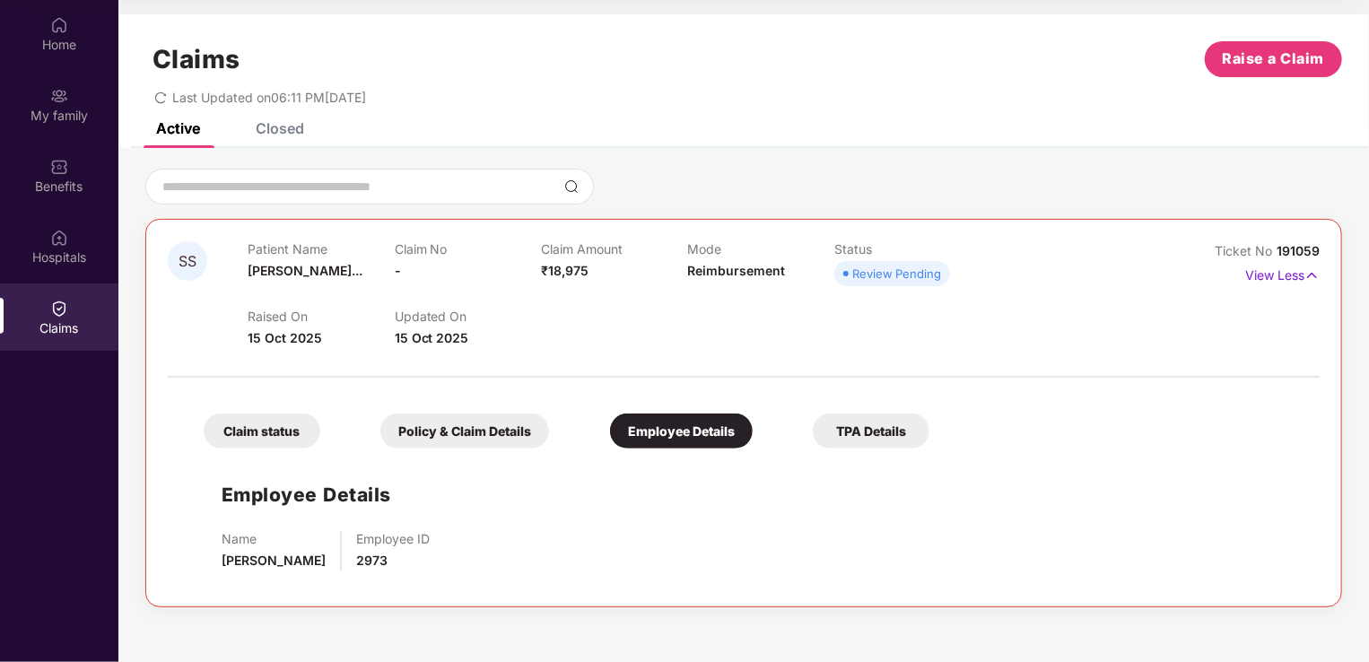
drag, startPoint x: 482, startPoint y: 428, endPoint x: 333, endPoint y: 414, distance: 150.4
click at [482, 429] on div "Policy & Claim Details" at bounding box center [464, 430] width 169 height 35
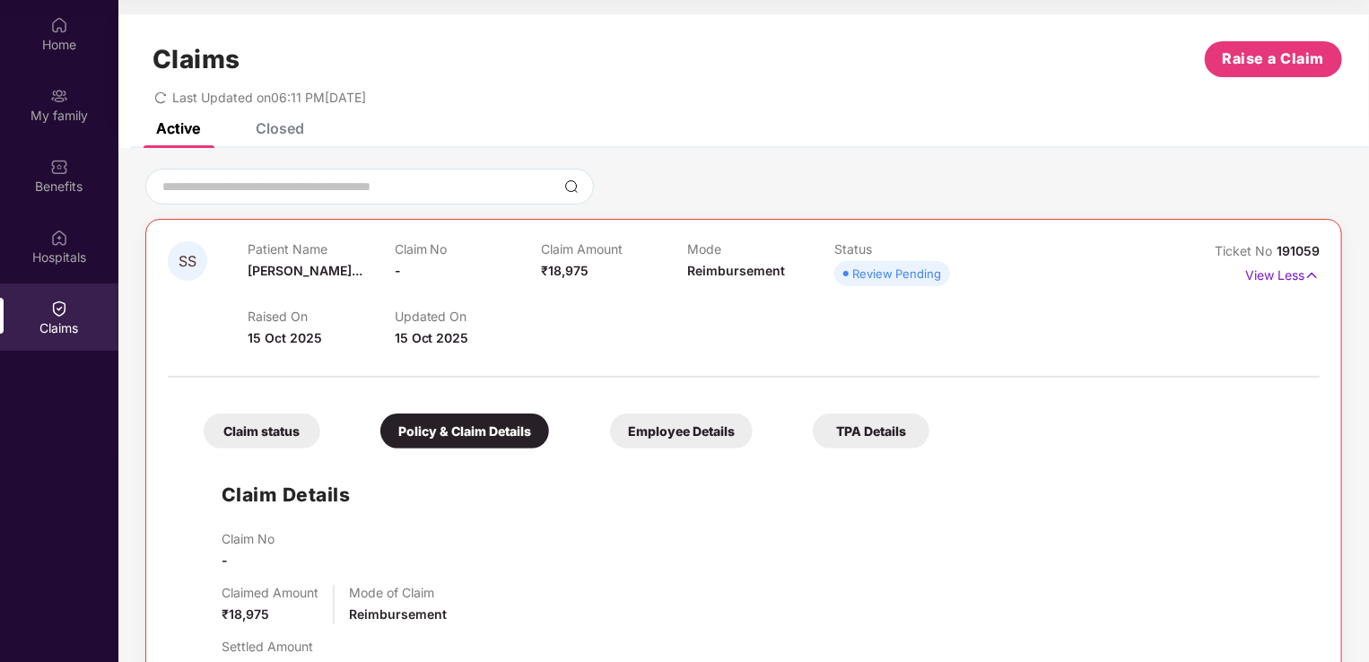
click at [284, 423] on div "Claim status" at bounding box center [262, 430] width 117 height 35
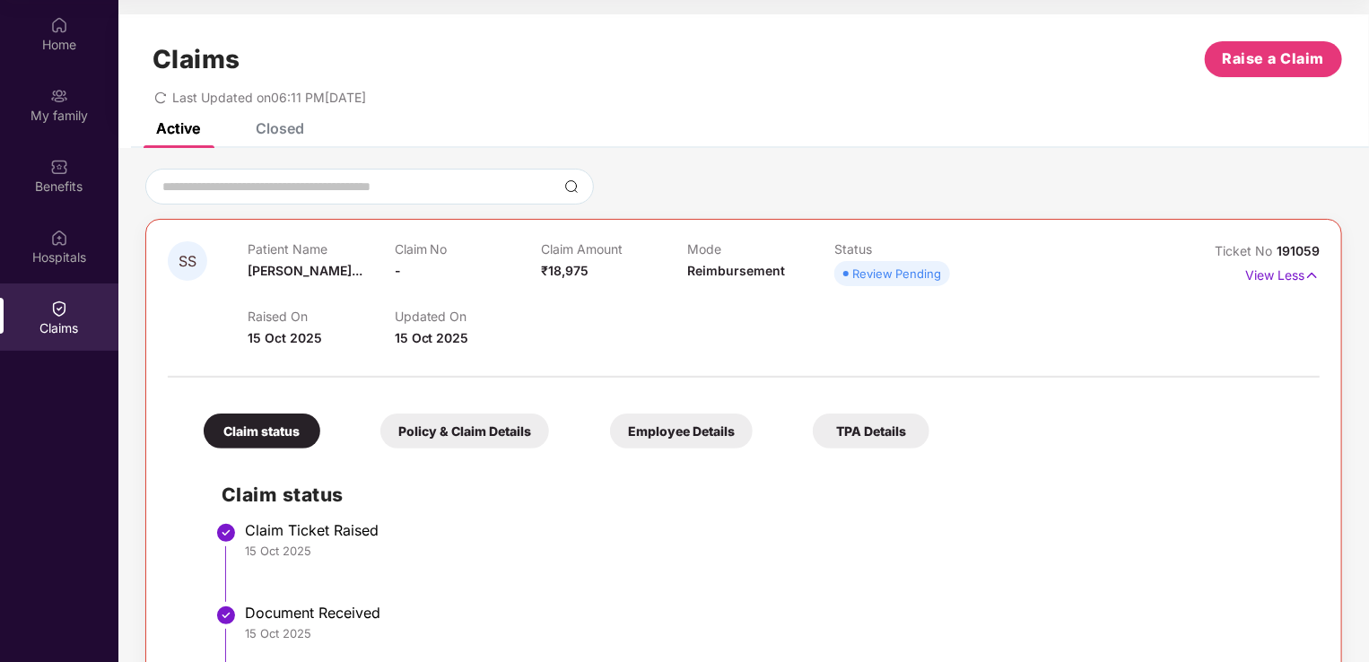
click at [847, 421] on div "TPA Details" at bounding box center [870, 430] width 117 height 35
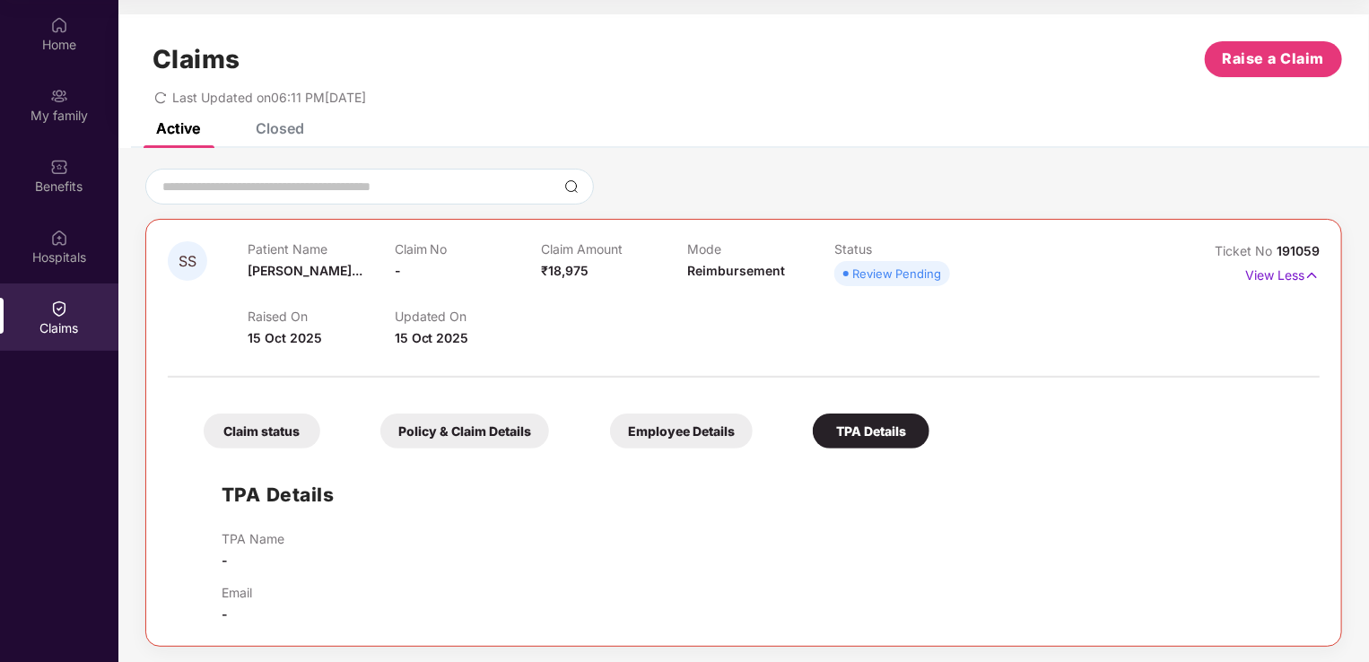
click at [283, 126] on div "Closed" at bounding box center [280, 128] width 48 height 18
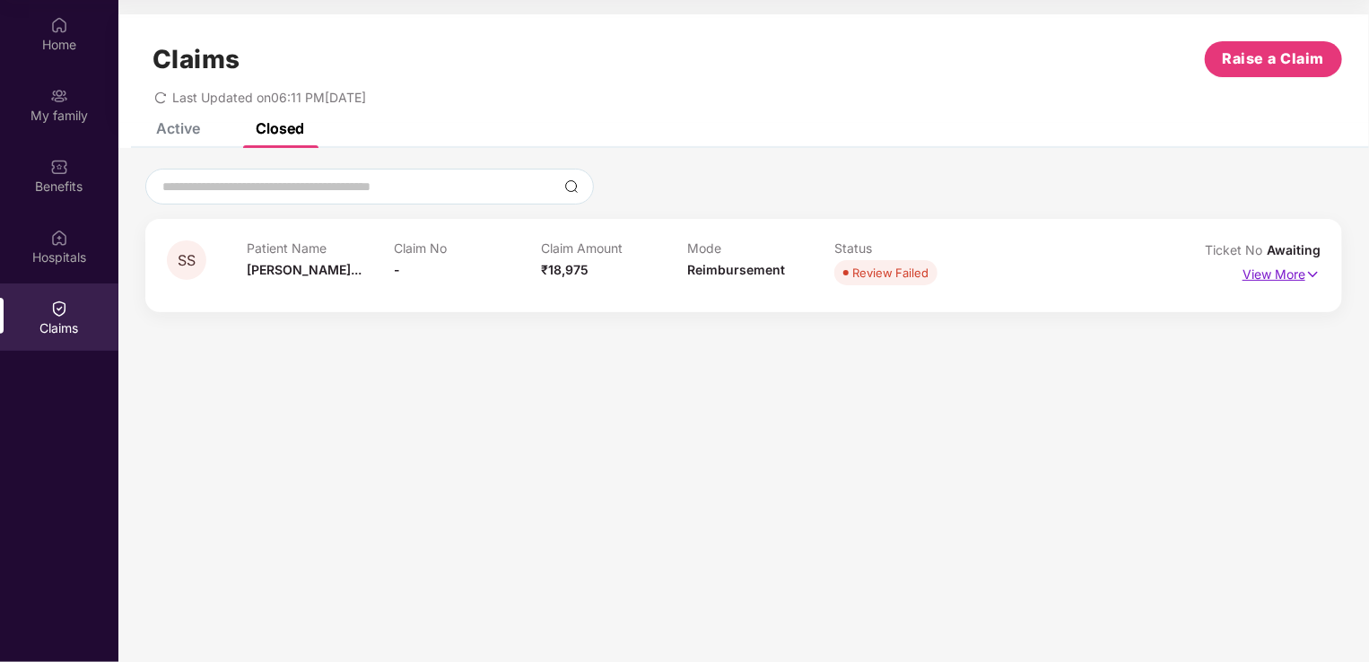
click at [1274, 269] on p "View More" at bounding box center [1281, 272] width 78 height 24
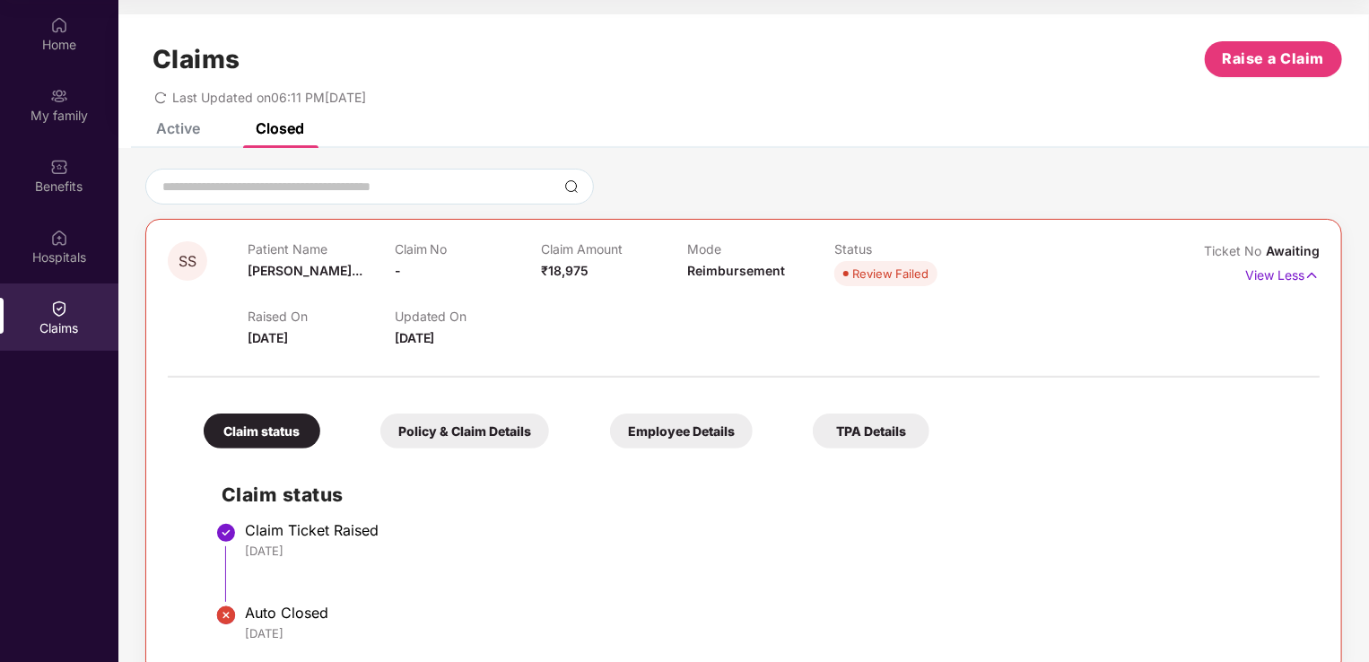
click at [179, 131] on div "Active" at bounding box center [178, 128] width 44 height 18
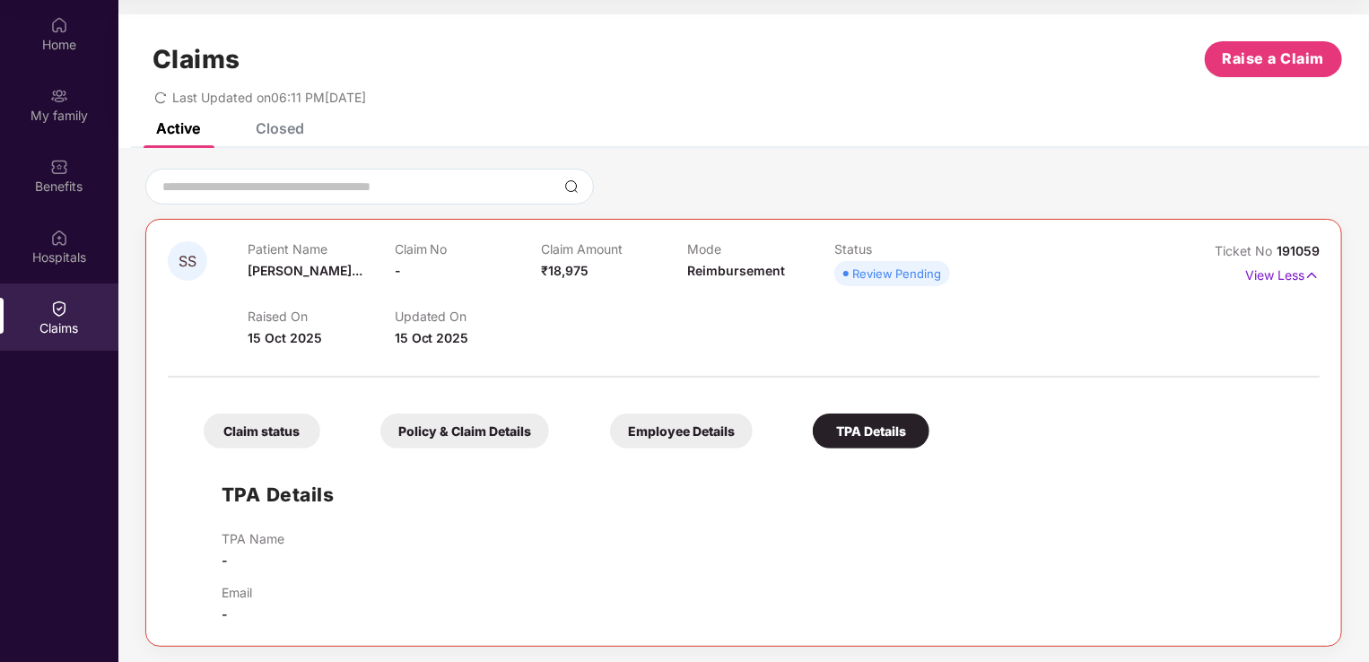
scroll to position [2, 0]
click at [865, 274] on div "Review Pending" at bounding box center [896, 272] width 89 height 18
click at [622, 169] on div at bounding box center [743, 185] width 1196 height 36
click at [282, 430] on div "Claim status" at bounding box center [262, 429] width 117 height 35
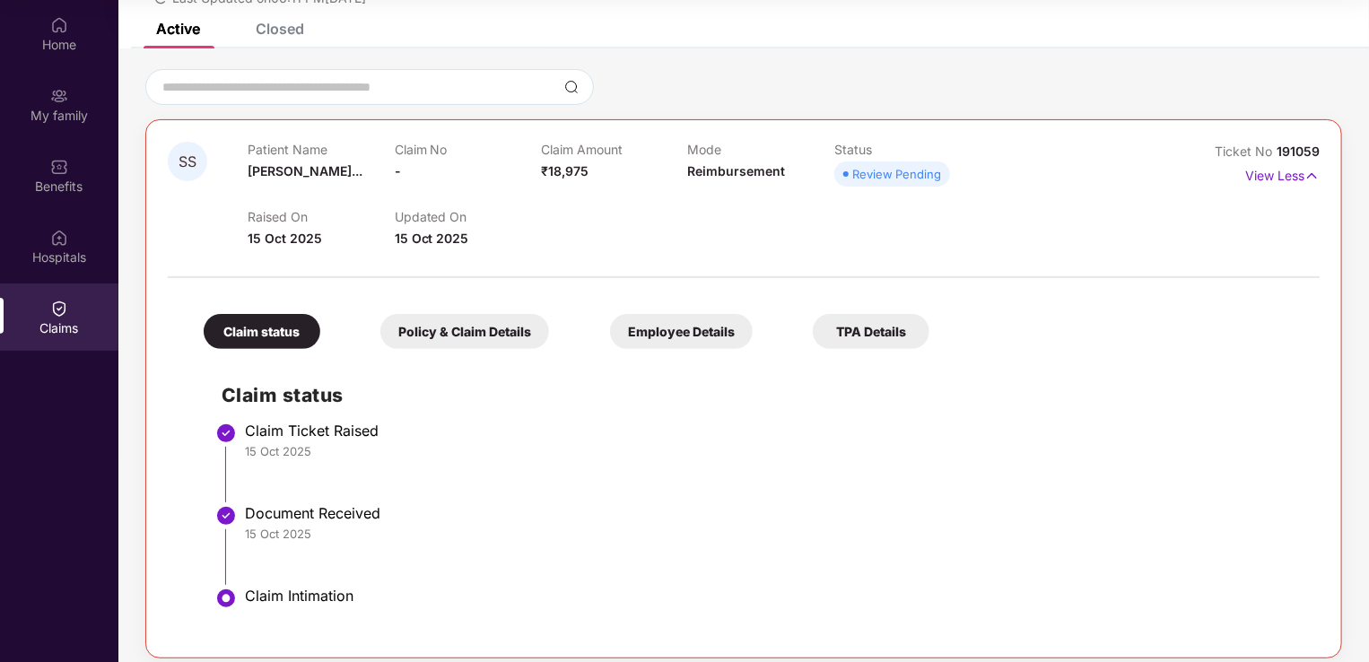
scroll to position [113, 0]
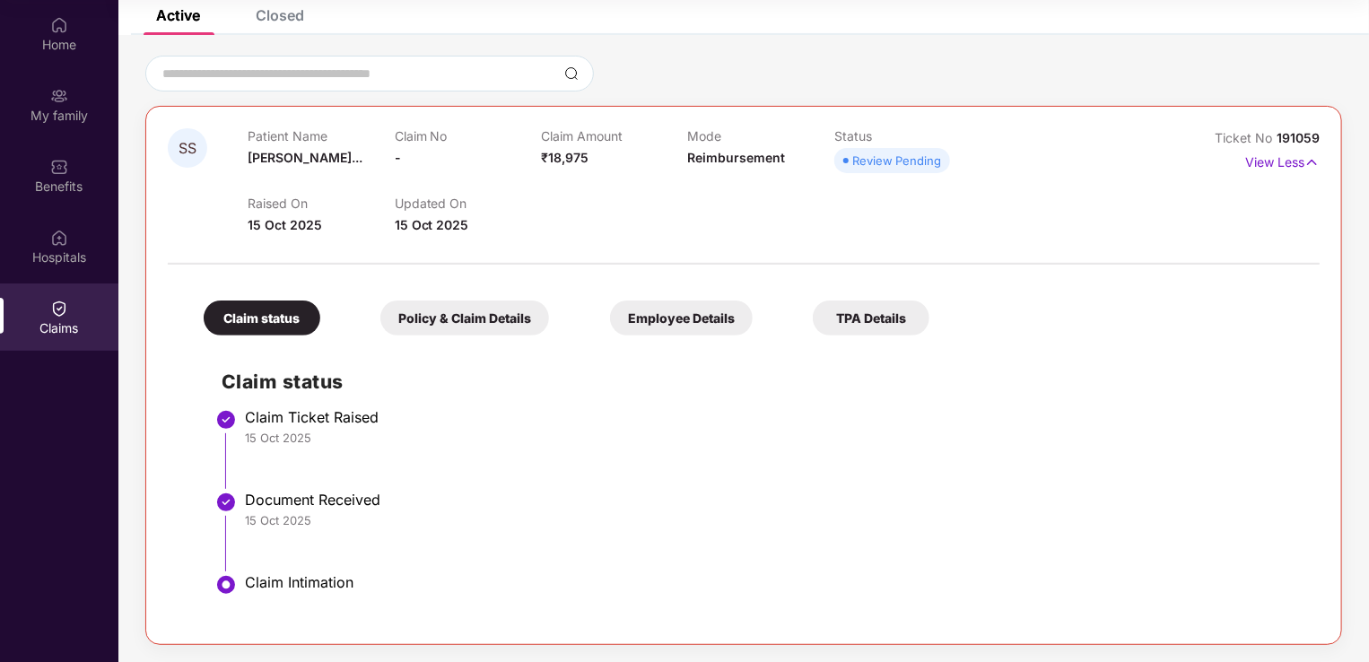
click at [456, 317] on div "Policy & Claim Details" at bounding box center [464, 317] width 169 height 35
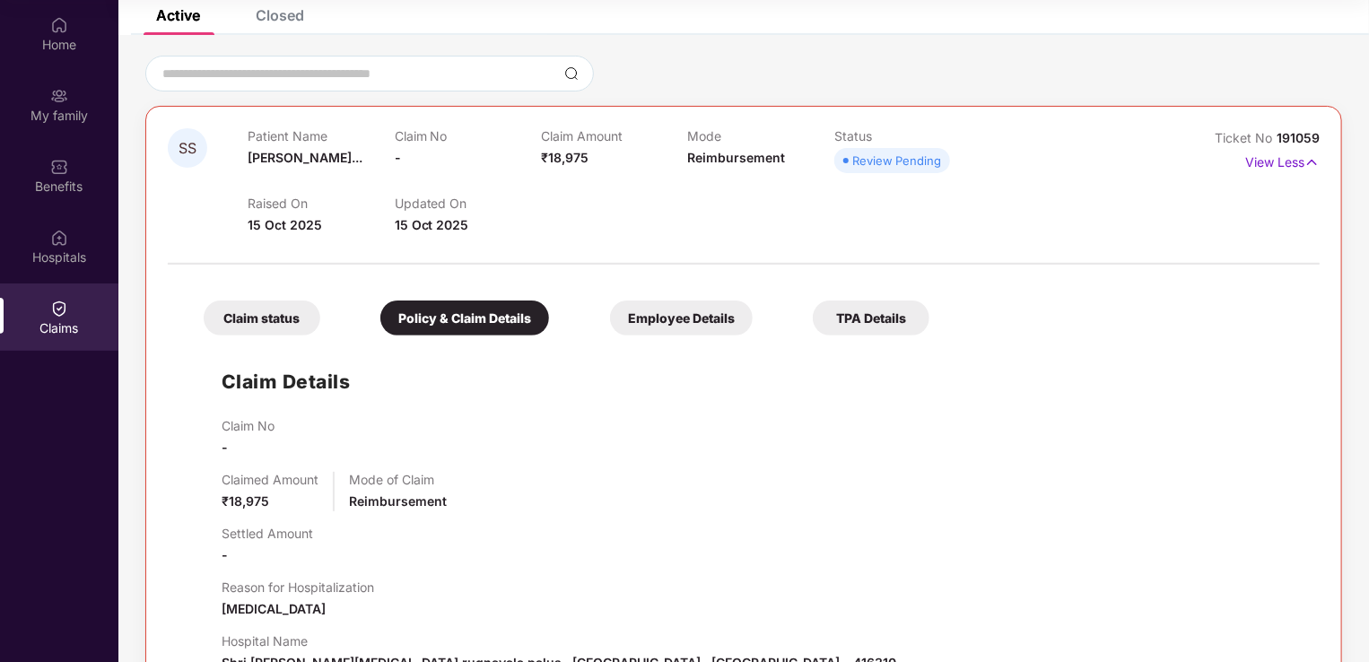
click at [656, 317] on div "Employee Details" at bounding box center [681, 317] width 143 height 35
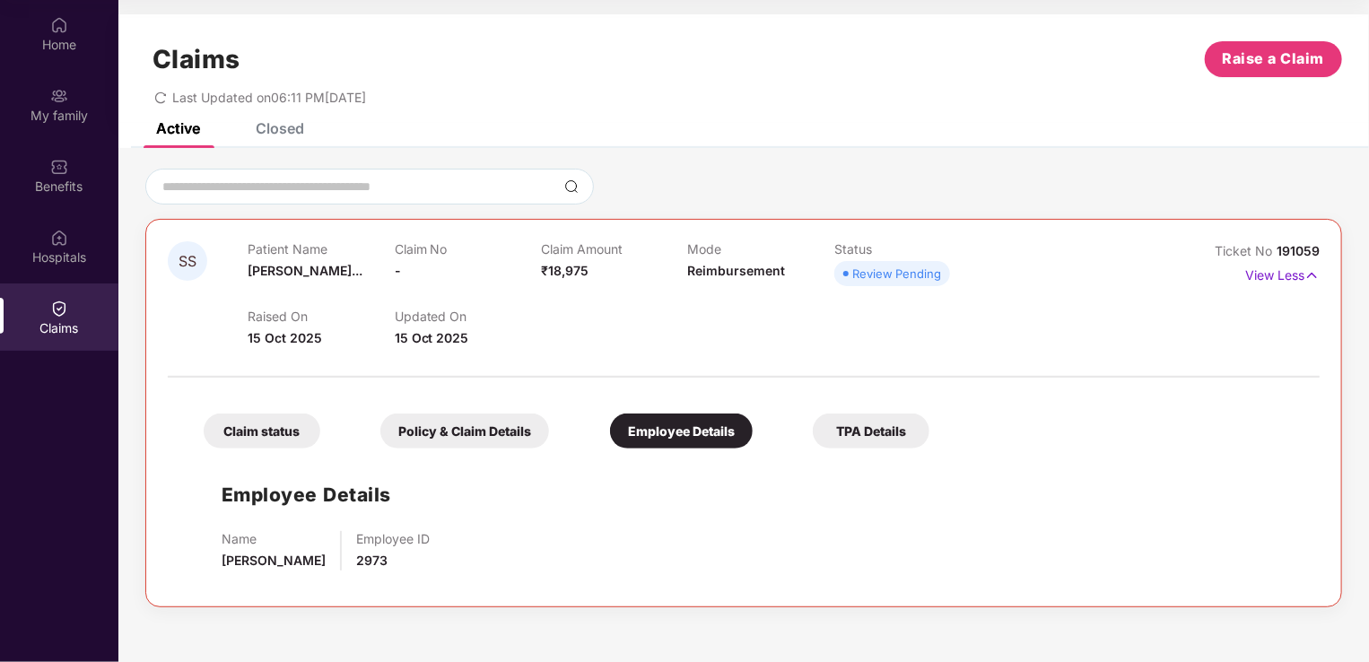
scroll to position [0, 0]
click at [925, 402] on div "Claim status Policy & Claim Details Employee Details TPA Details" at bounding box center [557, 421] width 743 height 53
click at [40, 17] on div "Home" at bounding box center [59, 33] width 118 height 67
